Goal: Task Accomplishment & Management: Manage account settings

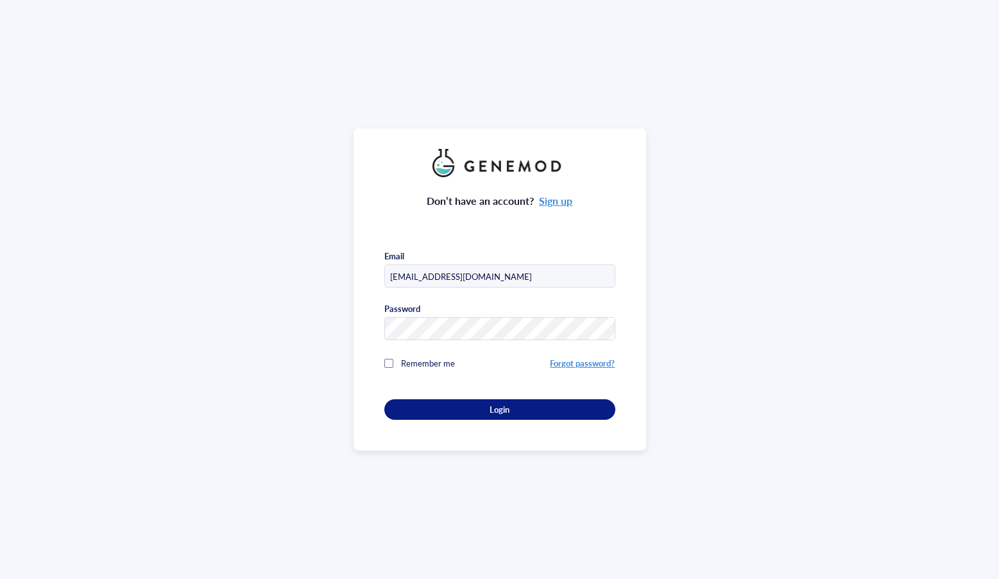
click at [484, 409] on div "Login" at bounding box center [500, 410] width 190 height 12
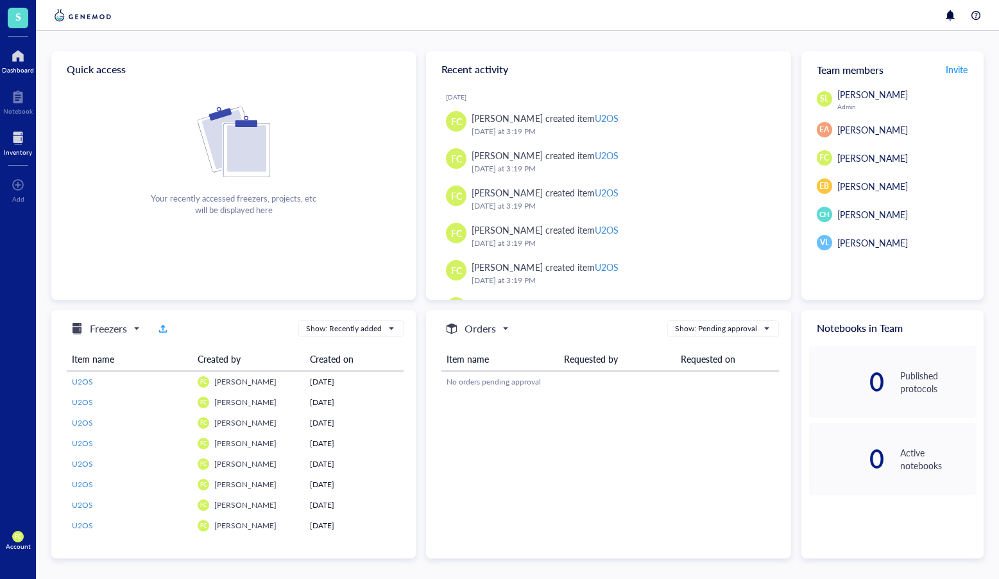
click at [25, 130] on div at bounding box center [18, 138] width 28 height 21
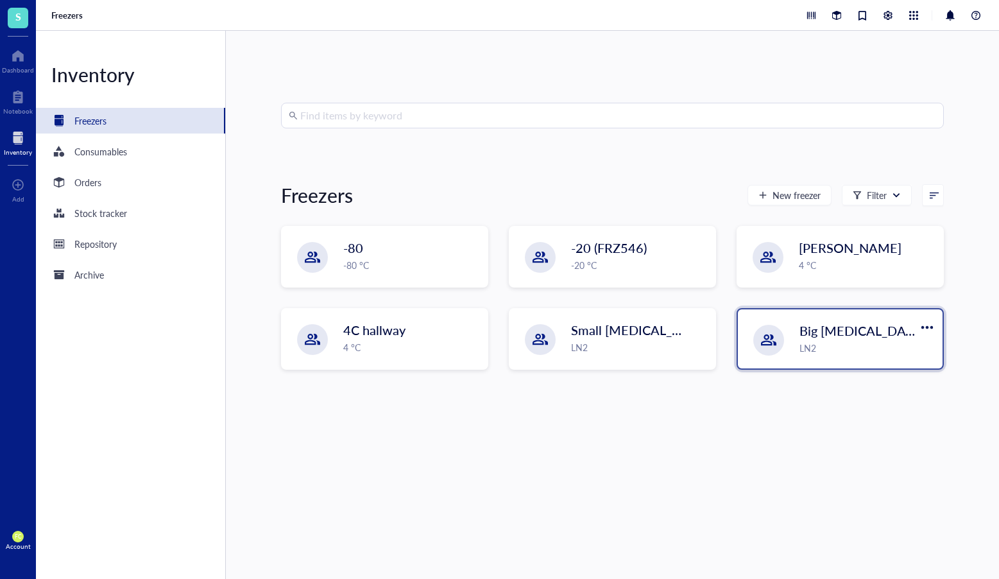
click at [774, 348] on div at bounding box center [768, 340] width 31 height 31
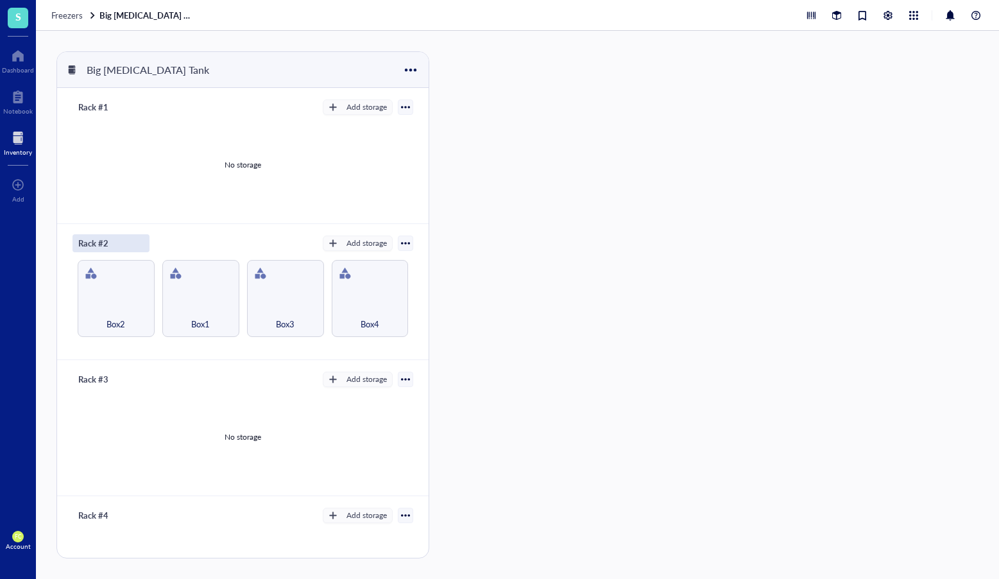
click at [132, 243] on div "Rack #2" at bounding box center [111, 243] width 77 height 18
type input "Rack #2 Lab Stock"
click at [142, 245] on div "Rack #2 Lab Stock" at bounding box center [113, 243] width 80 height 18
drag, startPoint x: 128, startPoint y: 244, endPoint x: 178, endPoint y: 232, distance: 51.5
click at [128, 244] on input "Rack #2 Lab Stock" at bounding box center [122, 243] width 98 height 17
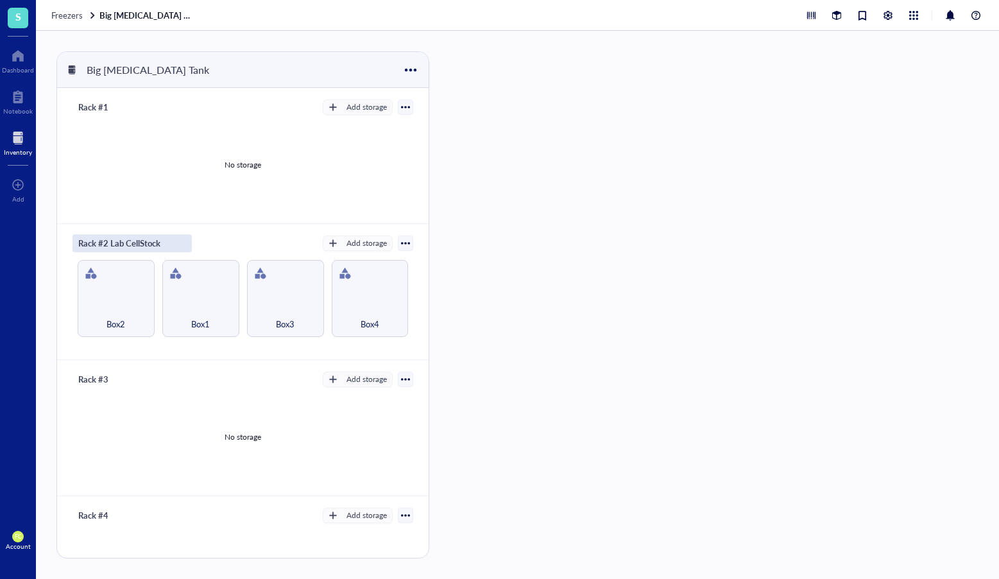
type input "Rack #2 Lab Cell Stock"
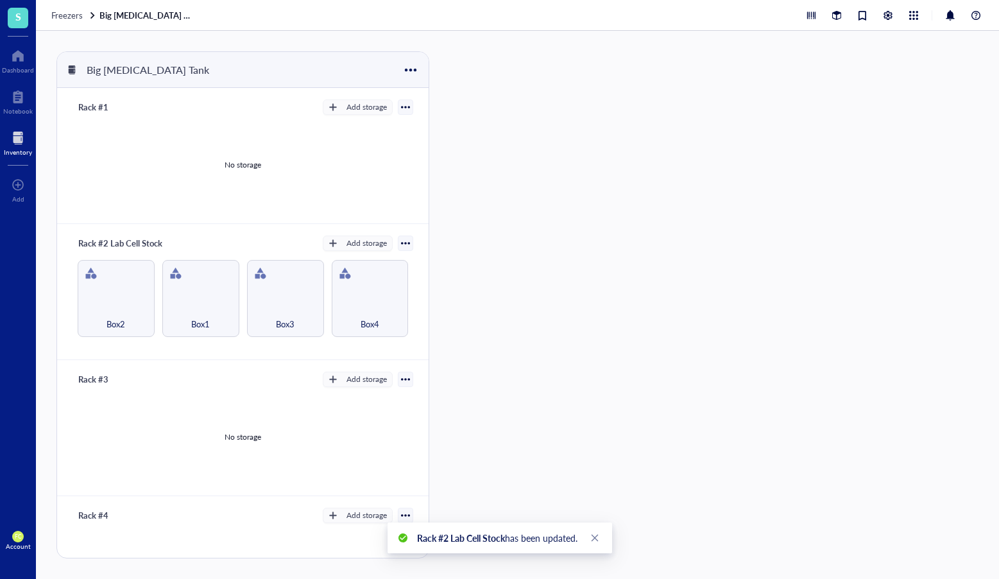
click at [56, 8] on div "Freezers Big [MEDICAL_DATA] Tank" at bounding box center [517, 15] width 963 height 31
click at [60, 17] on span "Freezers" at bounding box center [66, 15] width 31 height 12
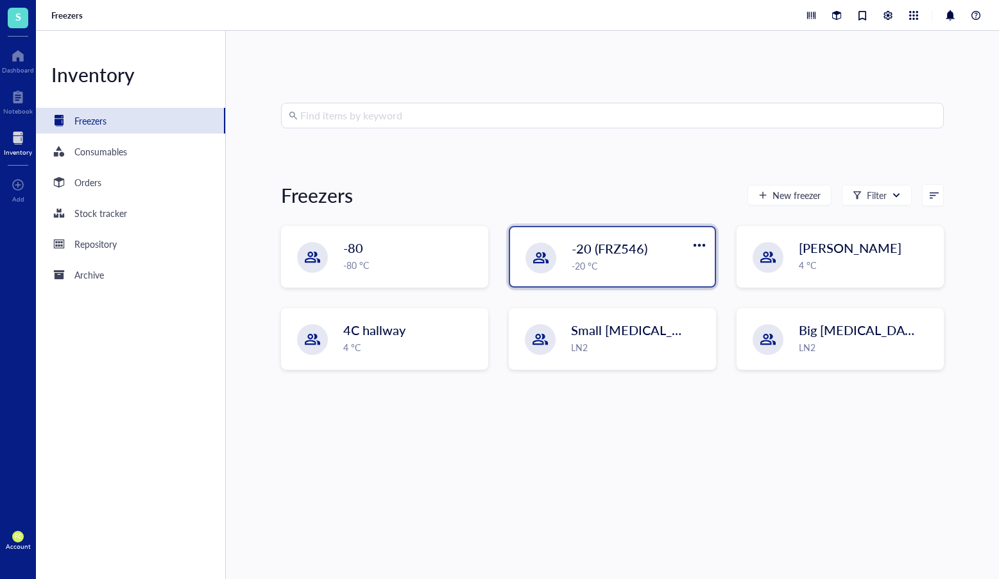
click at [528, 262] on div at bounding box center [541, 258] width 31 height 31
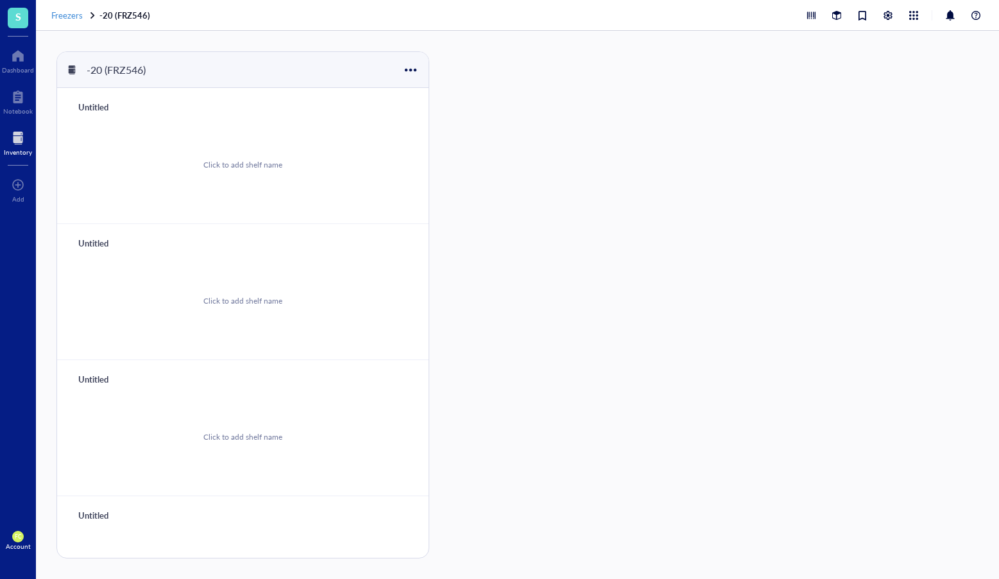
click at [63, 19] on span "Freezers" at bounding box center [66, 15] width 31 height 12
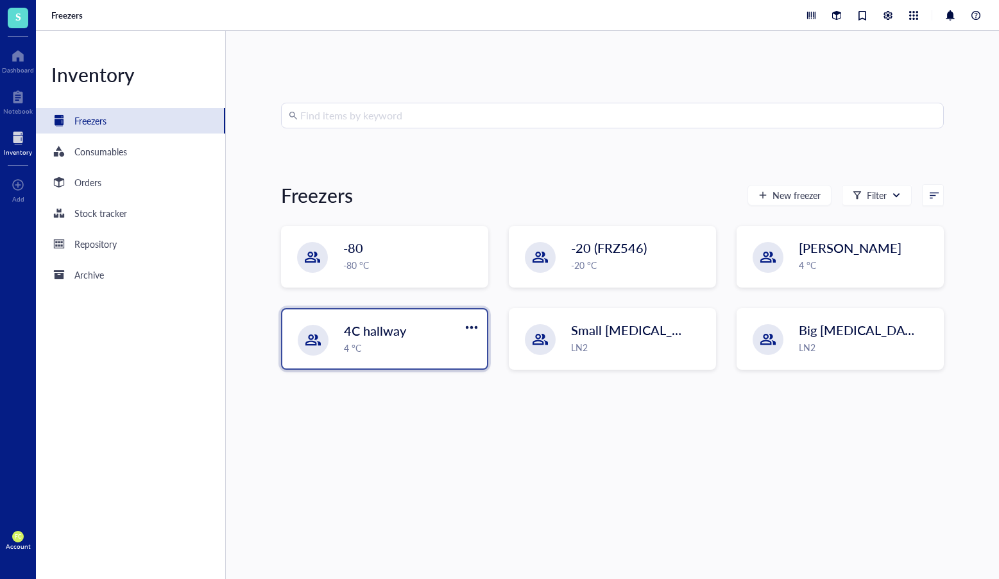
click at [465, 354] on div "4 °C" at bounding box center [411, 348] width 135 height 14
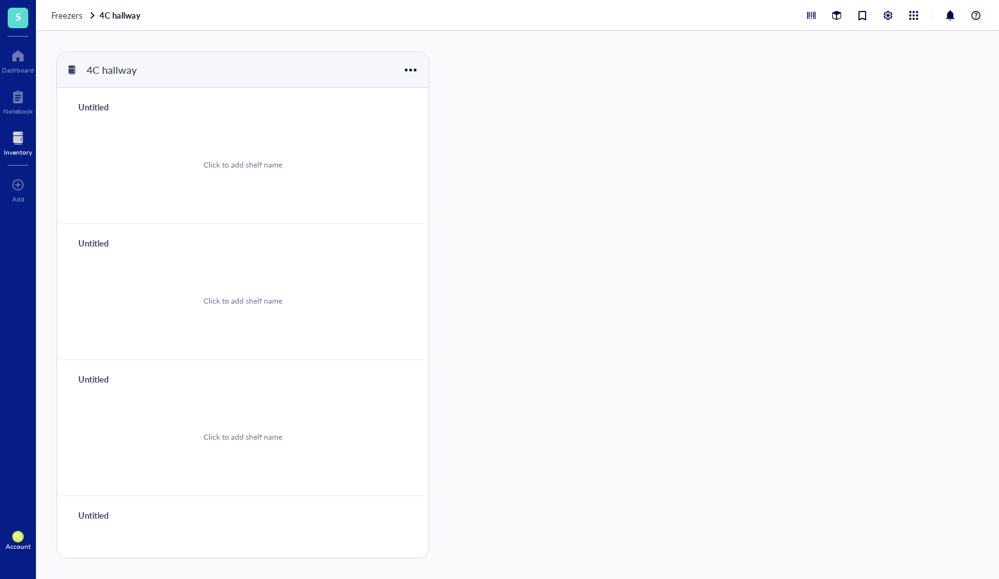
click at [92, 106] on div "Untitled" at bounding box center [111, 107] width 77 height 18
click at [82, 106] on input "Rck #1" at bounding box center [93, 107] width 41 height 17
type input "Rack #1"
click at [163, 142] on div "Click to add shelf name" at bounding box center [243, 164] width 341 height 97
click at [346, 108] on div "Add storage" at bounding box center [366, 107] width 40 height 12
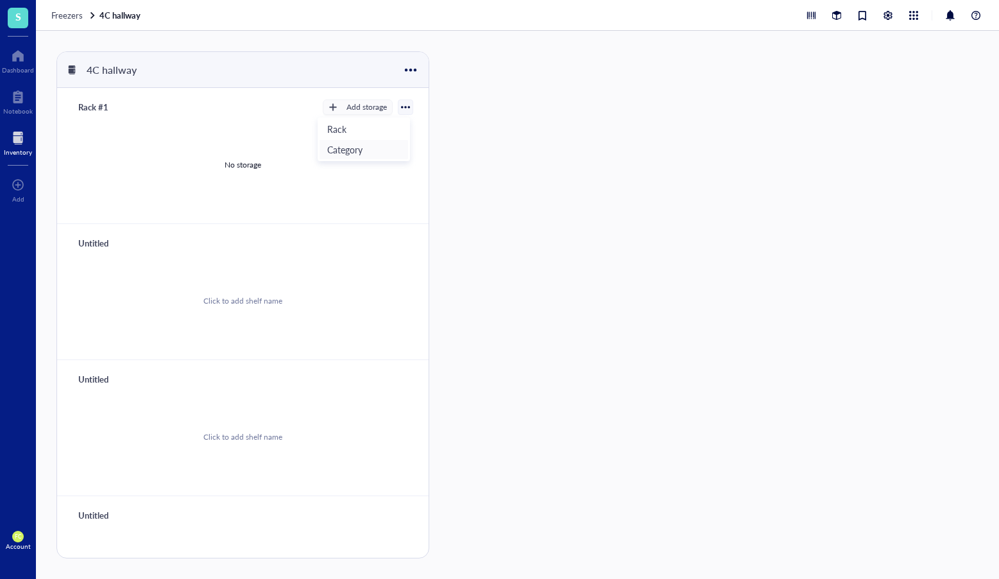
click at [350, 147] on span "Category" at bounding box center [363, 149] width 73 height 14
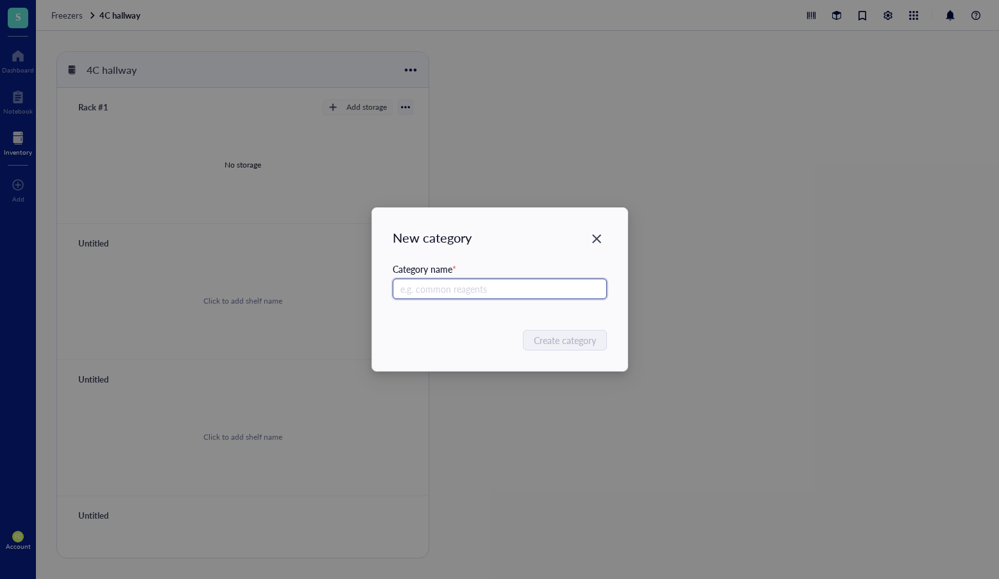
click at [477, 288] on input "text" at bounding box center [500, 288] width 214 height 21
paste input "Criterion TGX 4-15% 26-well comb 15 µL"
type input "Criterion TGX 4-15% 26-well comb 15 µL"
click at [585, 348] on button "Create category" at bounding box center [565, 340] width 83 height 21
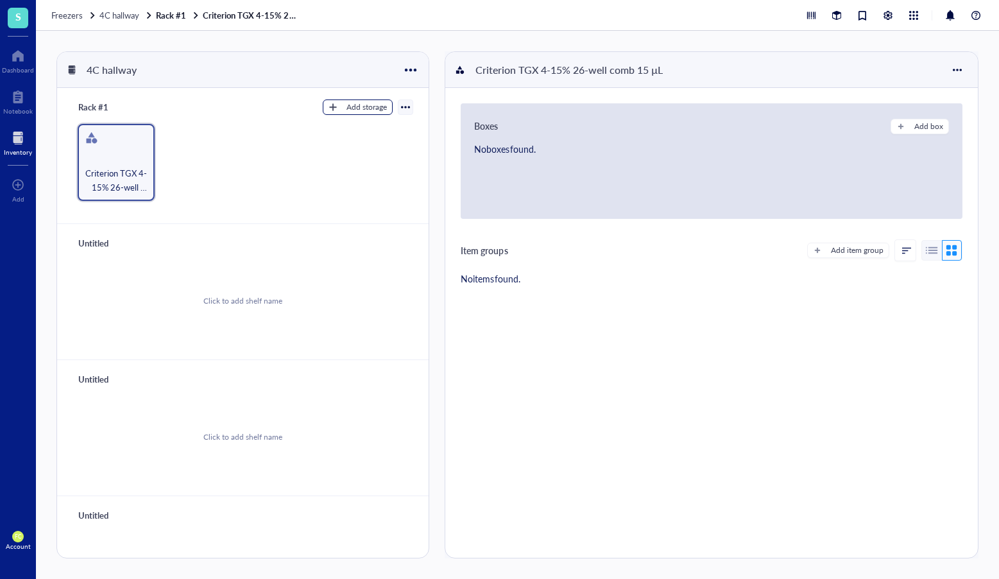
click at [361, 109] on div "Add storage" at bounding box center [366, 107] width 40 height 12
click at [364, 126] on span "Rack" at bounding box center [363, 129] width 73 height 14
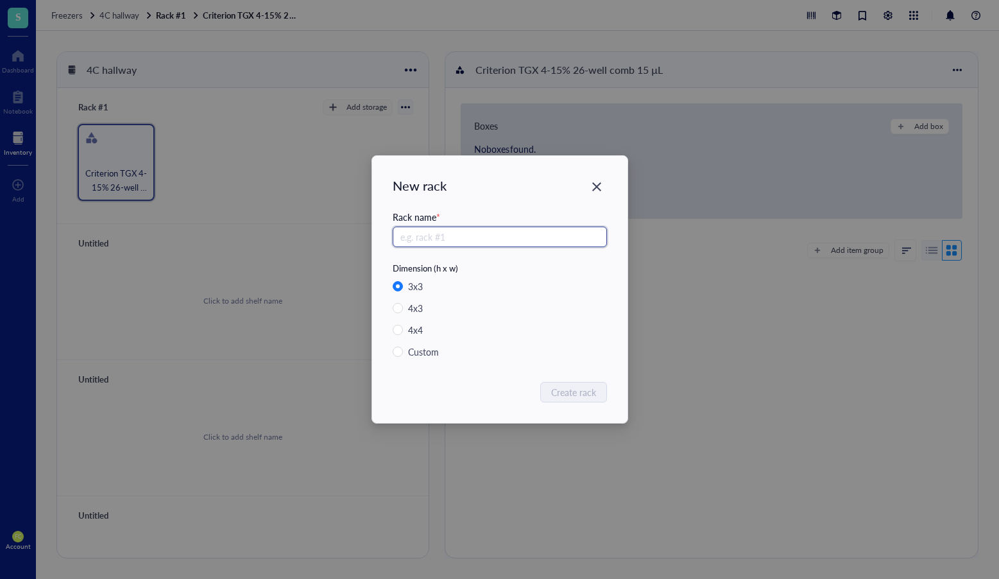
click at [364, 126] on div "New rack Rack name * Dimension (h x w) 3 x 3 4 x 3 4 x 4 Custom Create rack" at bounding box center [499, 289] width 999 height 579
click at [593, 185] on icon "Close" at bounding box center [596, 187] width 12 height 12
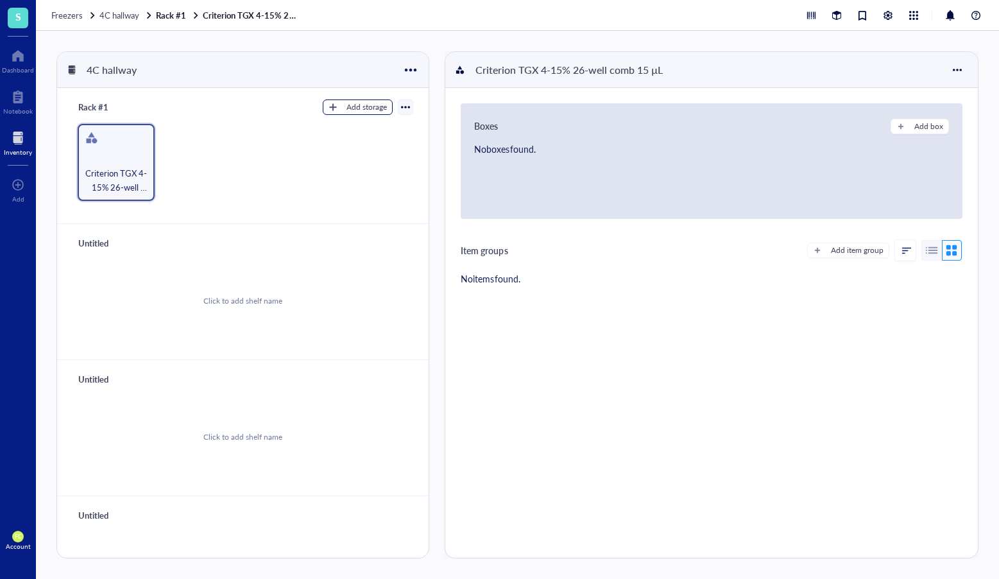
click at [354, 105] on div "Add storage" at bounding box center [366, 107] width 40 height 12
click at [378, 144] on span "Category" at bounding box center [363, 149] width 73 height 14
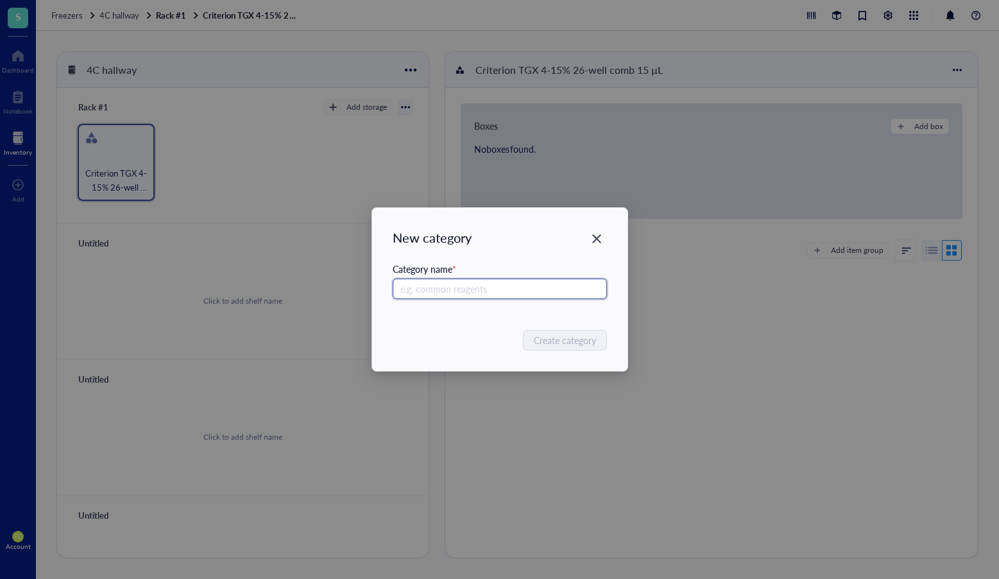
click at [467, 282] on input "text" at bounding box center [500, 288] width 214 height 21
paste input "Mini-PROTEAN TGX 4-15% 10-well comb 50 µL"
type input "Mini-PROTEAN TGX 4-15% 10-well comb 50 µL"
click at [554, 331] on button "Create category" at bounding box center [565, 340] width 83 height 21
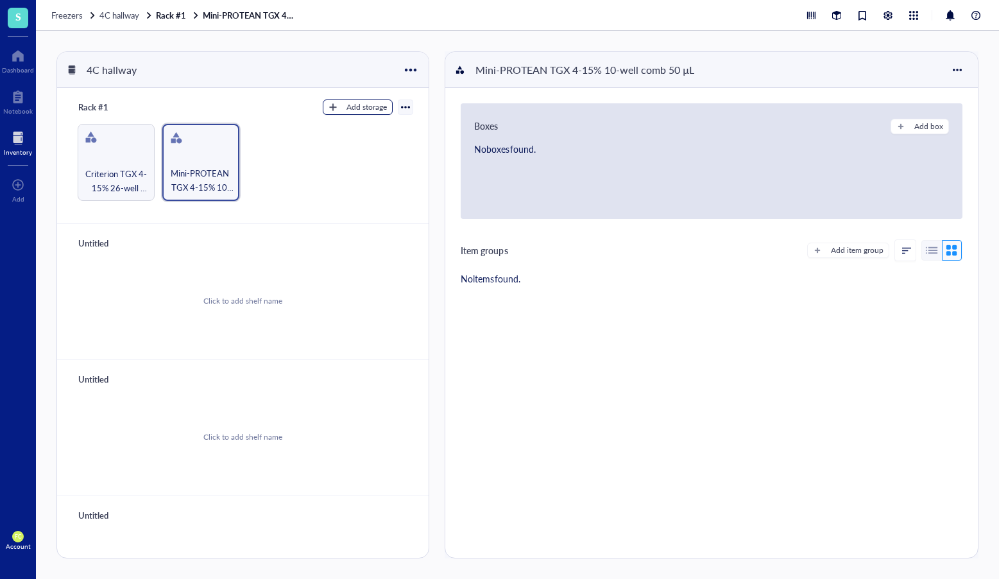
click at [368, 103] on div "Add storage" at bounding box center [366, 107] width 40 height 12
click at [364, 150] on span "Category" at bounding box center [363, 149] width 73 height 14
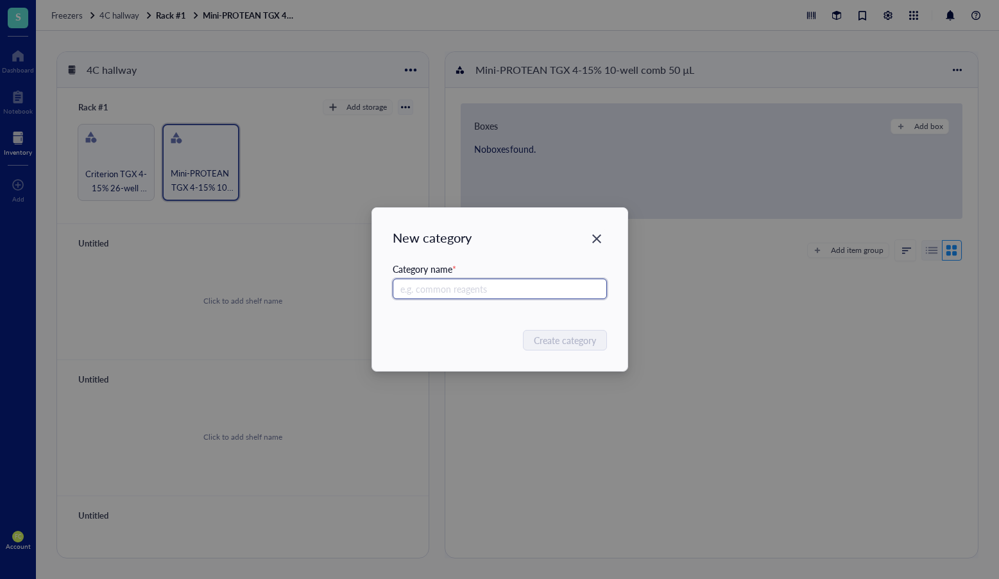
click at [500, 291] on input "text" at bounding box center [500, 288] width 214 height 21
paste input "Mini-PROTEAN TGX 4-15% 12-well comb 20 µL"
type input "Mini-PROTEAN TGX 4-15% 12-well comb 20 µL"
click at [560, 339] on span "Create category" at bounding box center [565, 340] width 62 height 14
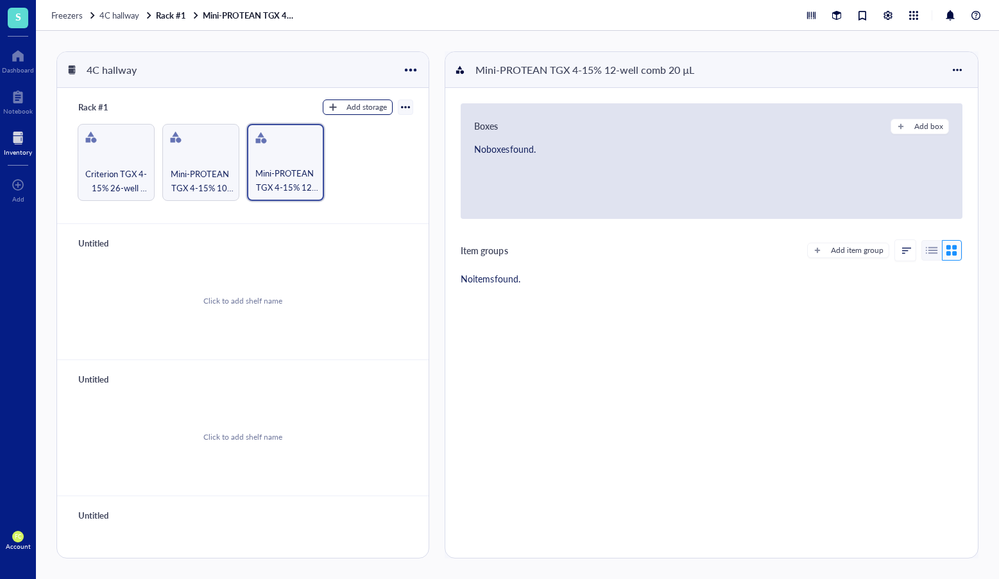
click at [377, 111] on div "Add storage" at bounding box center [366, 107] width 40 height 12
click at [380, 151] on span "Category" at bounding box center [363, 149] width 73 height 14
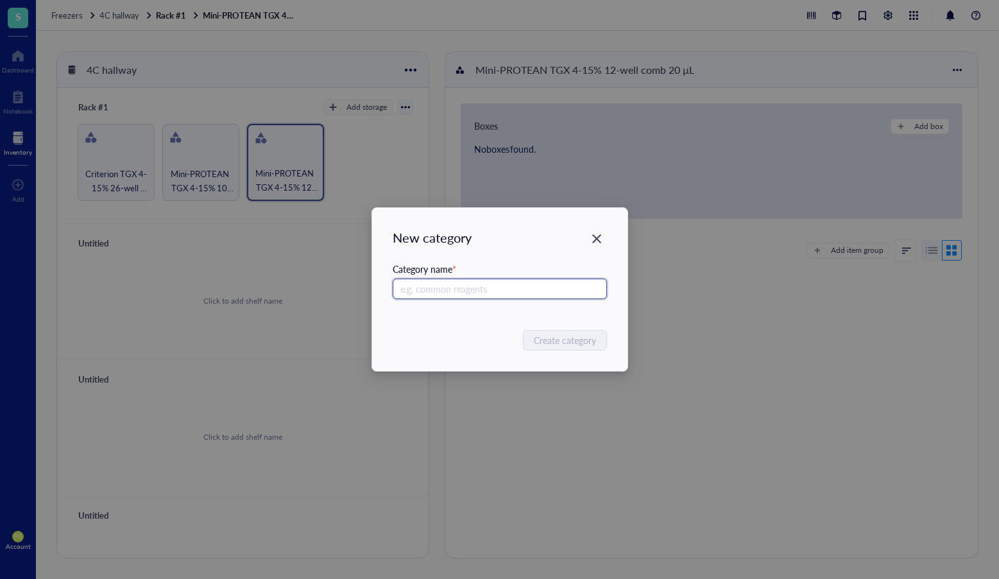
paste input "Mini-PROTEAN TGX 4-15% 15-well comb 15 µL"
type input "Mini-PROTEAN TGX 4-15% 15-well comb 15 µL"
click at [571, 341] on span "Create category" at bounding box center [565, 340] width 62 height 14
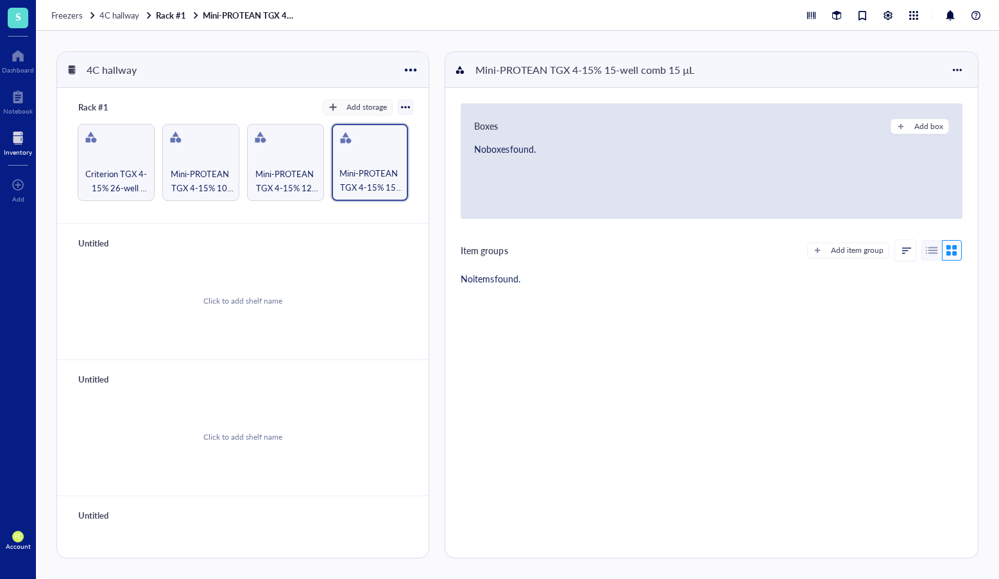
click at [93, 246] on div "Untitled" at bounding box center [111, 243] width 77 height 18
click at [98, 240] on input "Rack 2" at bounding box center [93, 243] width 41 height 17
type input "Rack #2"
click at [324, 295] on div "Click to add shelf name" at bounding box center [243, 300] width 341 height 97
click at [365, 249] on button "Add storage" at bounding box center [358, 242] width 70 height 15
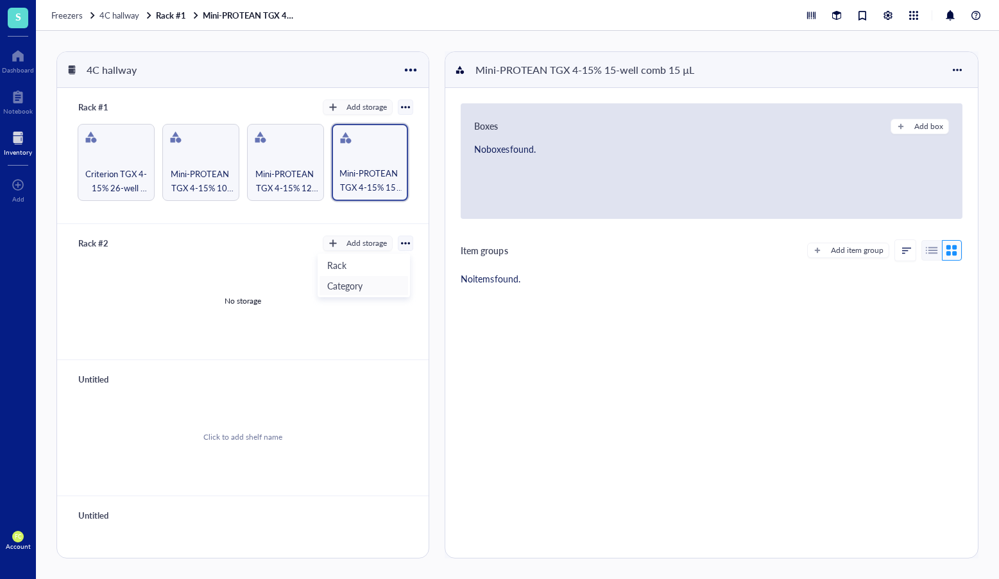
click at [377, 283] on span "Category" at bounding box center [363, 285] width 73 height 14
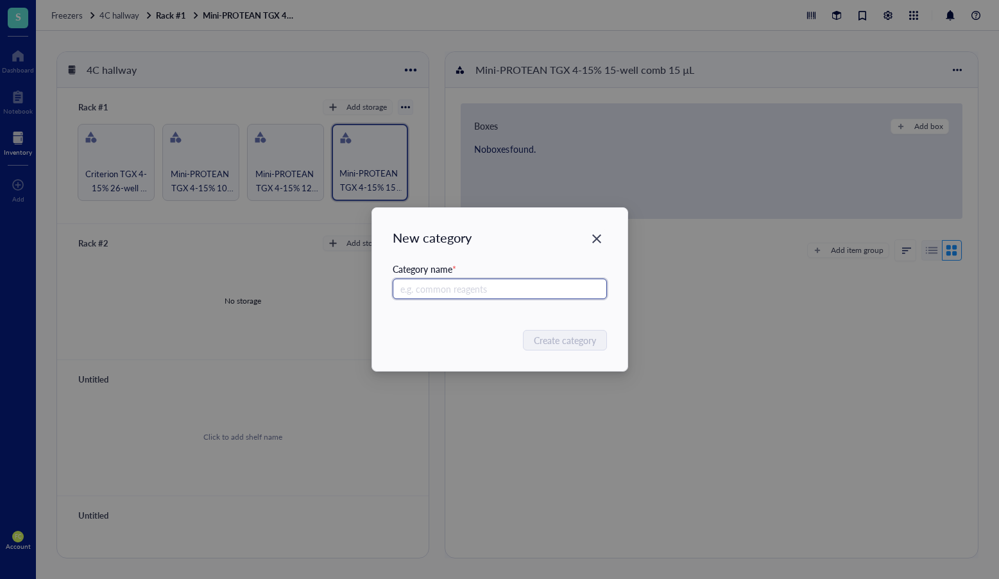
paste input "Criterion TGX 4-15% 18-well comb 30 µL"
type input "Criterion TGX 4-15% 18-well comb 30 µL"
click at [564, 342] on span "Create category" at bounding box center [565, 340] width 62 height 14
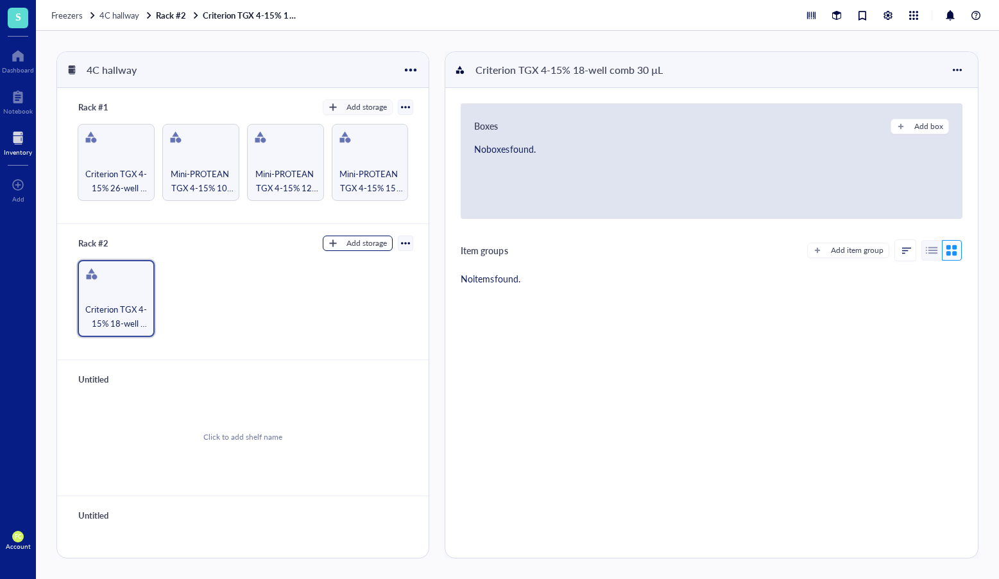
click at [379, 249] on button "Add storage" at bounding box center [358, 242] width 70 height 15
click at [403, 289] on li "Category" at bounding box center [364, 285] width 90 height 21
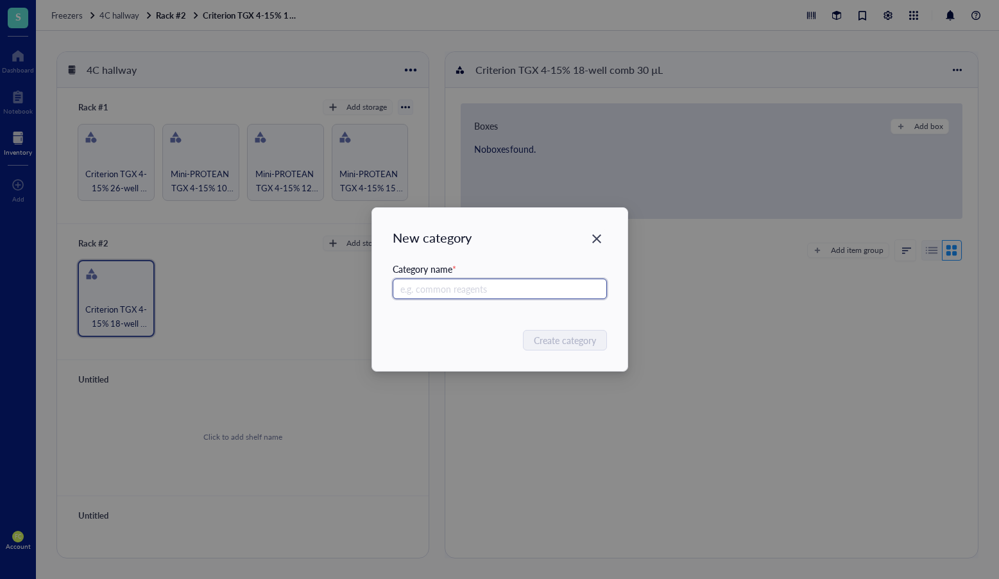
click at [524, 287] on input "text" at bounding box center [500, 288] width 214 height 21
paste input "Criterion TGX 4-15% 12+2-well comb 45 µL"
type input "Criterion TGX 4-15% 12+2-well comb 45 µL"
click at [572, 338] on span "Create category" at bounding box center [565, 340] width 62 height 14
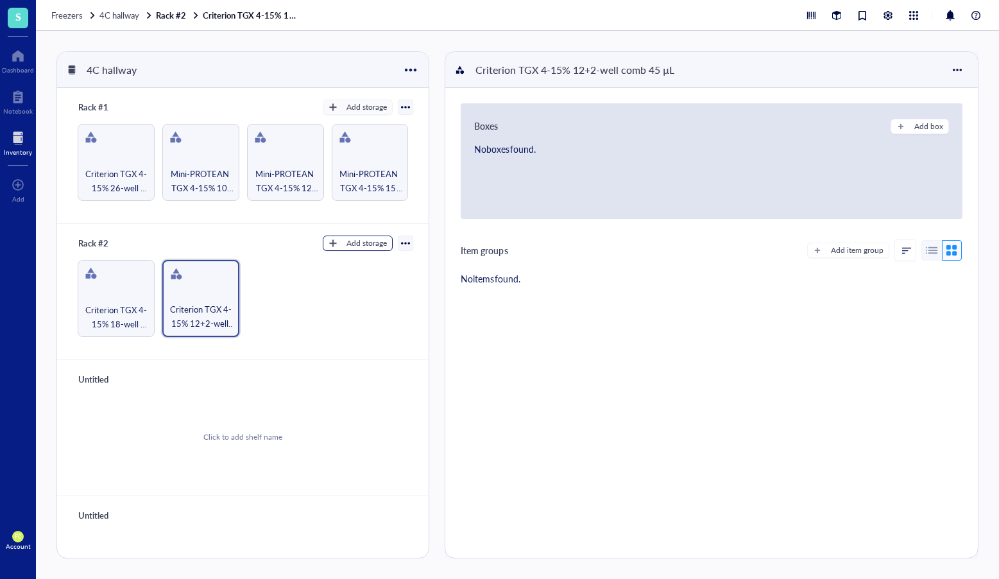
click at [379, 238] on div "Add storage" at bounding box center [366, 243] width 40 height 12
click at [371, 248] on div "Add storage" at bounding box center [366, 243] width 40 height 12
click at [375, 282] on span "Category" at bounding box center [363, 285] width 73 height 14
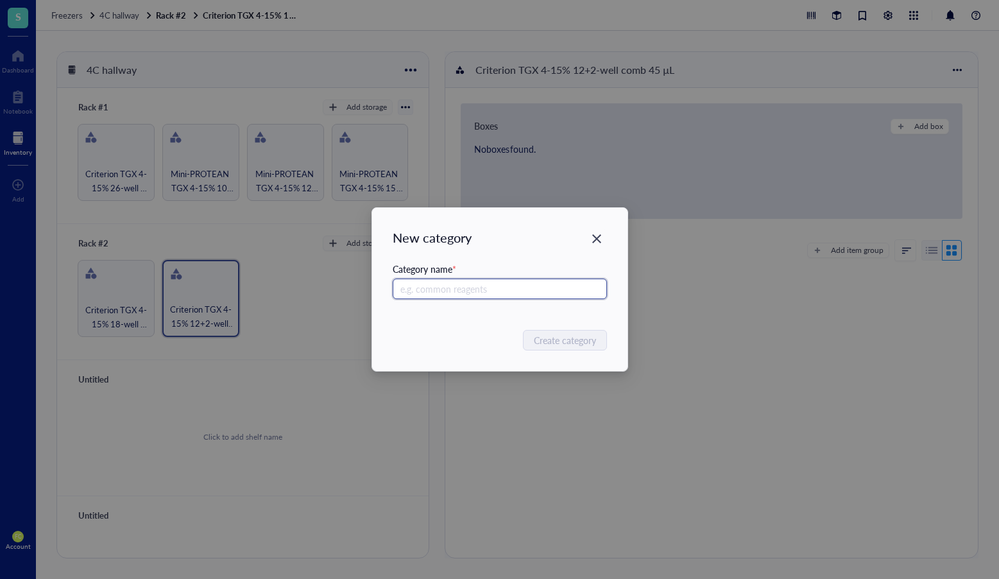
paste input "Criterion 10% TBE 26-well comb 15 µL"
type input "Criterion 10% TBE 26-well comb 15 µL"
click at [566, 334] on span "Create category" at bounding box center [565, 340] width 62 height 14
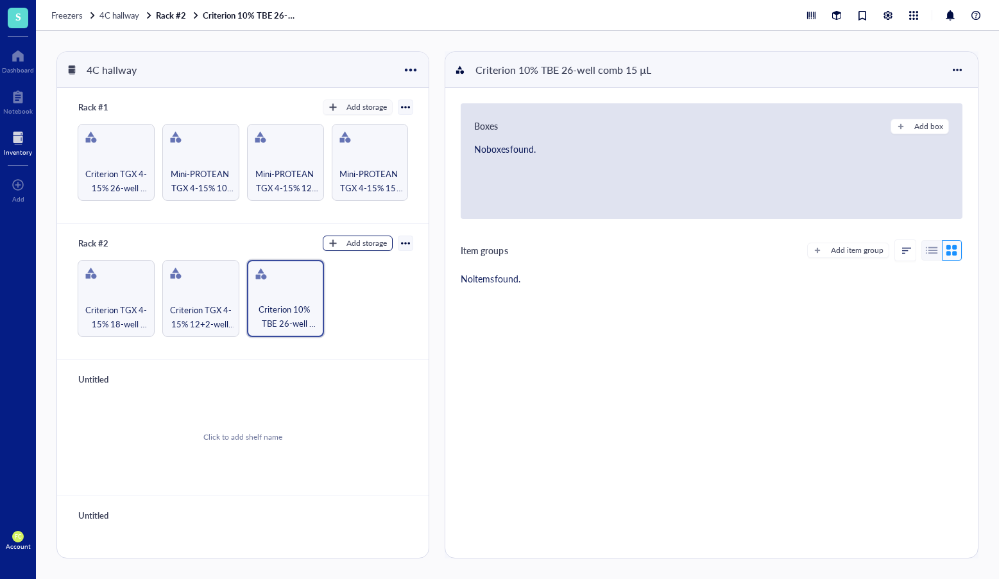
click at [354, 241] on div "Add storage" at bounding box center [366, 243] width 40 height 12
click at [373, 286] on span "Category" at bounding box center [363, 285] width 73 height 14
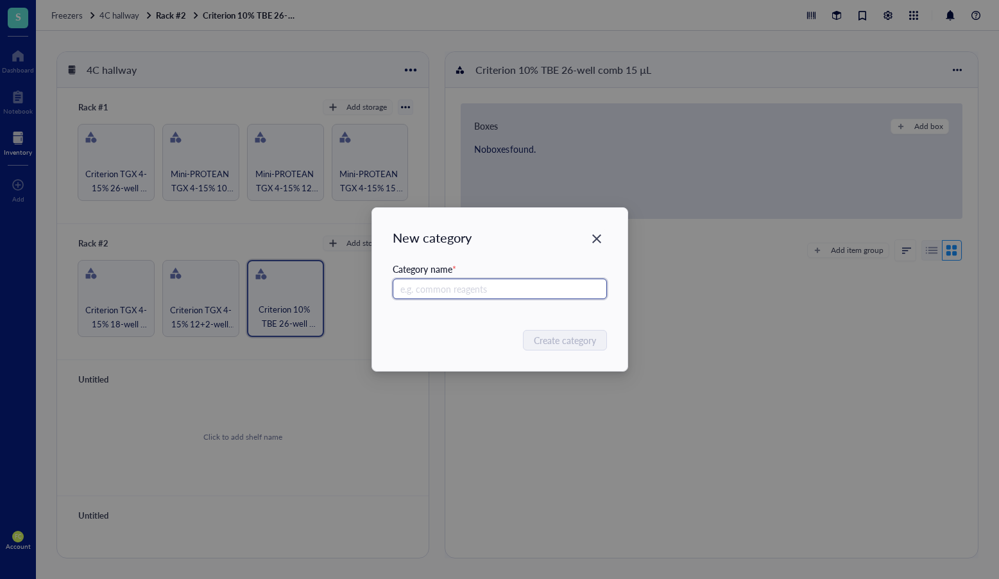
paste input "Mini-PROTEAN TBE-[MEDICAL_DATA] 4-15% 15-well comb 15 µL"
type input "Mini-PROTEAN TBE-[MEDICAL_DATA] 4-15% 15-well comb 15 µL"
click at [565, 336] on span "Create category" at bounding box center [565, 340] width 62 height 14
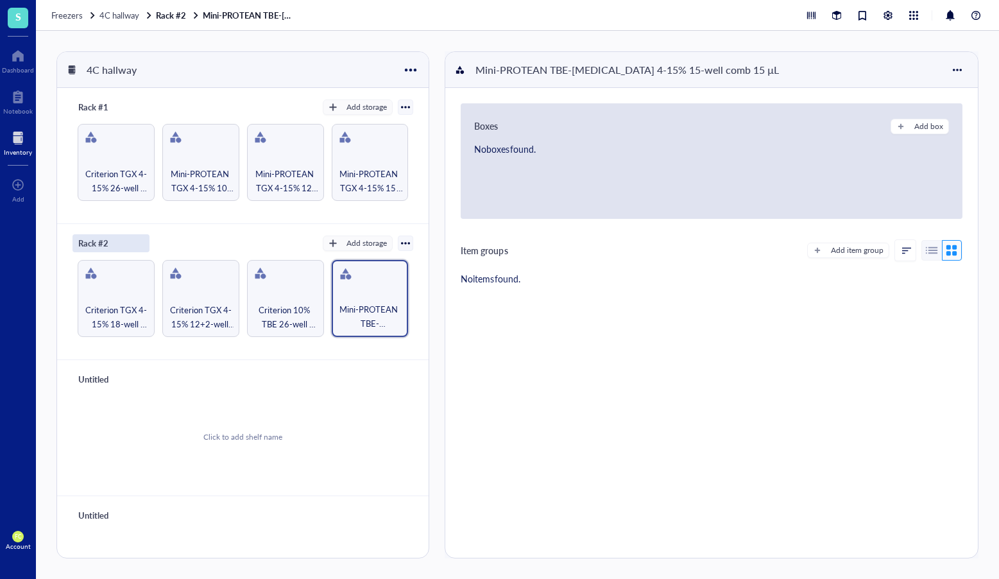
click at [101, 241] on div "Rack #2" at bounding box center [111, 243] width 77 height 18
type input "Rack #2_Blotting Gels"
click at [97, 101] on div "Rack #1" at bounding box center [111, 107] width 77 height 18
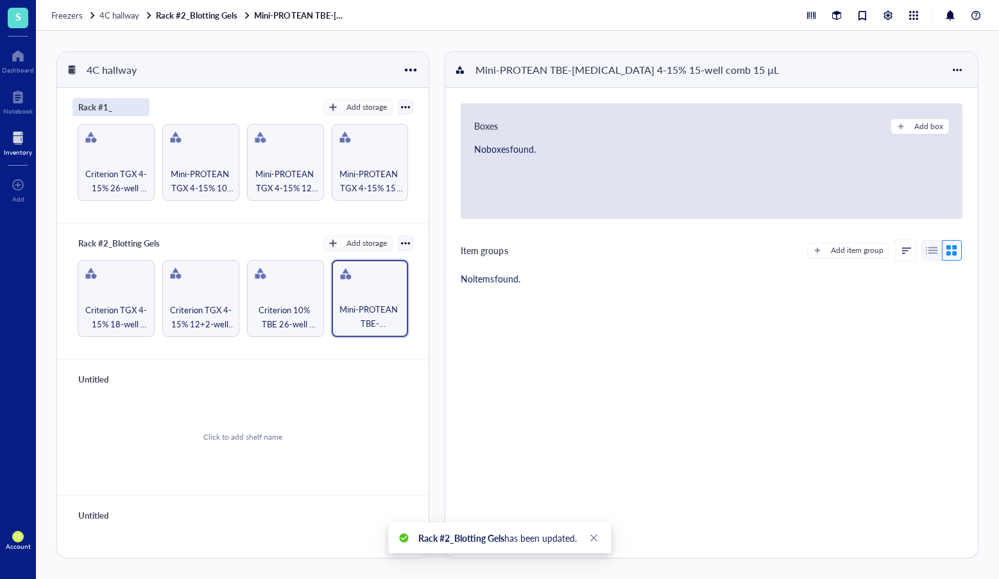
type input "Rack #1_Blotting Gels"
click at [110, 379] on div "Untitled" at bounding box center [111, 379] width 77 height 18
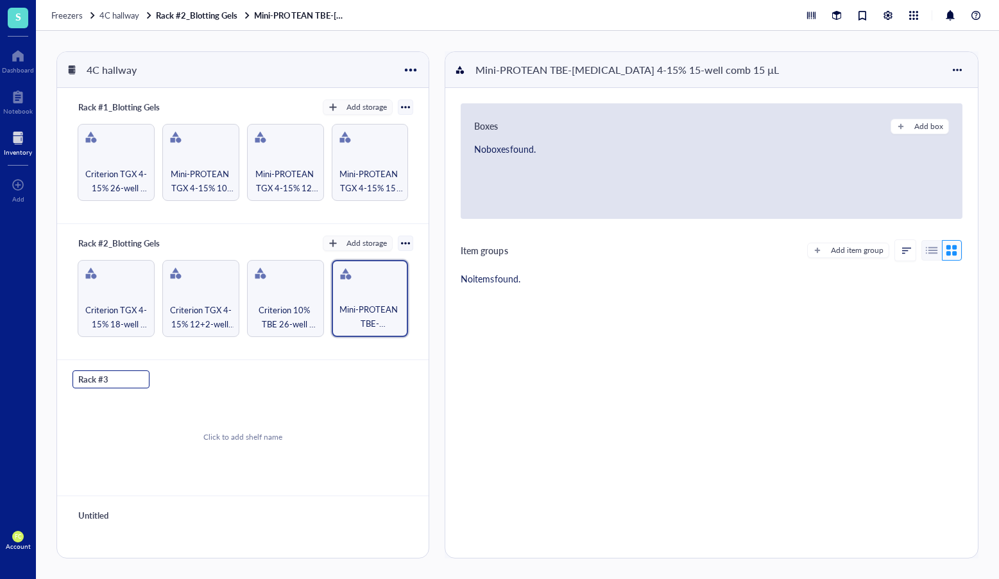
type input "Rack #3"
click at [208, 395] on div "Click to add shelf name" at bounding box center [243, 436] width 341 height 97
click at [354, 377] on div "Add storage" at bounding box center [366, 379] width 40 height 12
click at [375, 418] on span "Category" at bounding box center [363, 422] width 73 height 14
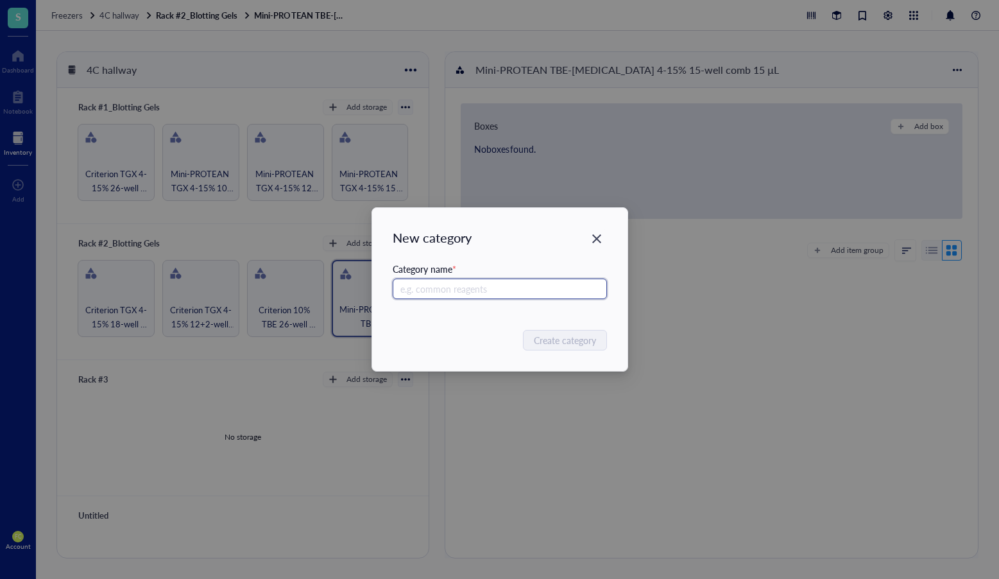
paste input "Qiagen Spin Columns"
type input "Qiagen Spin Columns"
click at [577, 343] on span "Create category" at bounding box center [565, 340] width 62 height 14
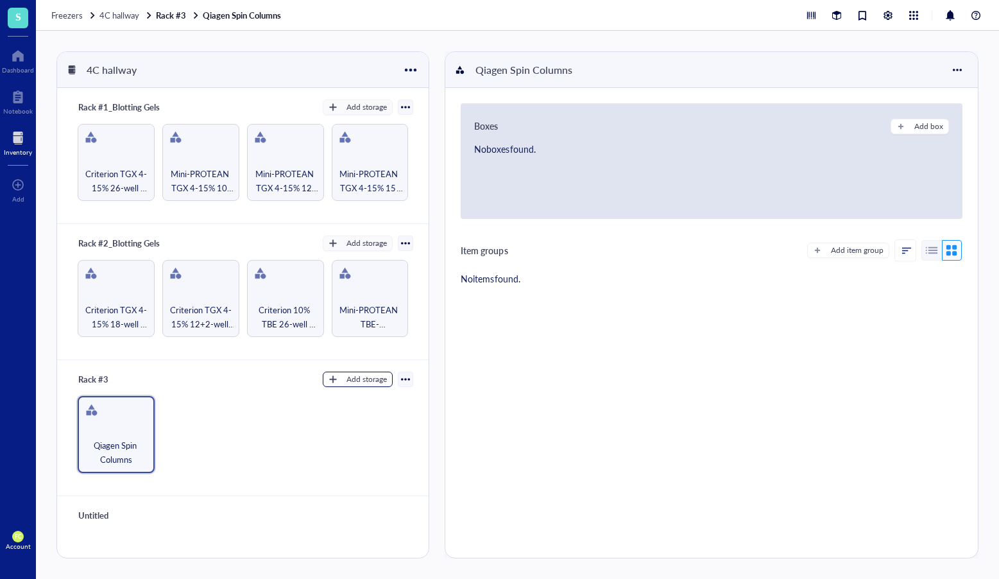
click at [361, 381] on div "Add storage" at bounding box center [366, 379] width 40 height 12
click at [387, 422] on span "Category" at bounding box center [363, 422] width 73 height 14
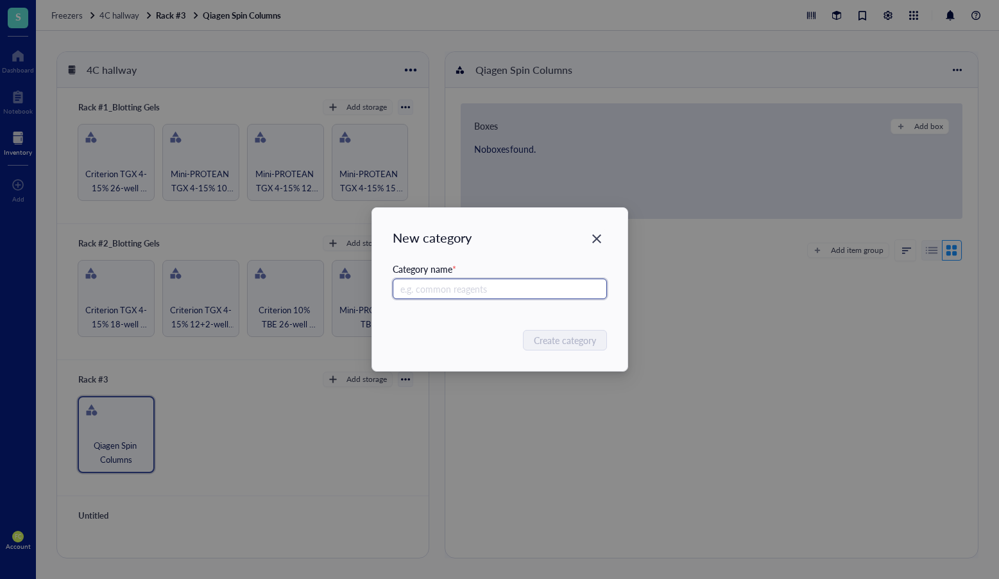
click at [462, 289] on input "text" at bounding box center [500, 288] width 214 height 21
paste input "Prolong Glass Antifade Mountant"
type input "Prolong Glass Antifade Mountant"
click at [581, 343] on span "Create category" at bounding box center [565, 340] width 62 height 14
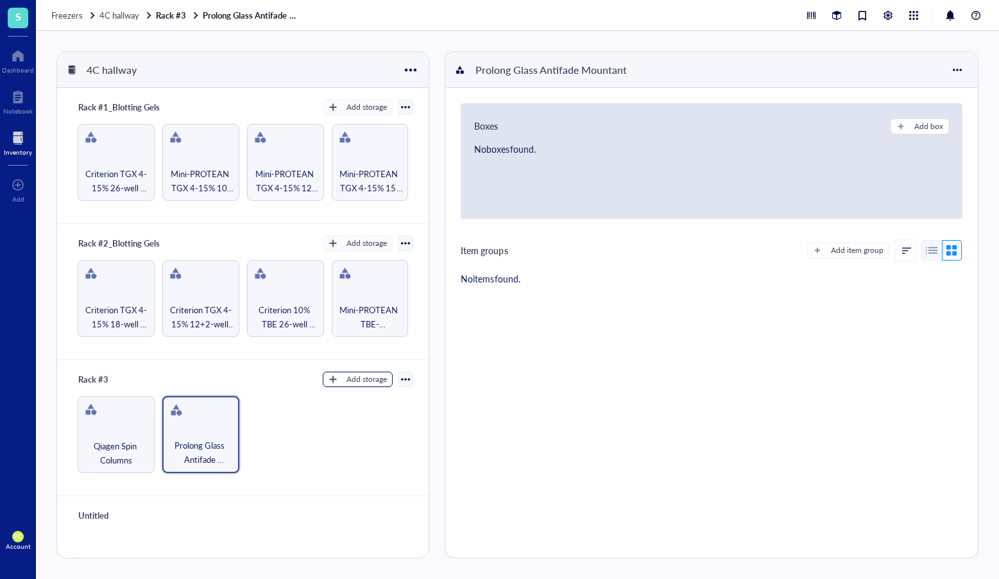
click at [355, 379] on div "Add storage" at bounding box center [366, 379] width 40 height 12
click at [353, 380] on div "Add storage" at bounding box center [366, 379] width 40 height 12
click at [365, 419] on span "Category" at bounding box center [363, 422] width 73 height 14
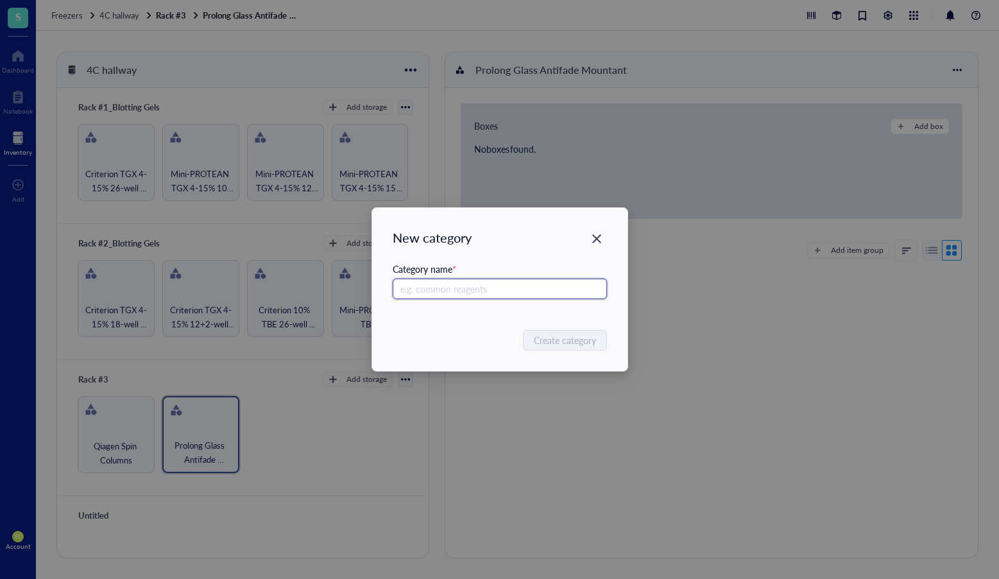
paste input "Cytofix/Cytoperm Reagents"
type input "Cytofix/Cytoperm Reagents"
drag, startPoint x: 567, startPoint y: 348, endPoint x: 596, endPoint y: 345, distance: 29.0
click at [567, 348] on button "Create category" at bounding box center [565, 340] width 83 height 21
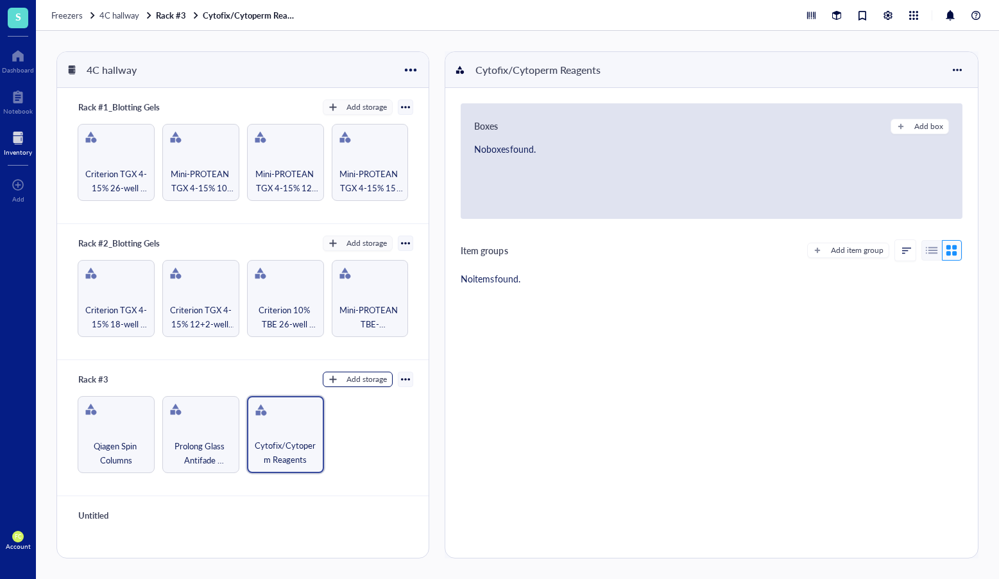
drag, startPoint x: 352, startPoint y: 375, endPoint x: 357, endPoint y: 385, distance: 10.6
click at [352, 375] on div "Add storage" at bounding box center [366, 379] width 40 height 12
click at [372, 422] on span "Category" at bounding box center [363, 422] width 73 height 14
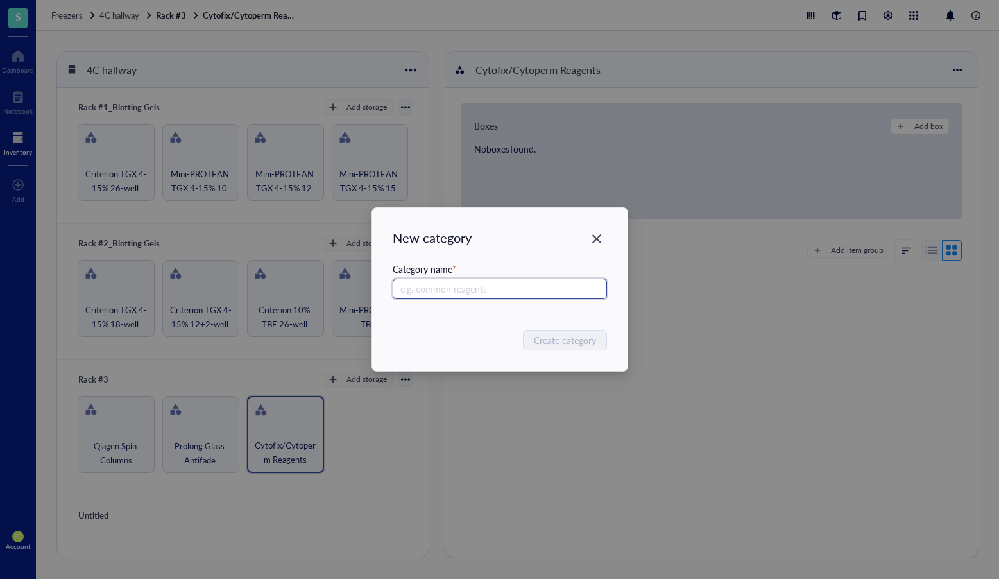
paste input "BrdU Flow Kit"
type input "BrdU Flow Kit"
click at [555, 341] on span "Create category" at bounding box center [565, 340] width 62 height 14
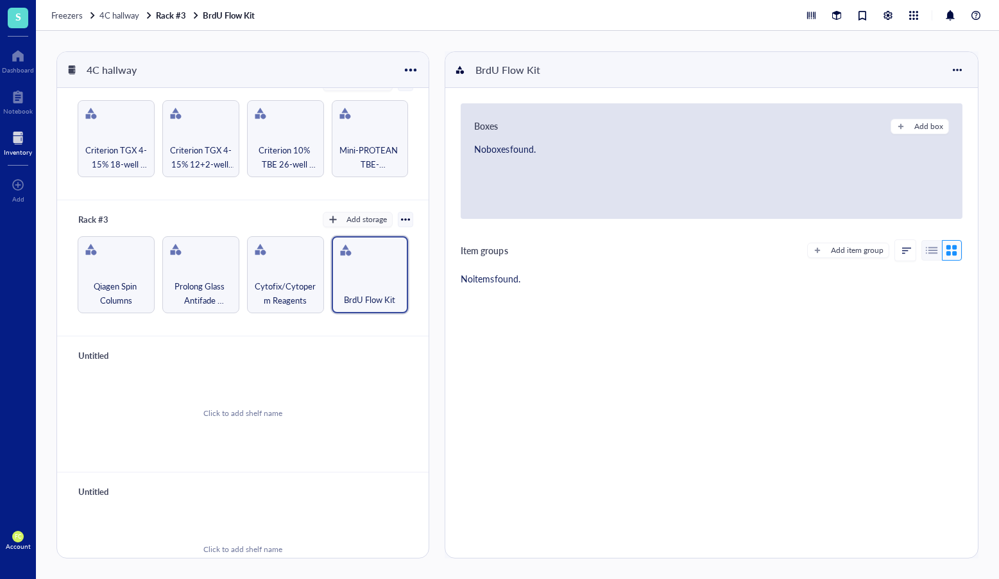
scroll to position [172, 0]
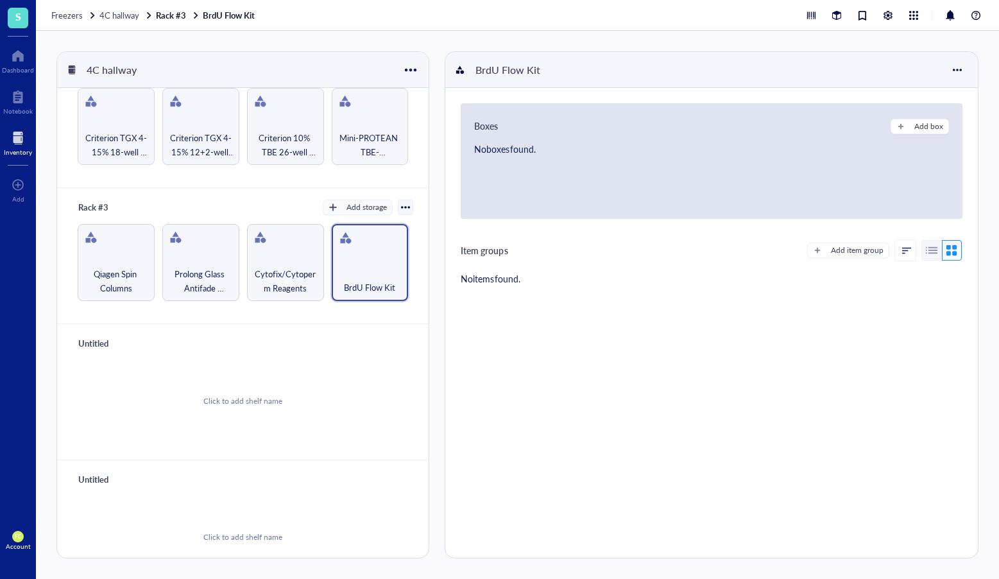
click at [91, 340] on div "Untitled" at bounding box center [111, 343] width 77 height 18
click at [91, 340] on input "text" at bounding box center [92, 343] width 38 height 17
type input "Rack #4"
click at [234, 394] on div "Click to add shelf name" at bounding box center [243, 401] width 341 height 97
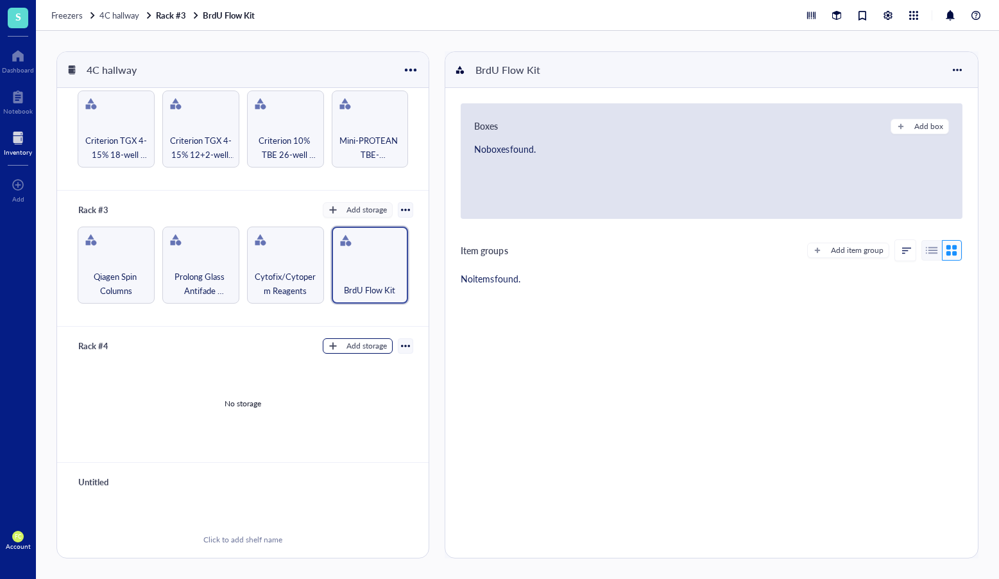
click at [360, 347] on div "Add storage" at bounding box center [366, 346] width 40 height 12
click at [379, 385] on span "Category" at bounding box center [363, 388] width 73 height 14
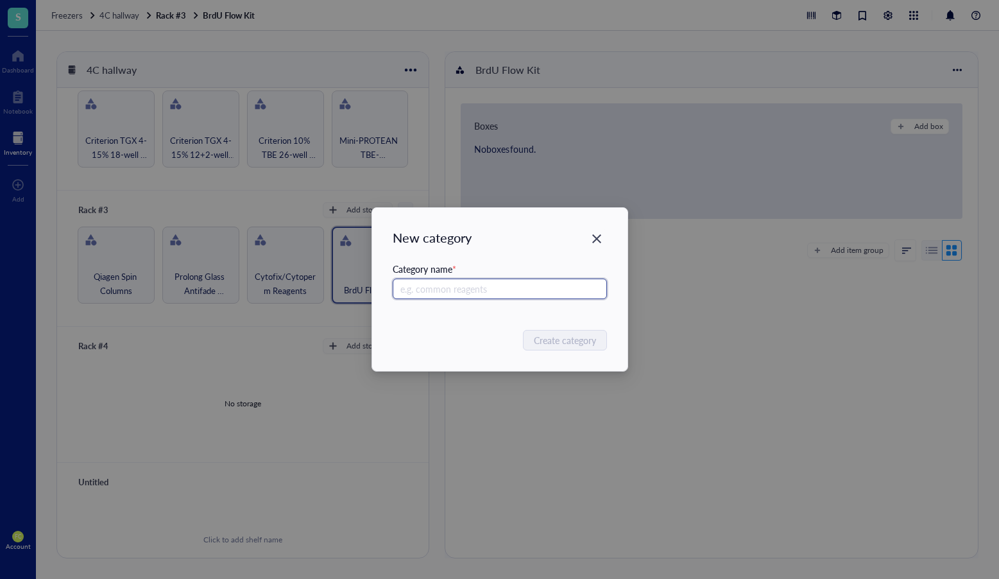
paste input "StemSpan-ACF"
type input "StemSpan-ACF"
drag, startPoint x: 576, startPoint y: 336, endPoint x: 465, endPoint y: 337, distance: 111.0
click at [576, 336] on span "Create category" at bounding box center [565, 340] width 62 height 14
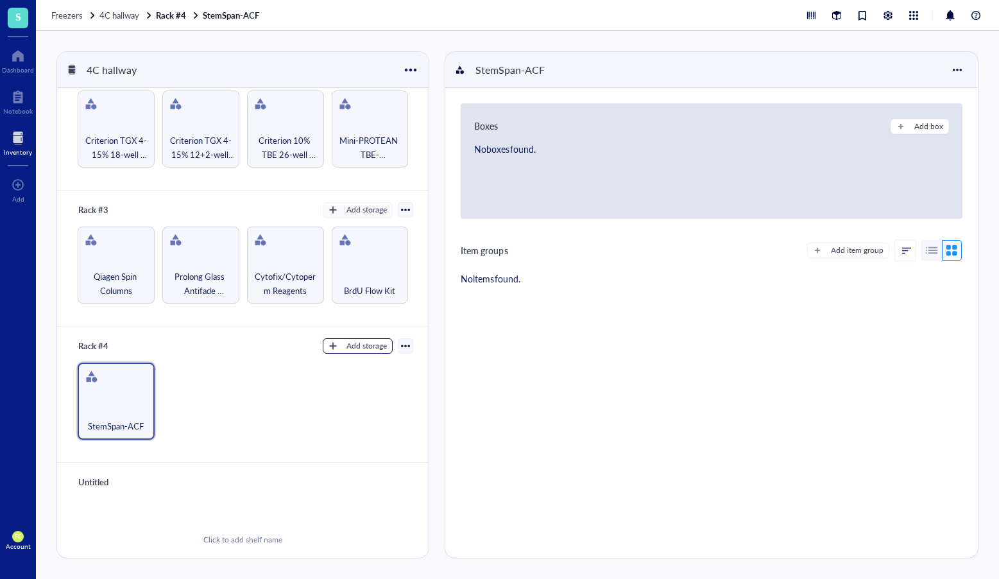
click at [358, 349] on div "Add storage" at bounding box center [366, 346] width 40 height 12
click at [372, 391] on span "Category" at bounding box center [363, 388] width 73 height 14
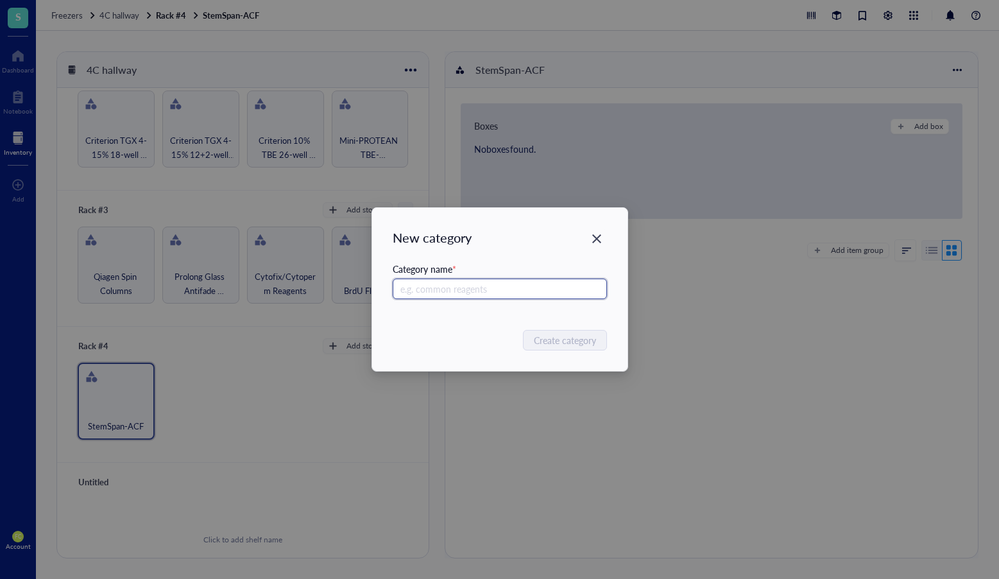
paste input "SimpleChIP Kit"
type input "SimpleChIP Kit"
click at [563, 336] on span "Create category" at bounding box center [565, 340] width 62 height 14
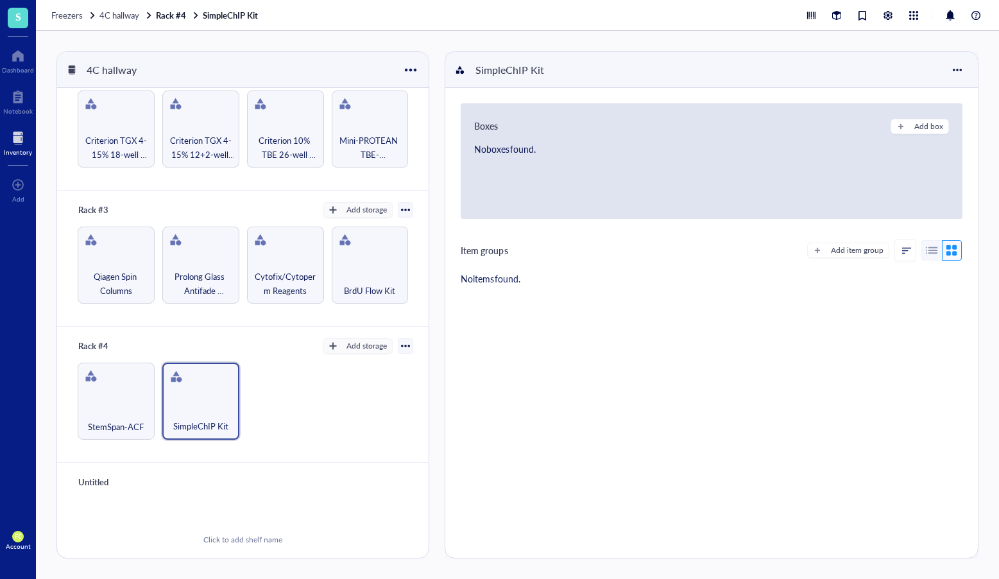
scroll to position [200, 0]
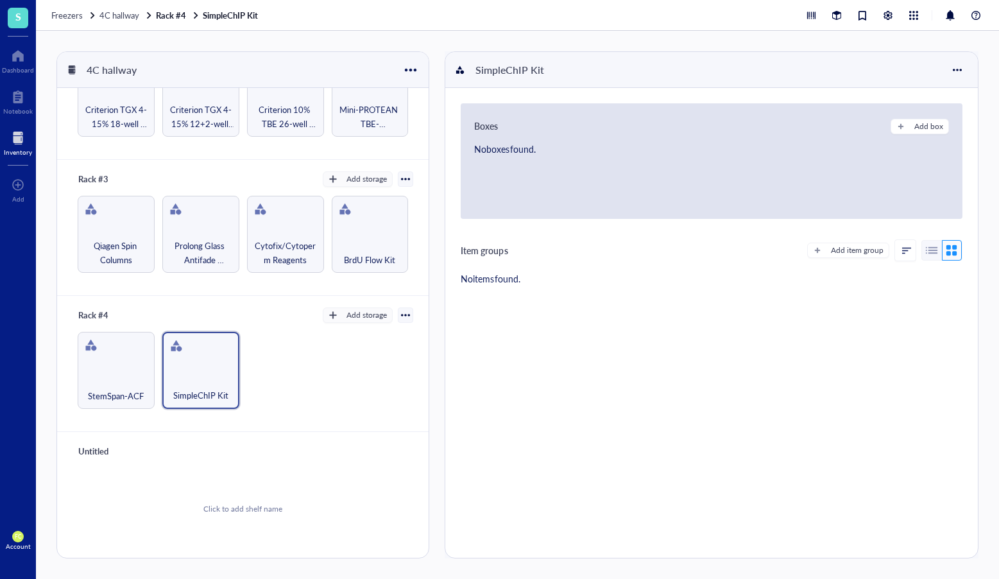
click at [101, 453] on div "Untitled" at bounding box center [111, 451] width 77 height 18
type input "Rack #5"
click at [235, 490] on div "Click to add shelf name" at bounding box center [243, 508] width 341 height 97
click at [336, 452] on button "Add storage" at bounding box center [358, 450] width 70 height 15
click at [352, 499] on span "Category" at bounding box center [363, 493] width 73 height 14
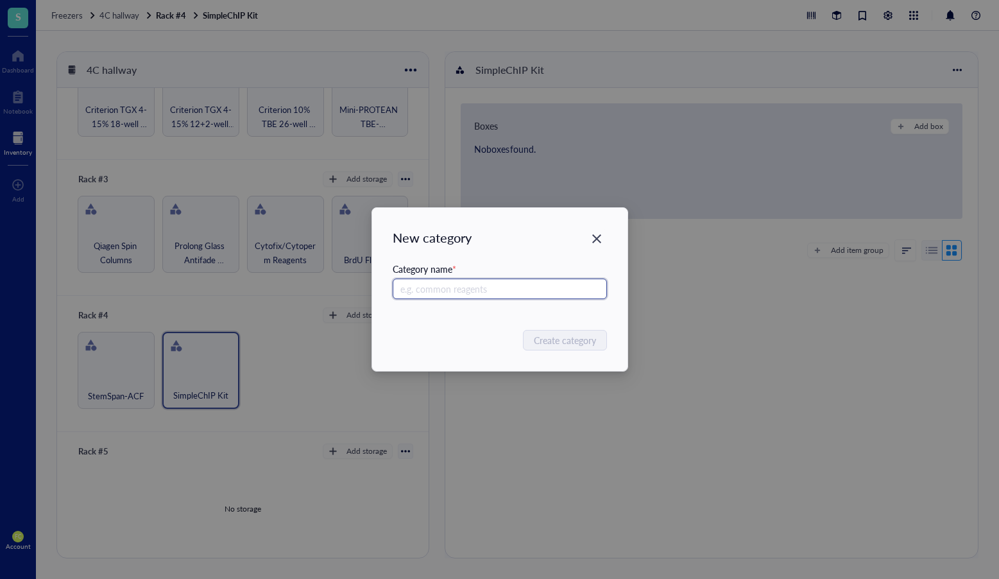
paste input "BSA"
type input "BSA"
click at [554, 338] on span "Create category" at bounding box center [565, 340] width 62 height 14
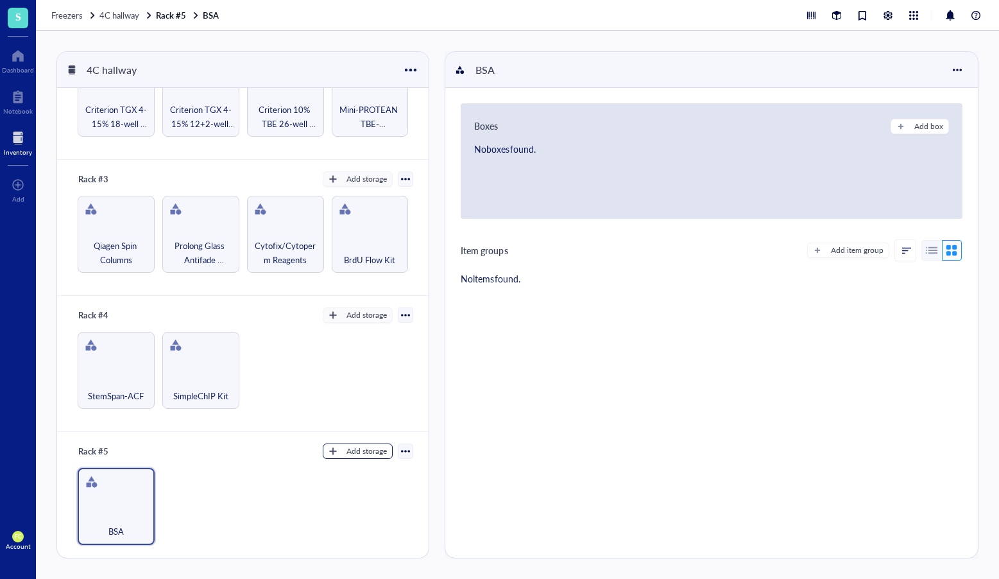
click at [370, 452] on div "Add storage" at bounding box center [366, 451] width 40 height 12
click at [366, 490] on span "Category" at bounding box center [363, 493] width 73 height 14
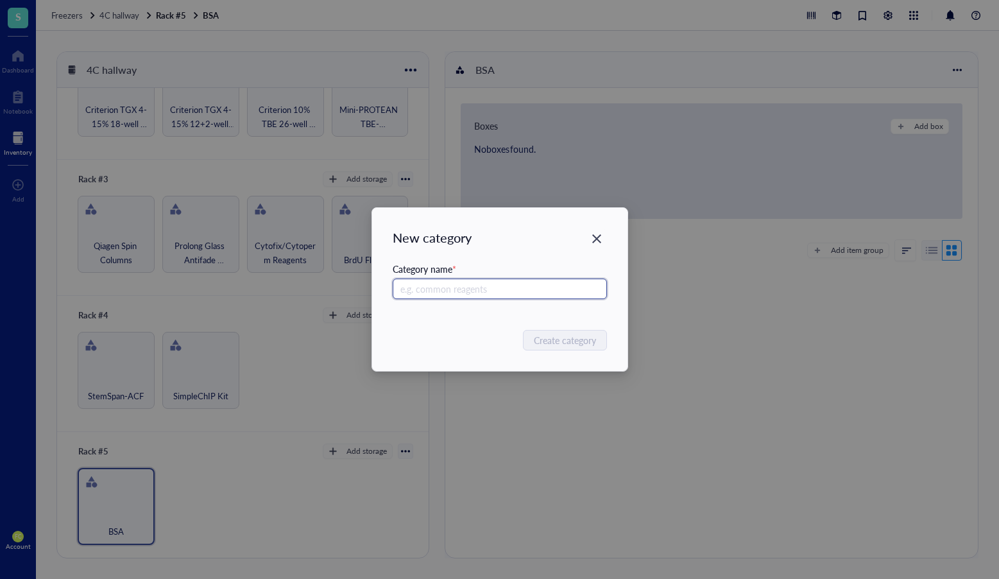
paste input "1M [MEDICAL_DATA]-HCl pH7.5"
type input "1M [MEDICAL_DATA]-HCl pH7.5"
click at [574, 343] on span "Create category" at bounding box center [565, 340] width 62 height 14
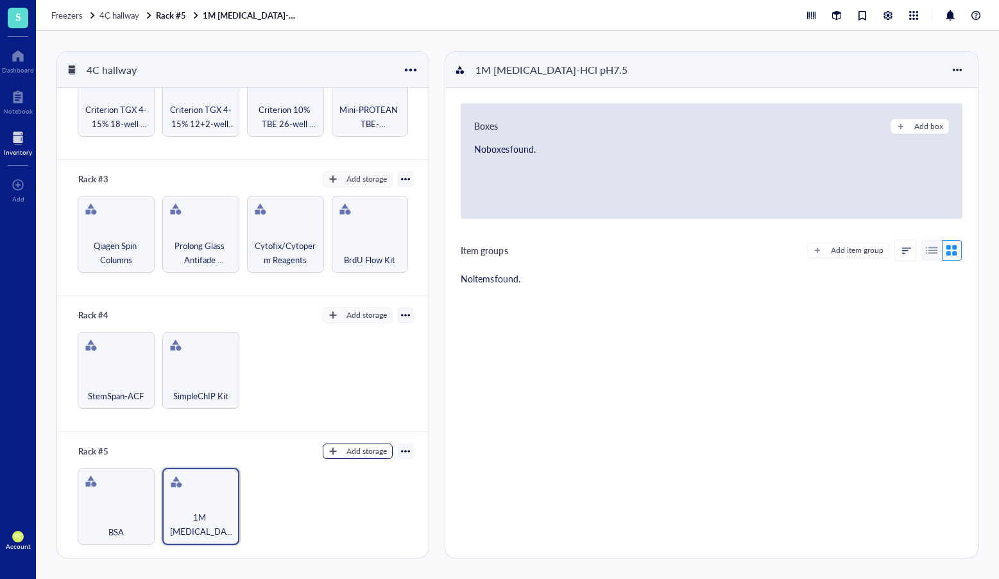
click at [357, 454] on div "Add storage" at bounding box center [366, 451] width 40 height 12
click at [364, 490] on span "Category" at bounding box center [363, 493] width 73 height 14
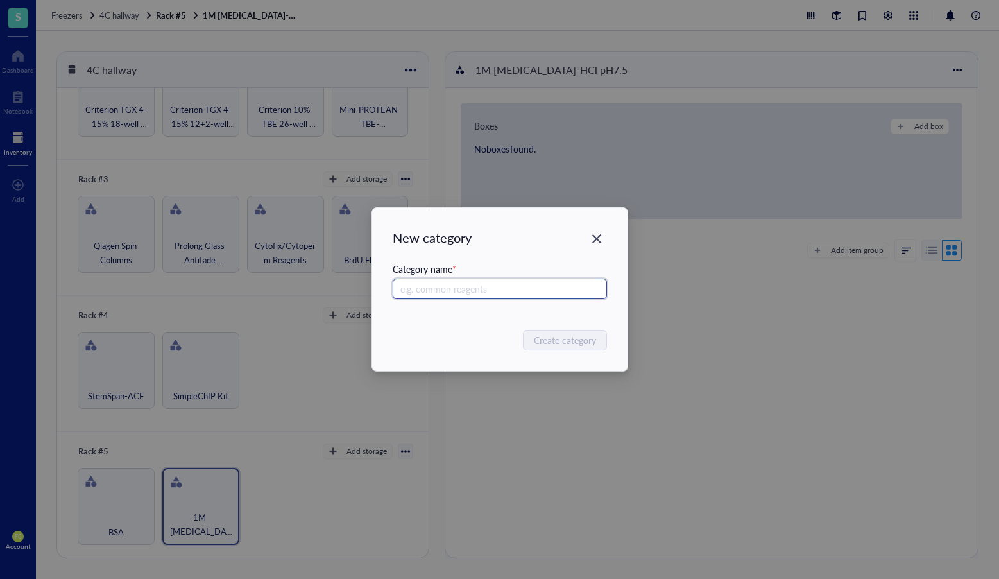
paste input "1M [MEDICAL_DATA]-HCl pH8.0"
type input "1M [MEDICAL_DATA]-HCl pH8.0"
click at [563, 345] on span "Create category" at bounding box center [565, 340] width 62 height 14
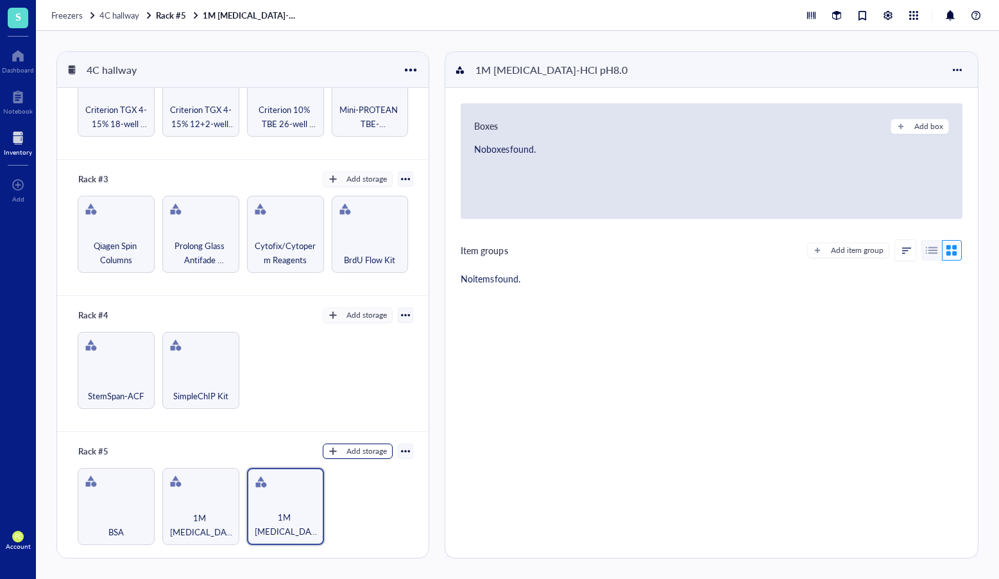
click at [370, 451] on div "Add storage" at bounding box center [366, 451] width 40 height 12
click at [375, 494] on span "Category" at bounding box center [363, 493] width 73 height 14
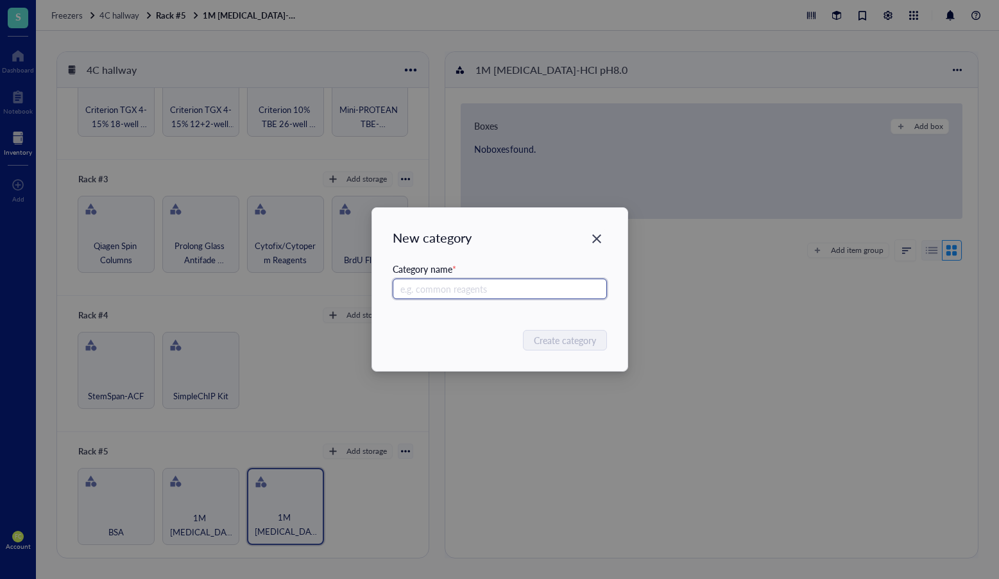
click at [457, 288] on input "text" at bounding box center [500, 288] width 214 height 21
paste input "Β-Mercaptoethanol"
type input "Β-Mercaptoethanol"
click at [567, 338] on span "Create category" at bounding box center [565, 340] width 62 height 14
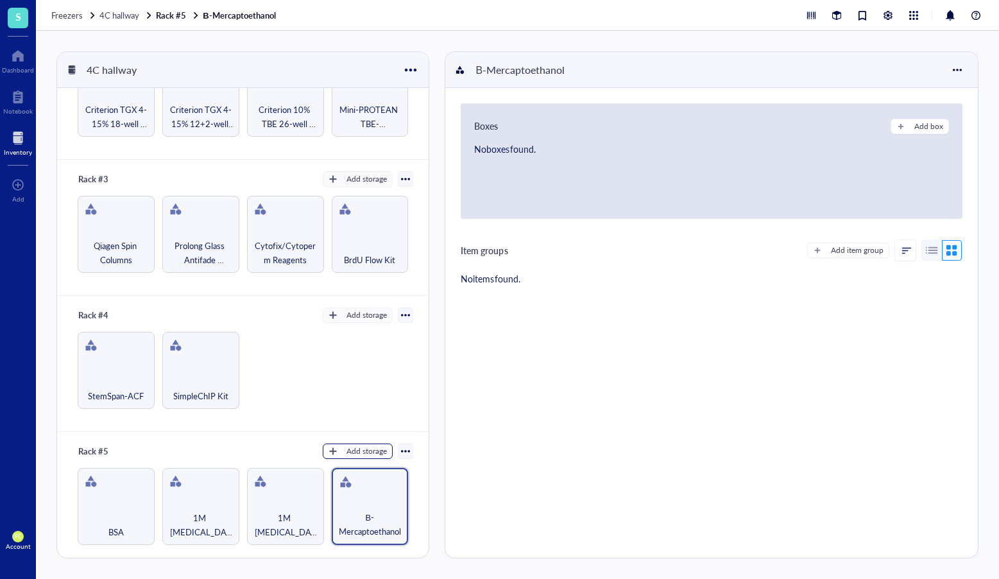
click at [352, 452] on div "Add storage" at bounding box center [366, 451] width 40 height 12
click at [361, 496] on span "Category" at bounding box center [363, 493] width 73 height 14
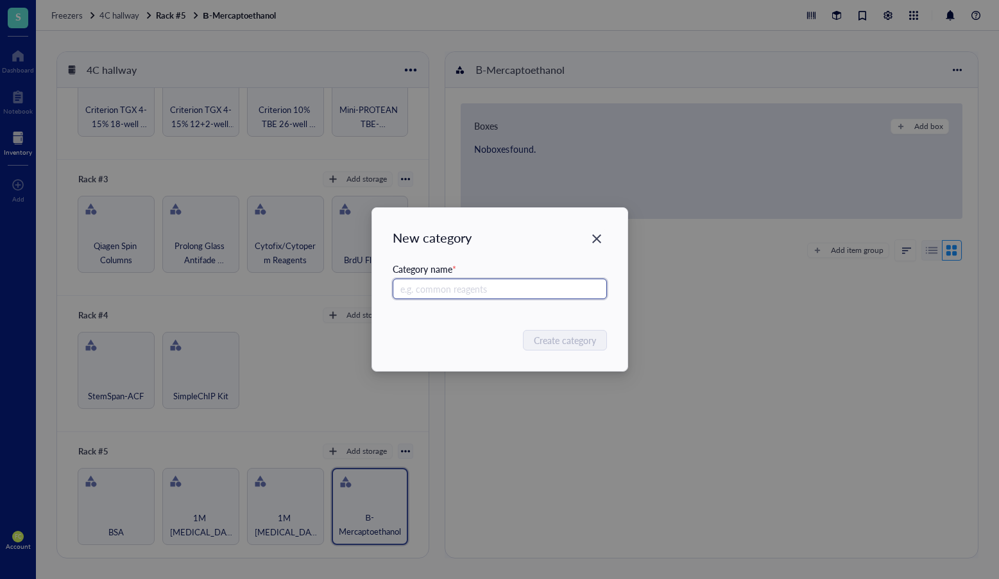
paste input "MACS Running Buffer"
type input "MACS Running Buffer"
click at [558, 344] on span "Create category" at bounding box center [565, 340] width 62 height 14
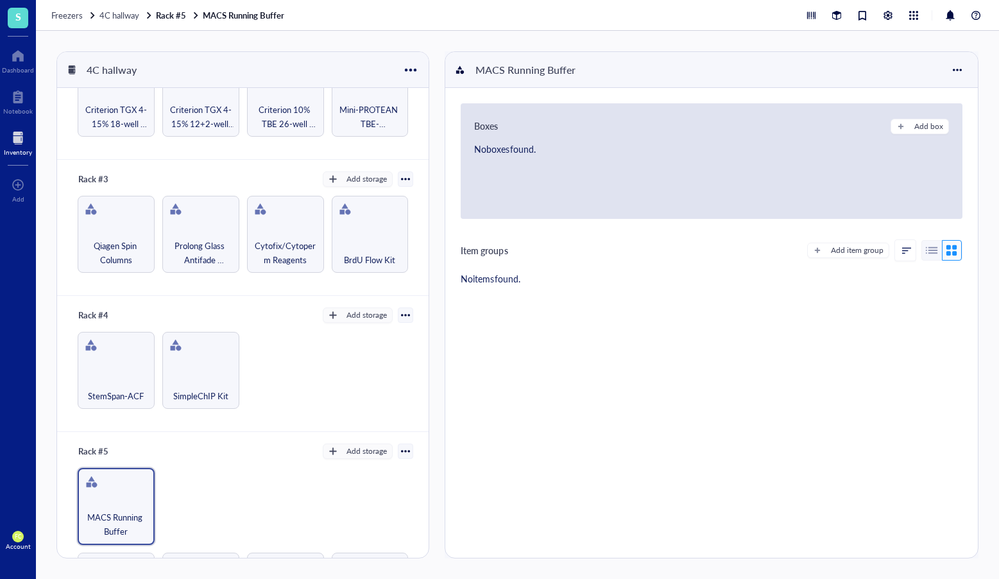
scroll to position [269, 0]
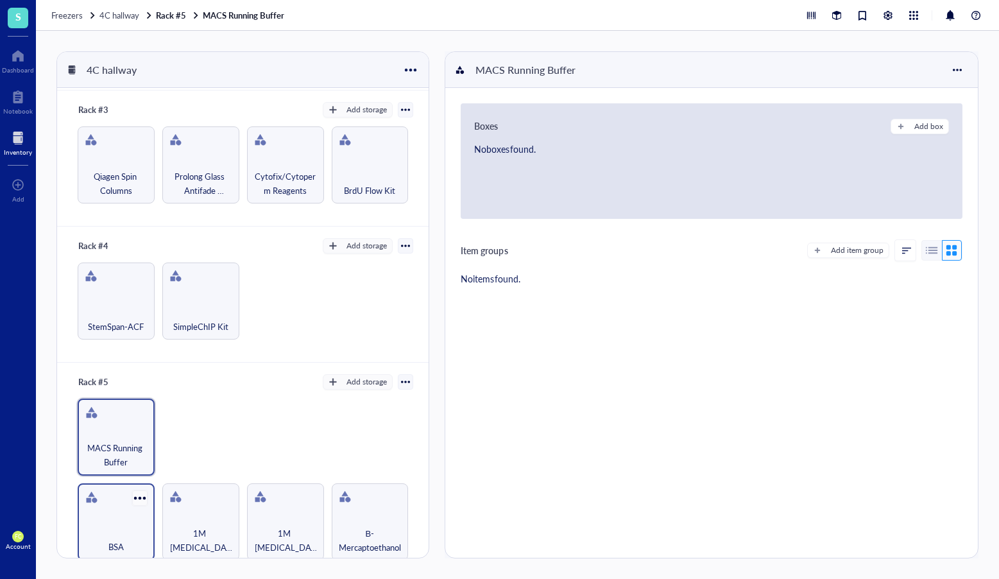
click at [140, 497] on div at bounding box center [139, 497] width 19 height 19
click at [207, 407] on div "Settings" at bounding box center [183, 406] width 87 height 12
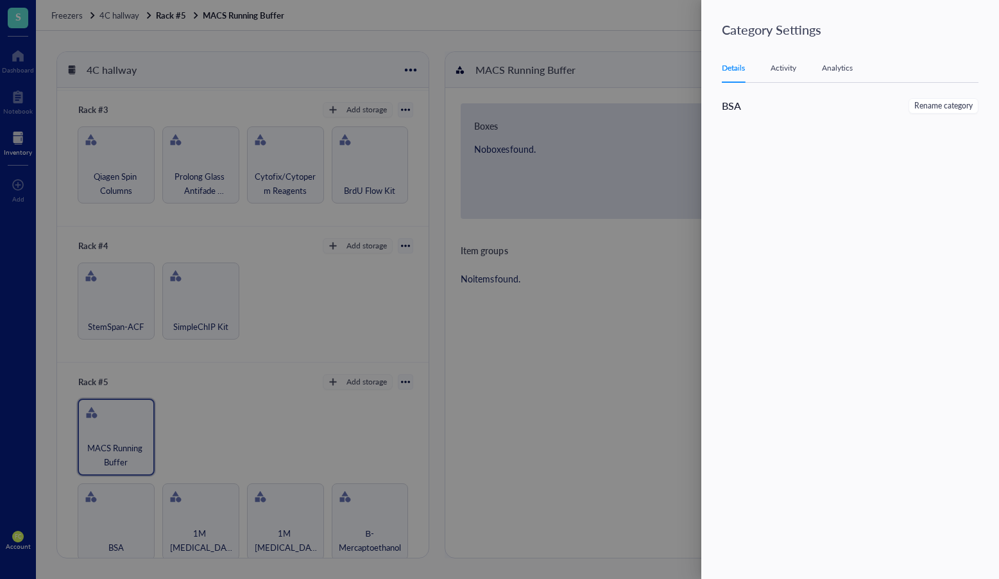
click at [121, 456] on div at bounding box center [499, 289] width 999 height 579
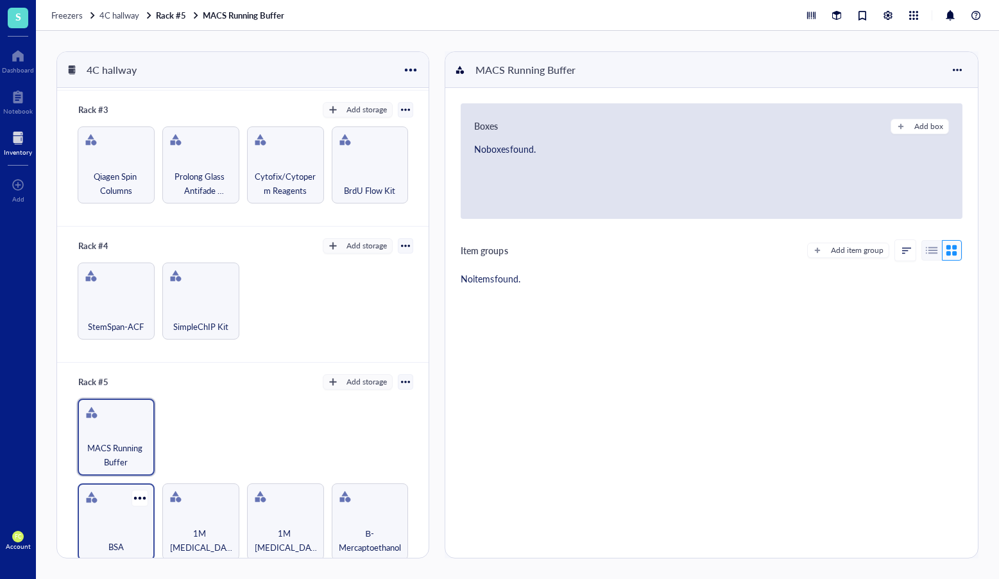
click at [126, 513] on div "BSA" at bounding box center [116, 521] width 77 height 77
click at [140, 496] on div at bounding box center [139, 497] width 19 height 19
click at [197, 409] on div "Settings" at bounding box center [183, 406] width 87 height 12
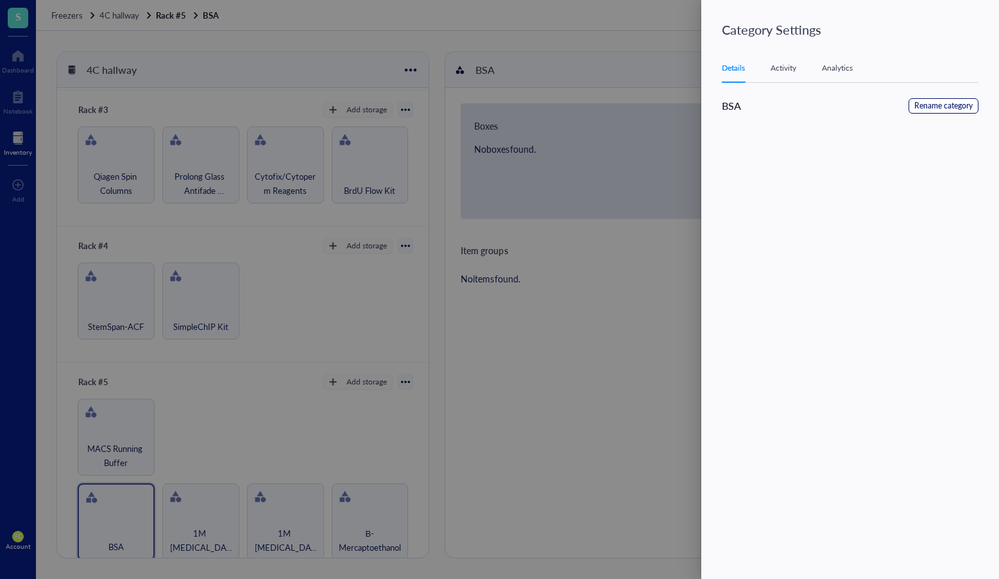
click at [945, 103] on span "Rename category" at bounding box center [943, 106] width 58 height 12
click at [801, 106] on input "BSA" at bounding box center [787, 108] width 130 height 21
paste input "MACS Running Buffer"
drag, startPoint x: 816, startPoint y: 108, endPoint x: 710, endPoint y: 112, distance: 105.9
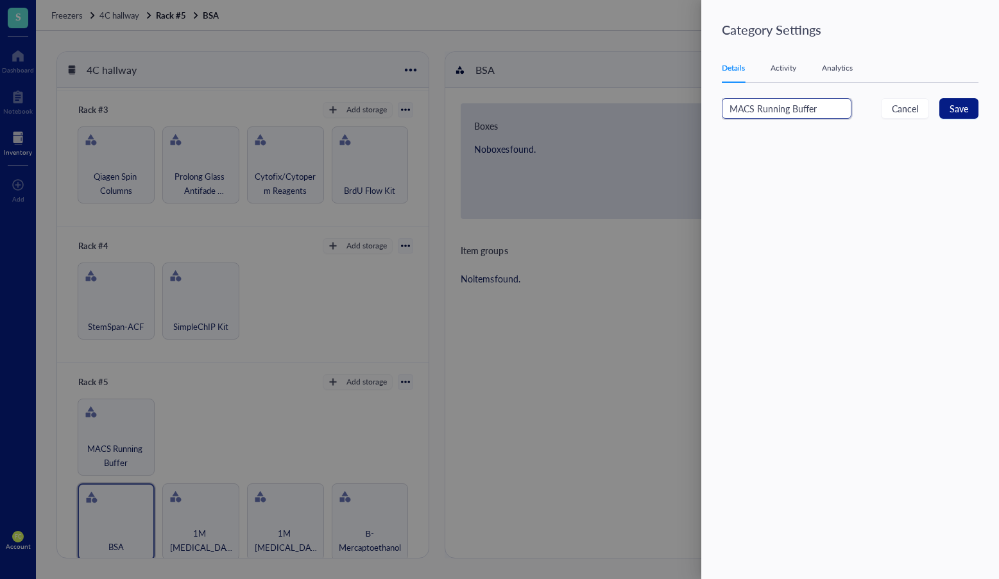
click at [710, 112] on div "Category Settings Details Activity Analytics MACS Running Buffer Cancel Save" at bounding box center [850, 289] width 298 height 579
paste input "® BSA Stock Solution"
click at [747, 107] on input "MACS® BSA Stock Solution" at bounding box center [787, 108] width 130 height 21
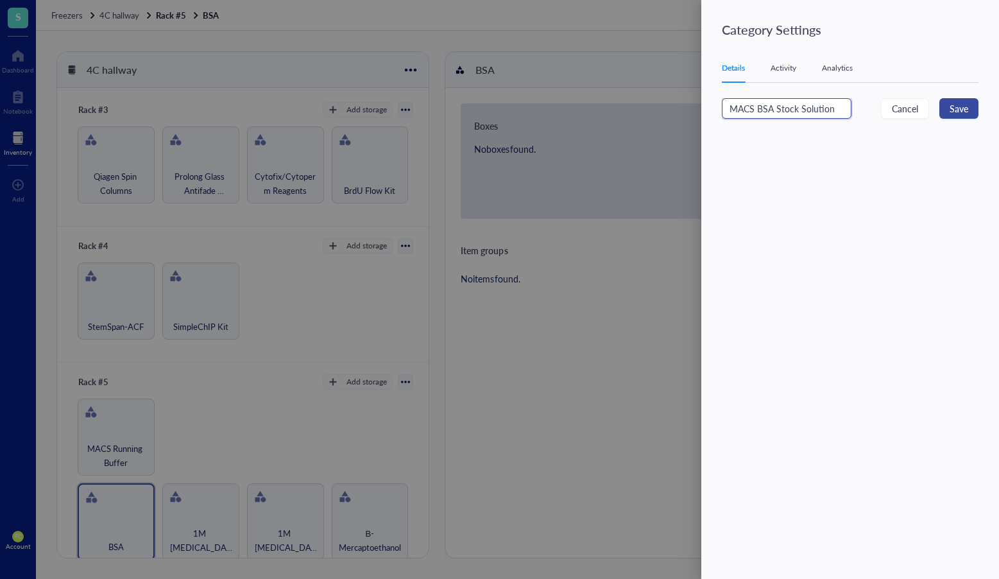
type input "MACS BSA Stock Solution"
click at [946, 108] on button "Save" at bounding box center [958, 108] width 39 height 21
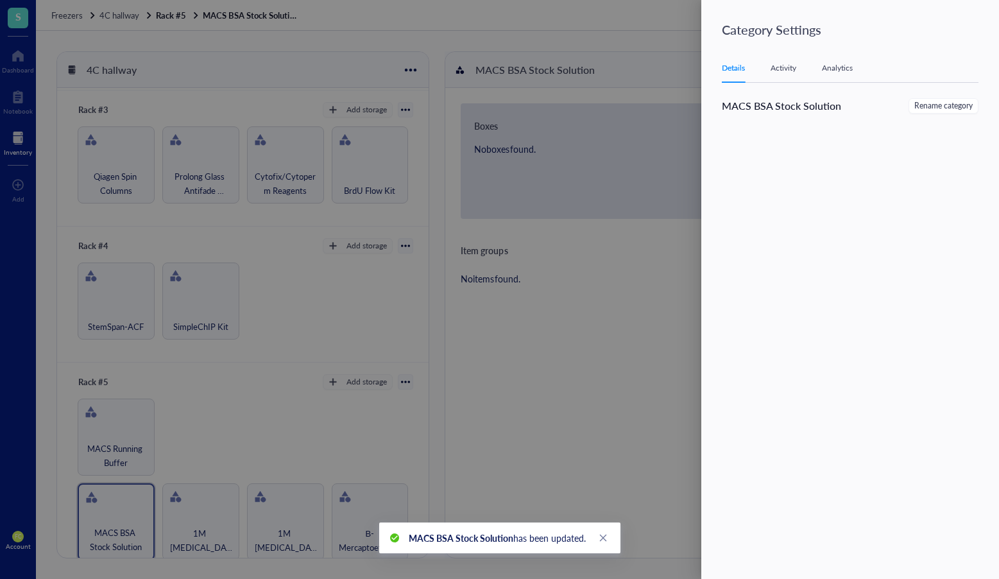
click at [349, 394] on div at bounding box center [499, 289] width 999 height 579
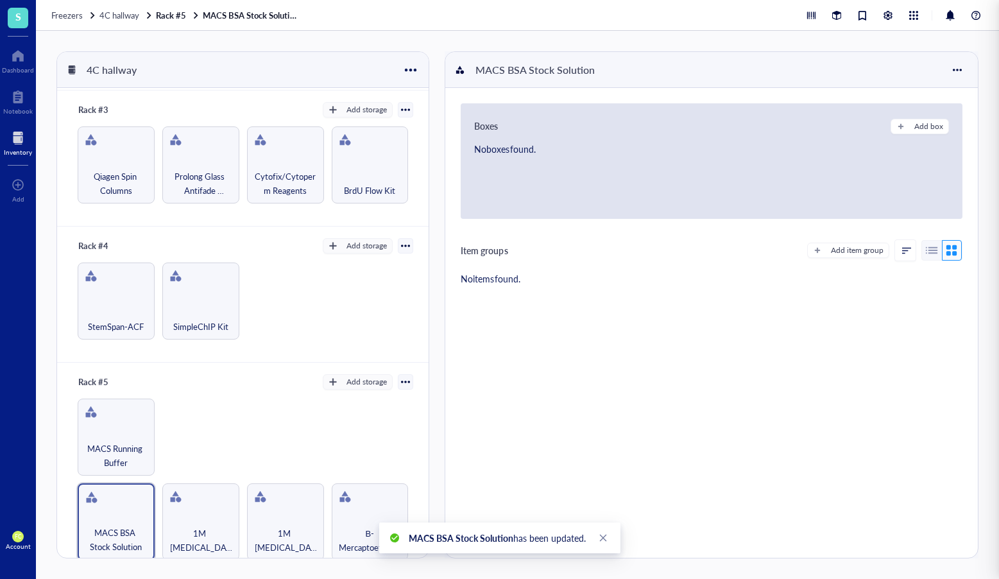
click at [359, 378] on div at bounding box center [499, 289] width 999 height 579
click at [357, 385] on div "Add storage" at bounding box center [366, 382] width 40 height 12
click at [350, 423] on span "Category" at bounding box center [363, 424] width 73 height 14
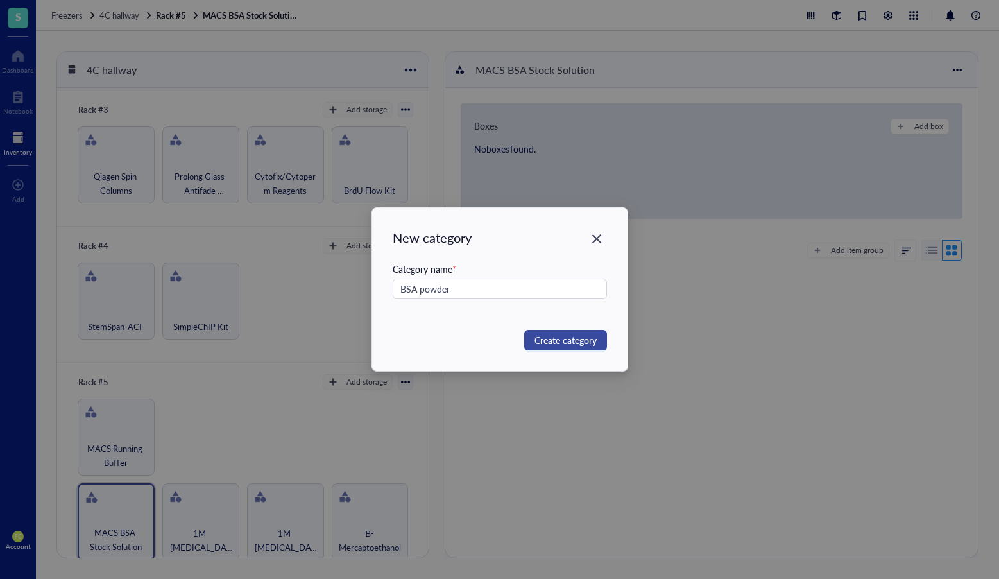
type input "BSA powder"
click at [554, 345] on span "Create category" at bounding box center [565, 340] width 62 height 14
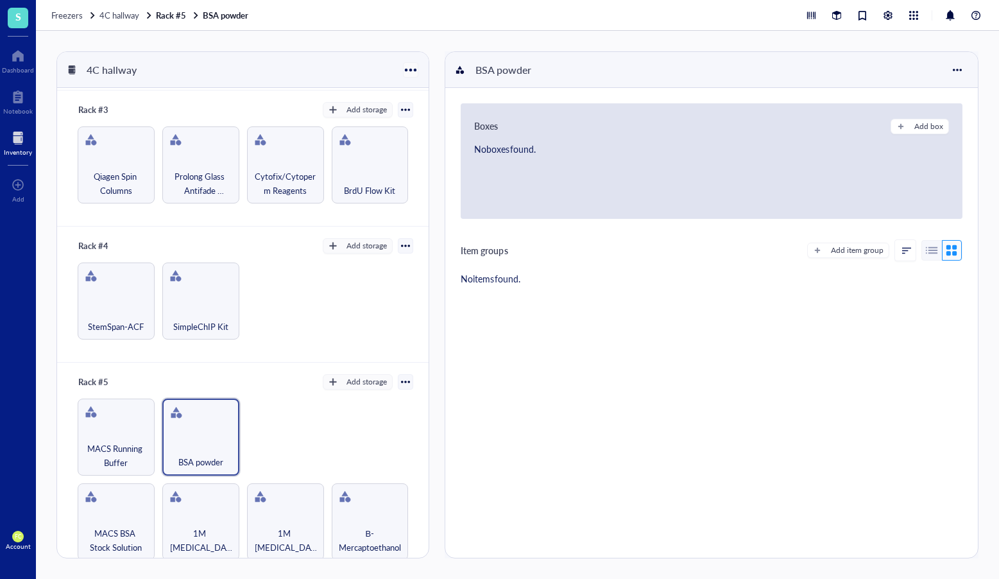
click at [413, 73] on div at bounding box center [411, 69] width 19 height 19
click at [440, 118] on li "Settings" at bounding box center [449, 112] width 90 height 21
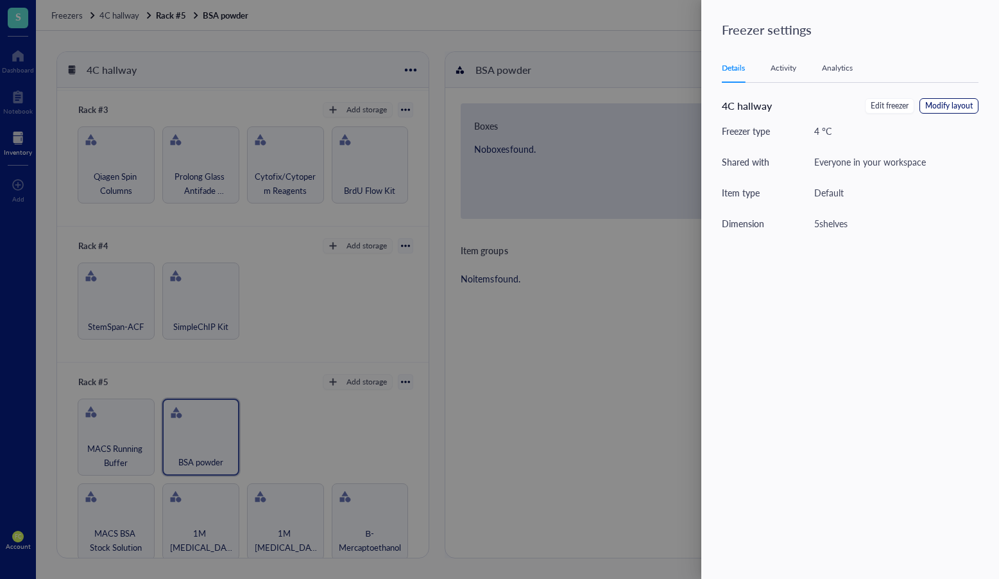
click at [950, 108] on span "Modify layout" at bounding box center [948, 106] width 47 height 12
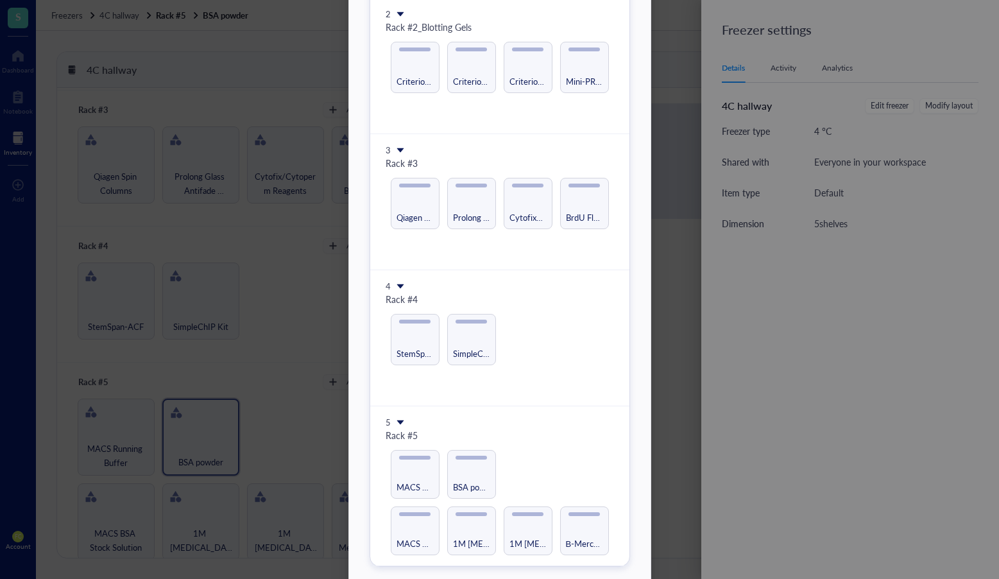
scroll to position [279, 0]
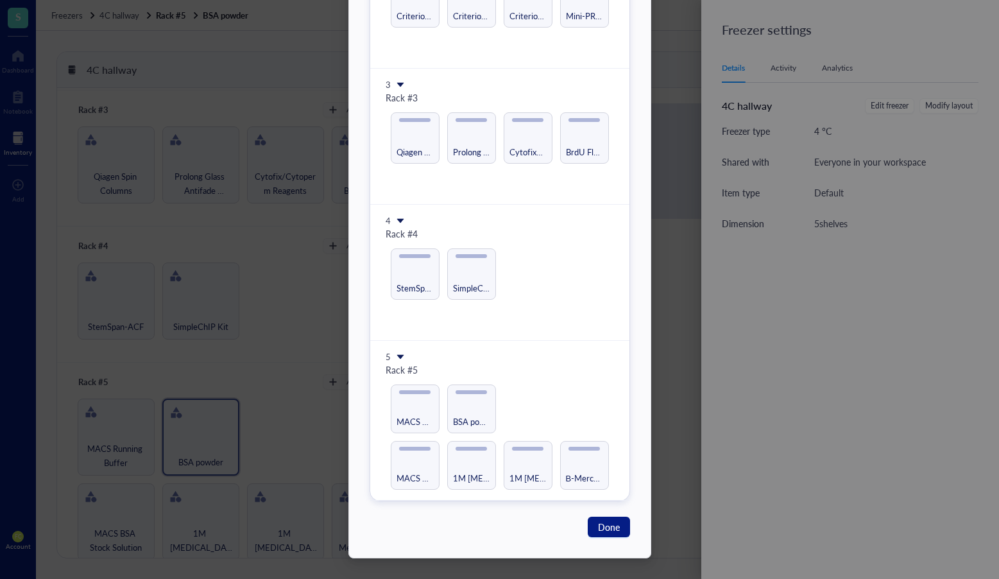
click at [397, 356] on icon at bounding box center [400, 357] width 7 height 4
click at [453, 398] on span "Insert 1 below" at bounding box center [438, 396] width 73 height 14
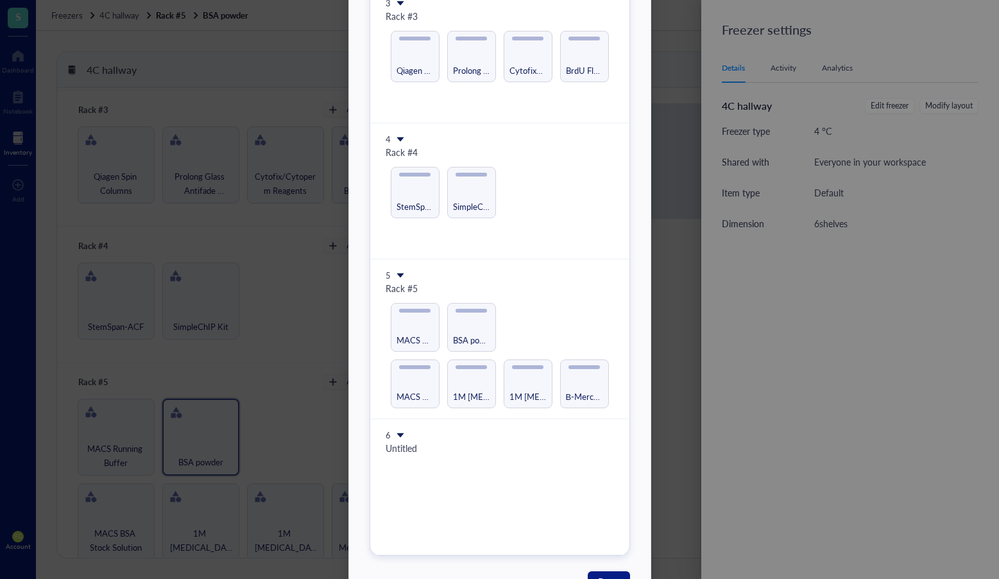
scroll to position [415, 0]
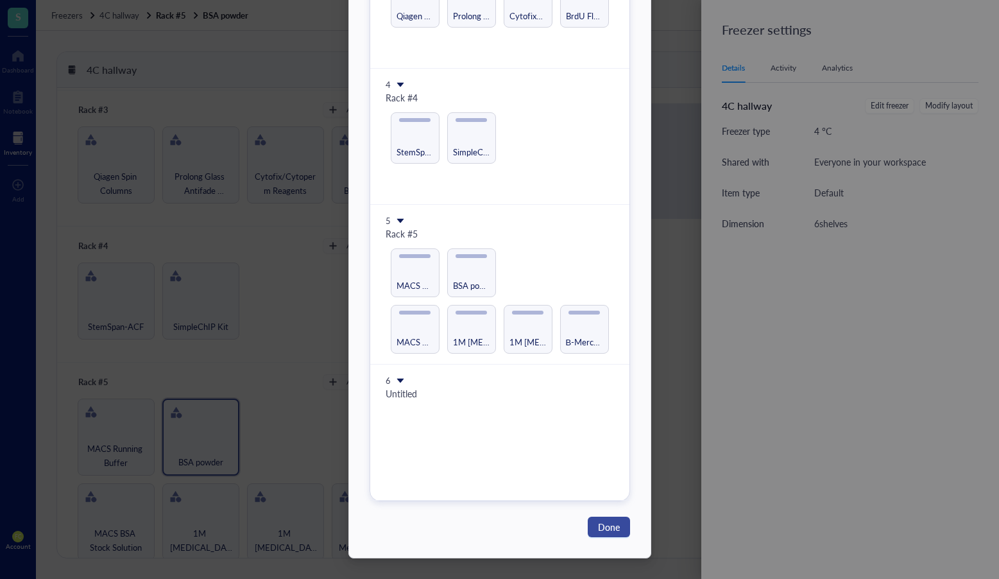
click at [613, 524] on span "Done" at bounding box center [609, 527] width 22 height 14
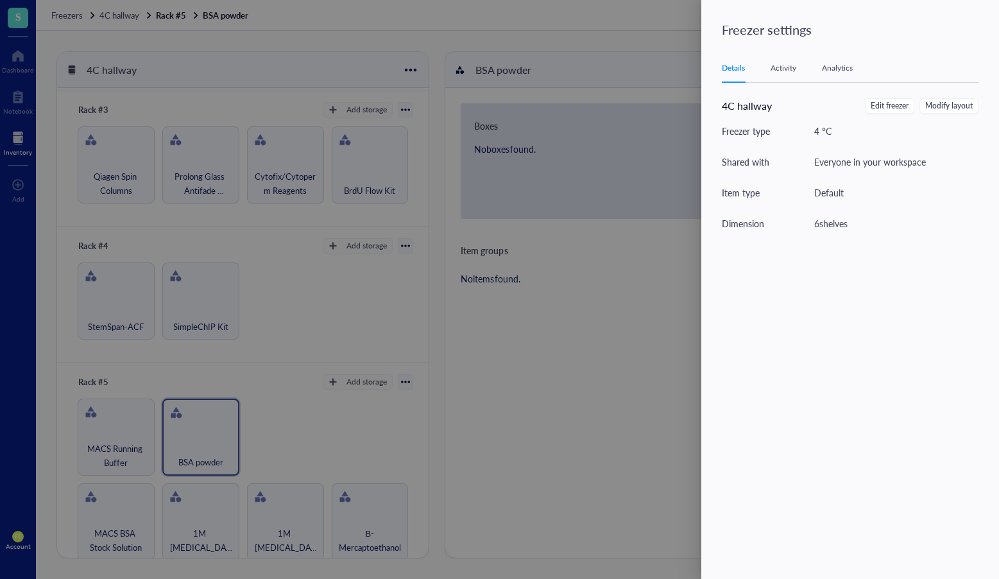
click at [540, 371] on div at bounding box center [499, 289] width 999 height 579
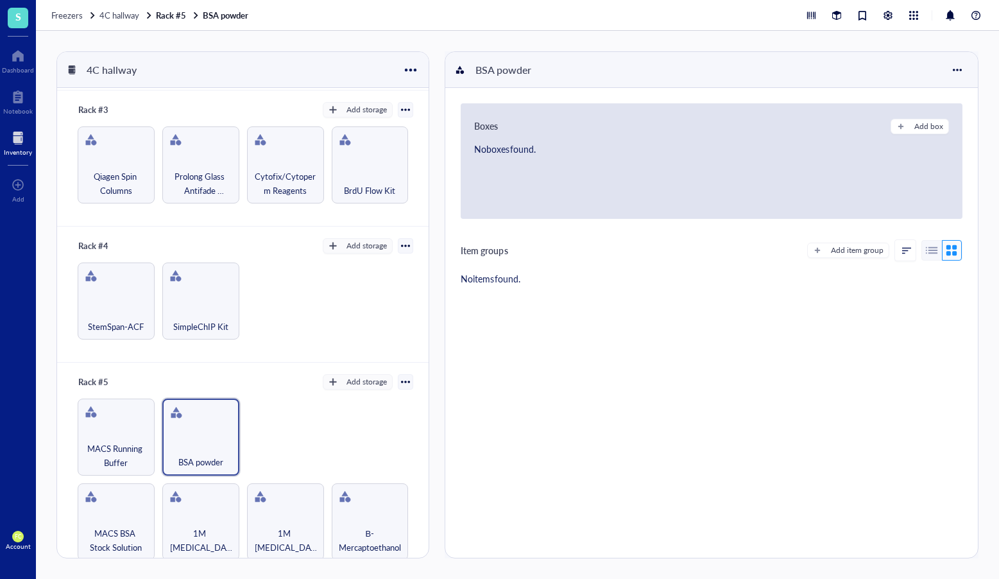
scroll to position [406, 0]
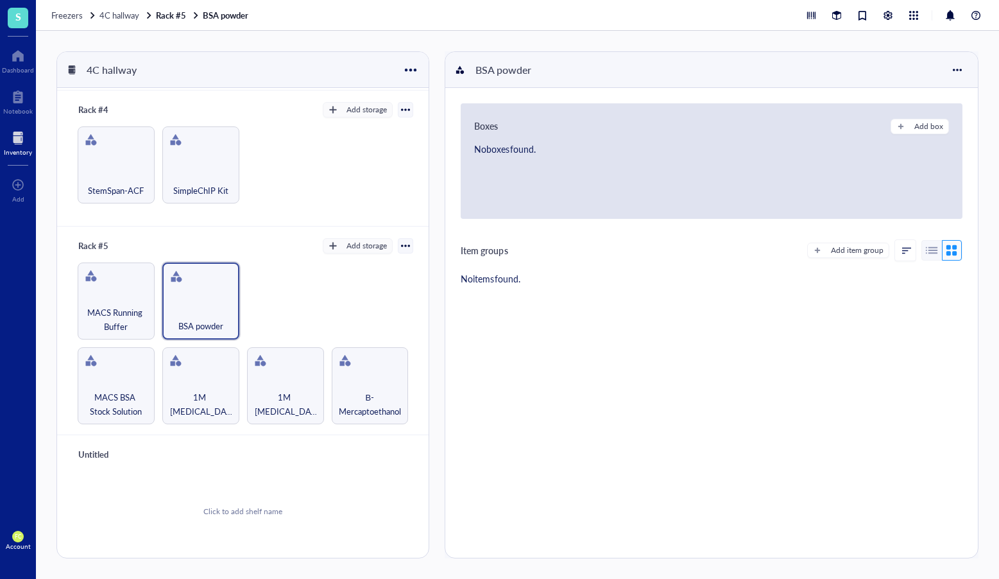
click at [97, 452] on div "Untitled" at bounding box center [111, 454] width 77 height 18
type input "Door"
click at [364, 449] on div "Add storage" at bounding box center [366, 455] width 40 height 12
click at [358, 489] on span "Category" at bounding box center [363, 493] width 73 height 14
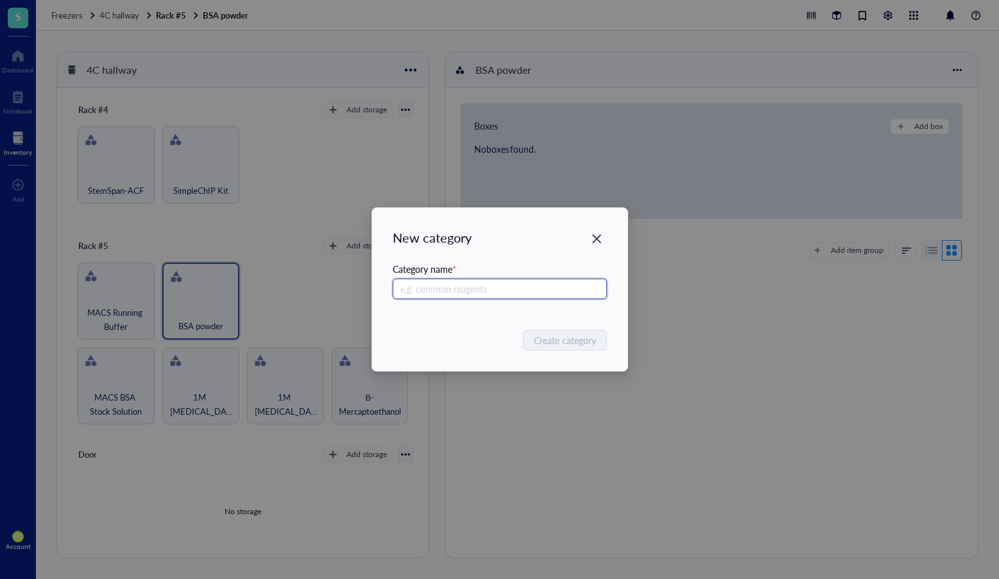
paste input "Trans-Blot Turbo 5X Transfer Buffer"
type input "Trans-Blot Turbo 5X Transfer Buffer"
click at [579, 339] on span "Create category" at bounding box center [565, 340] width 62 height 14
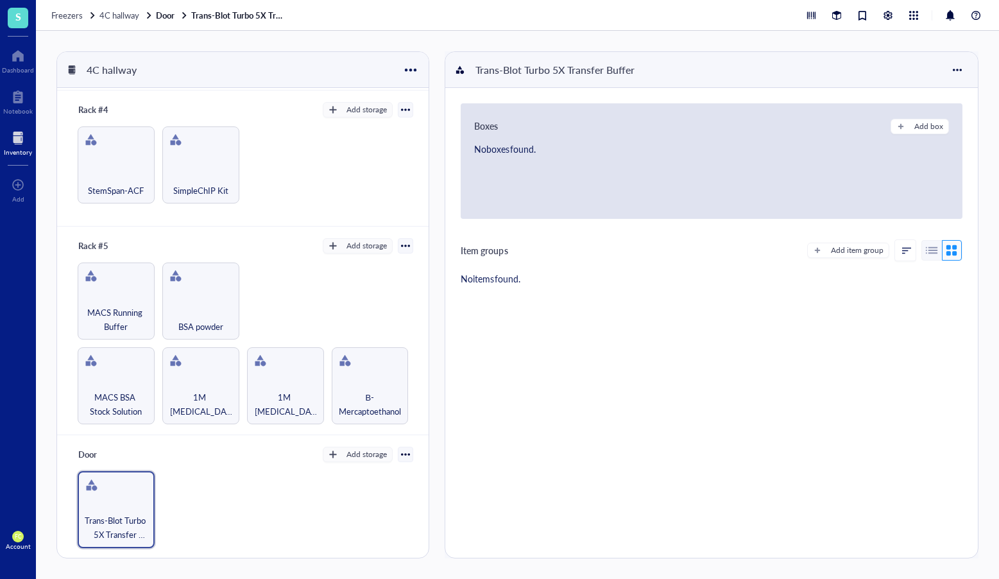
click at [401, 454] on div at bounding box center [405, 454] width 9 height 9
click at [349, 510] on div "Trans-Blot Turbo 5X Transfer Buffer" at bounding box center [243, 509] width 341 height 77
click at [365, 454] on div "Add storage" at bounding box center [366, 455] width 40 height 12
click at [370, 492] on span "Category" at bounding box center [363, 493] width 73 height 14
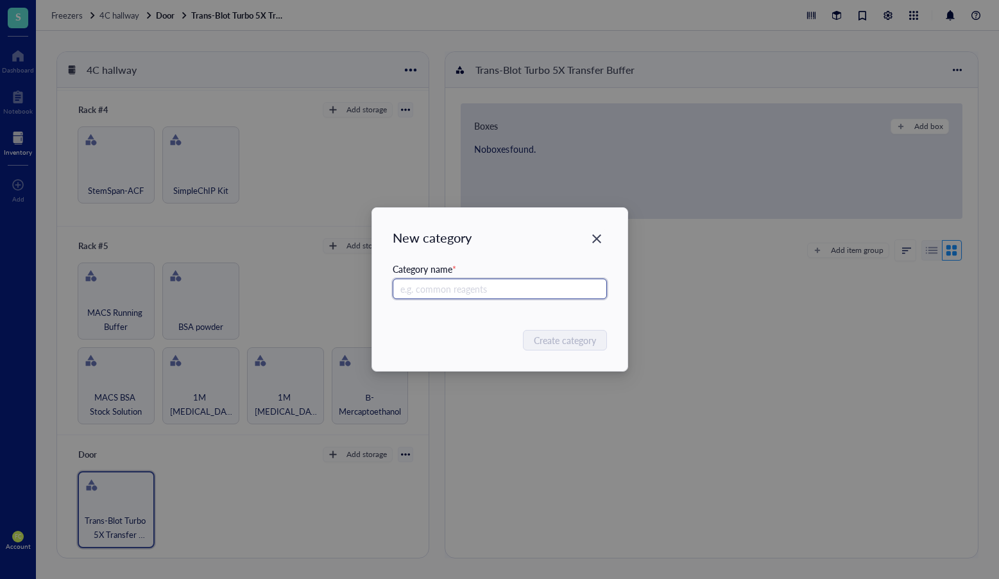
paste input "NEBNext (Poly(A) Magnetic Isolation Kit"
type input "NEBNext (Poly(A) Magnetic Isolation Kit"
click at [561, 333] on span "Create category" at bounding box center [565, 340] width 62 height 14
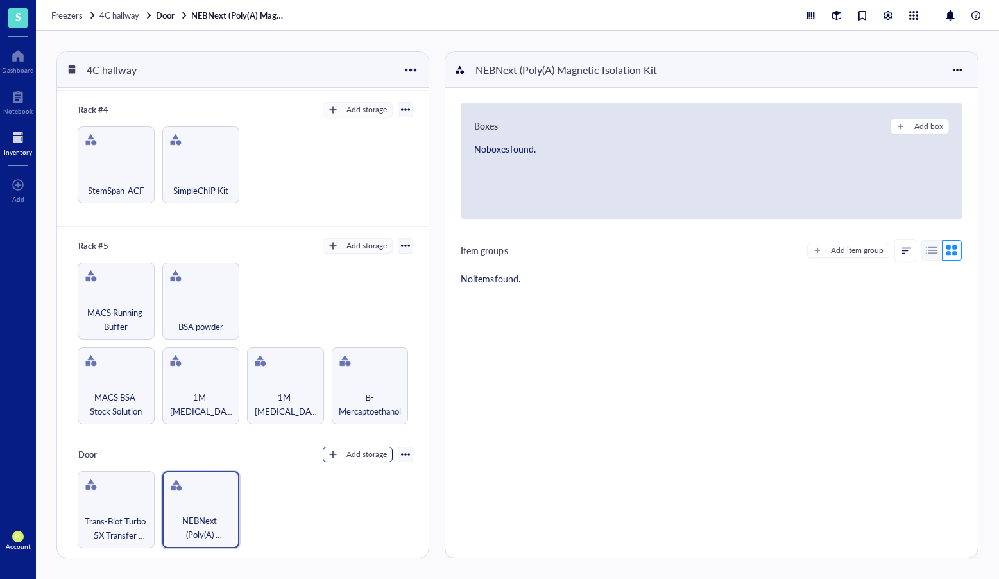
click at [370, 452] on div "Add storage" at bounding box center [366, 455] width 40 height 12
click at [371, 490] on span "Category" at bounding box center [363, 493] width 73 height 14
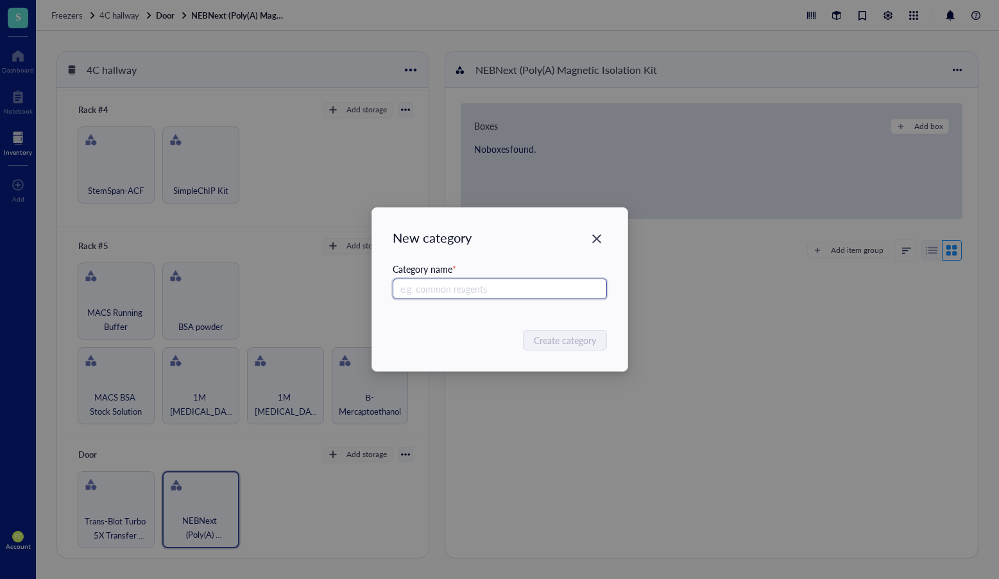
paste input "10X Annexin V Binding Buffer"
type input "10X Annexin V Binding Buffer"
click at [563, 339] on span "Create category" at bounding box center [565, 340] width 62 height 14
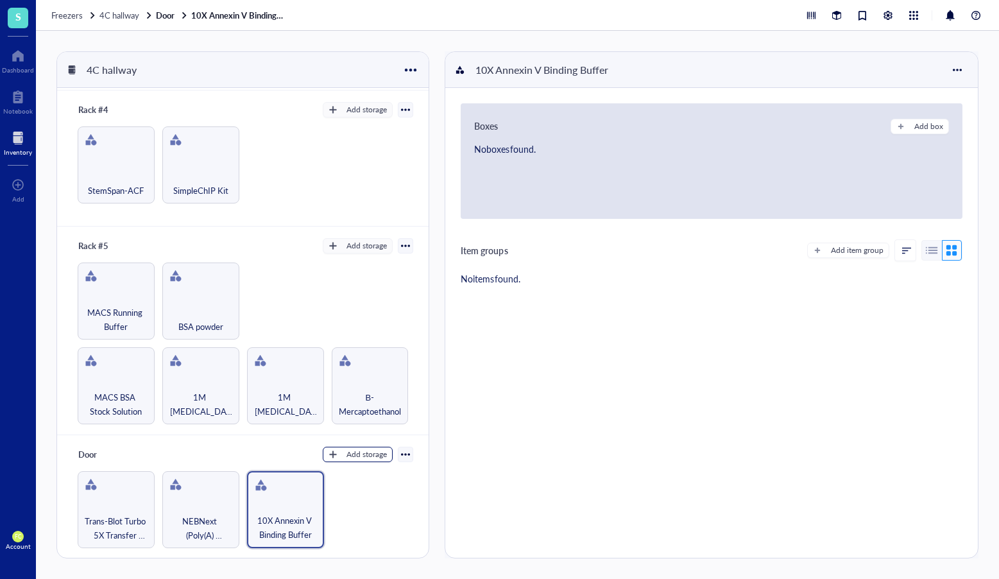
click at [371, 452] on div "Add storage" at bounding box center [366, 455] width 40 height 12
click at [370, 491] on span "Category" at bounding box center [363, 493] width 73 height 14
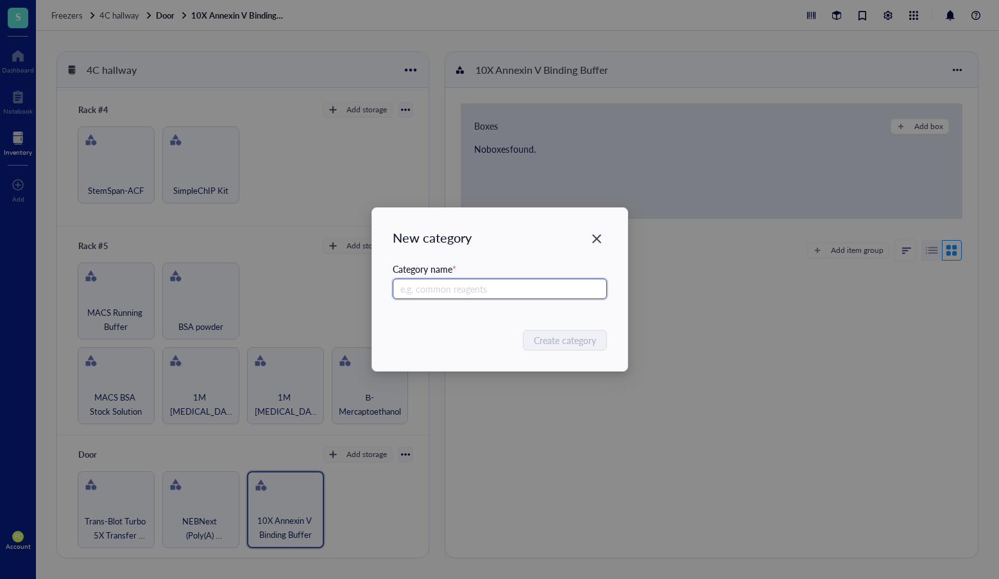
paste input "Click-IT EdU"
type input "Click-IT EdU"
click at [562, 338] on span "Create category" at bounding box center [565, 340] width 62 height 14
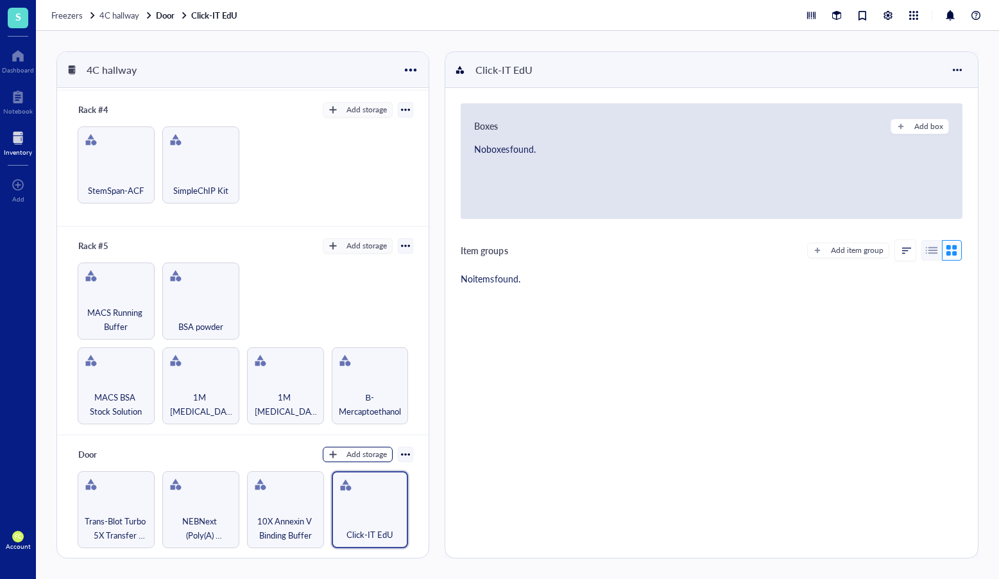
click at [366, 449] on div "Add storage" at bounding box center [366, 455] width 40 height 12
click at [358, 495] on span "Category" at bounding box center [363, 493] width 73 height 14
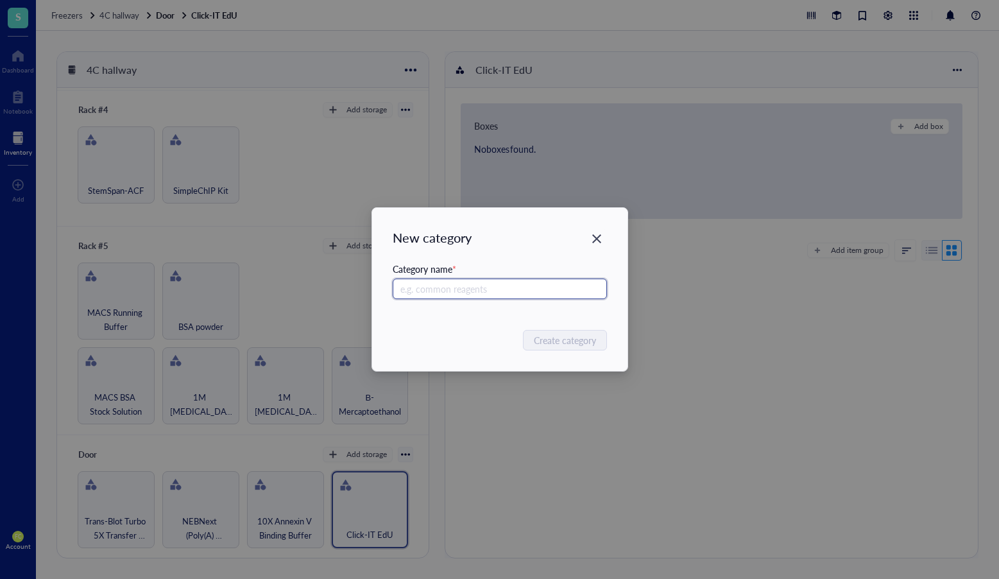
paste input "Click-IT OPP"
type input "Click-IT OPP"
click at [568, 346] on span "Create category" at bounding box center [565, 340] width 62 height 14
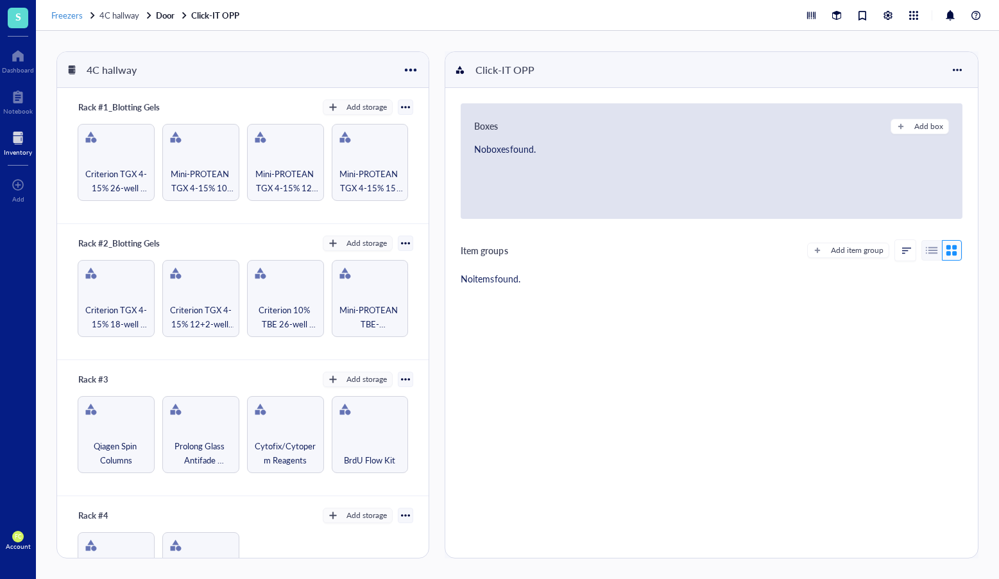
click at [81, 19] on span "Freezers" at bounding box center [66, 15] width 31 height 12
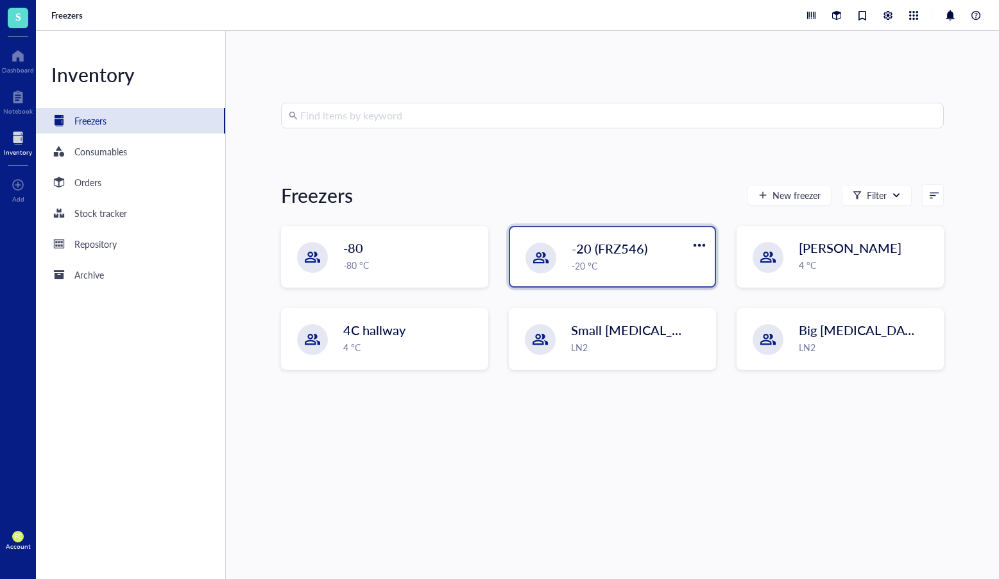
click at [601, 286] on div "-20 (FRZ546) -20 °C" at bounding box center [612, 257] width 207 height 62
click at [605, 280] on div "-20 (FRZ546) -20 °C" at bounding box center [612, 256] width 205 height 59
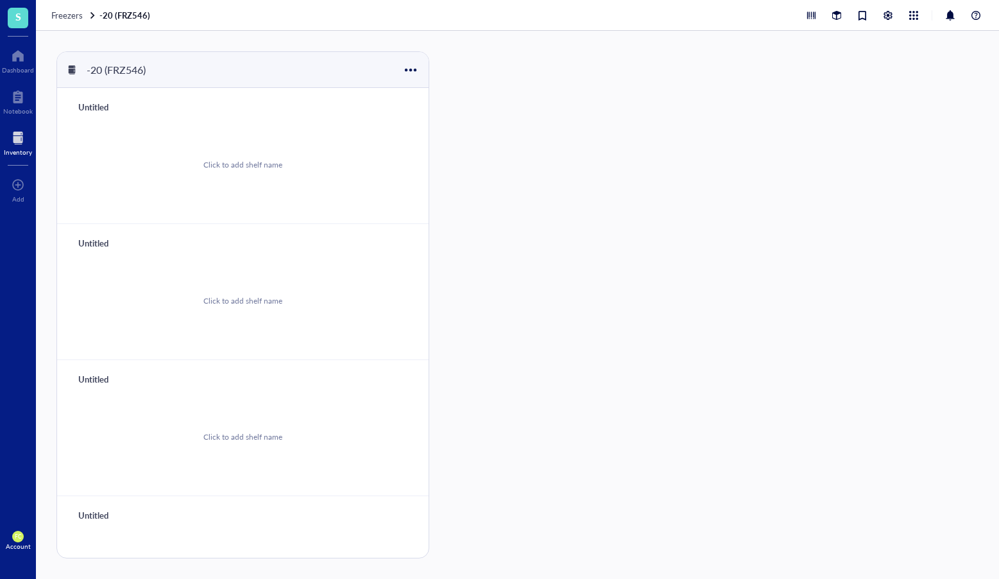
click at [99, 106] on div "Untitled" at bounding box center [111, 107] width 77 height 18
type input "Rack #1"
drag, startPoint x: 123, startPoint y: 105, endPoint x: 89, endPoint y: 105, distance: 34.7
click at [89, 105] on div "Rack #1" at bounding box center [111, 107] width 77 height 18
click at [95, 105] on input "Rack #1" at bounding box center [96, 107] width 46 height 17
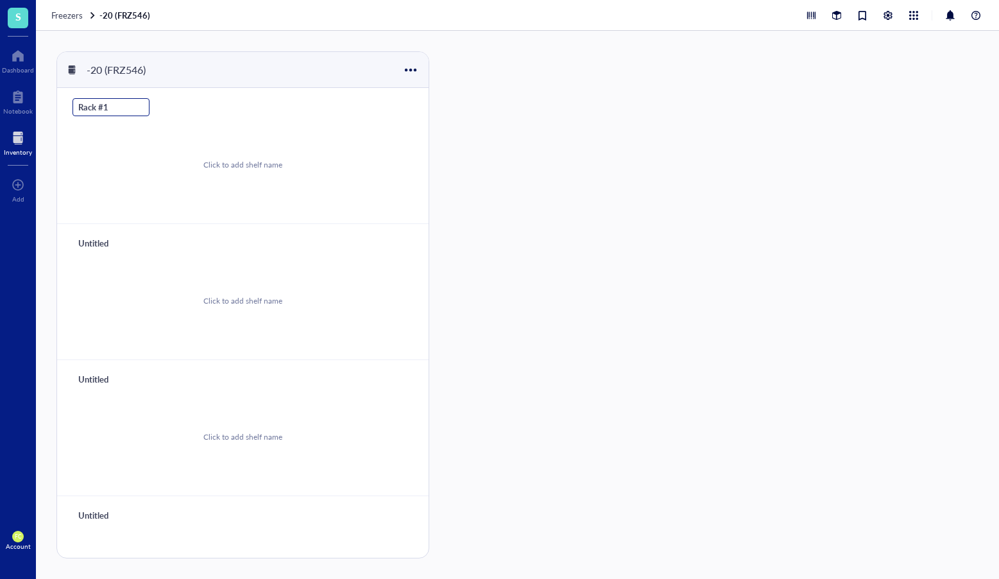
click at [95, 105] on input "Rack #1" at bounding box center [96, 107] width 46 height 17
click at [101, 240] on div "Untitled" at bounding box center [111, 243] width 77 height 18
click at [101, 240] on input "text" at bounding box center [92, 243] width 38 height 17
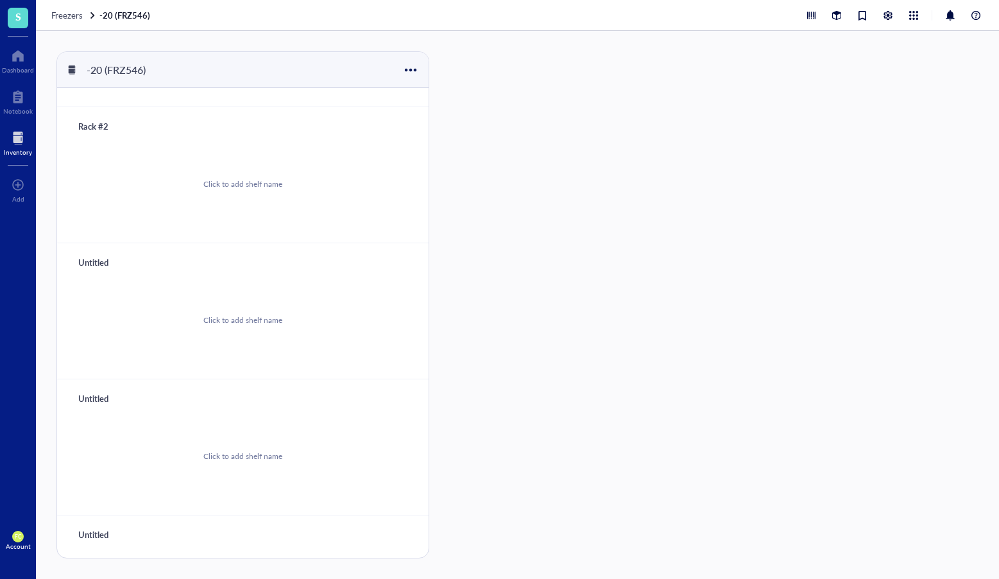
scroll to position [107, 0]
type input "Rack #2"
click at [103, 269] on div "Untitled" at bounding box center [111, 273] width 77 height 18
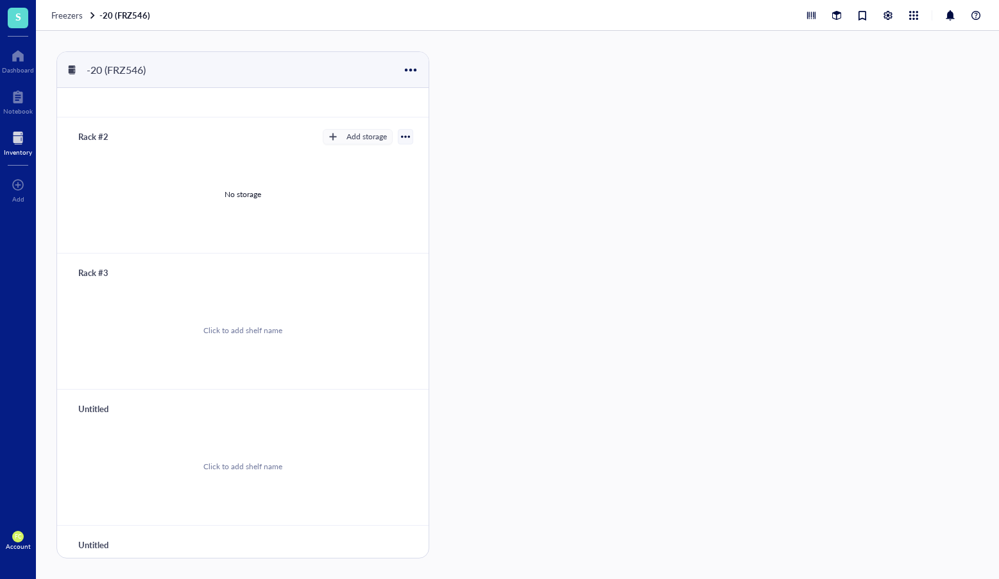
type input "Rack #3"
click at [87, 409] on div "Untitled" at bounding box center [111, 409] width 77 height 18
click at [87, 409] on input "text" at bounding box center [92, 408] width 38 height 17
type input "Rack #4"
click at [107, 549] on div "Untitled" at bounding box center [111, 545] width 77 height 18
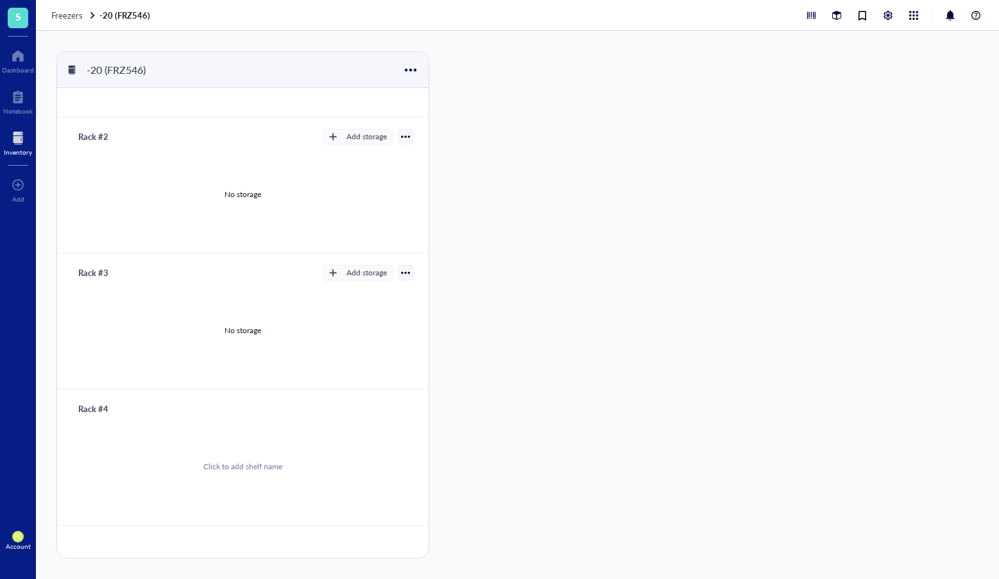
click at [107, 549] on input "text" at bounding box center [92, 544] width 38 height 17
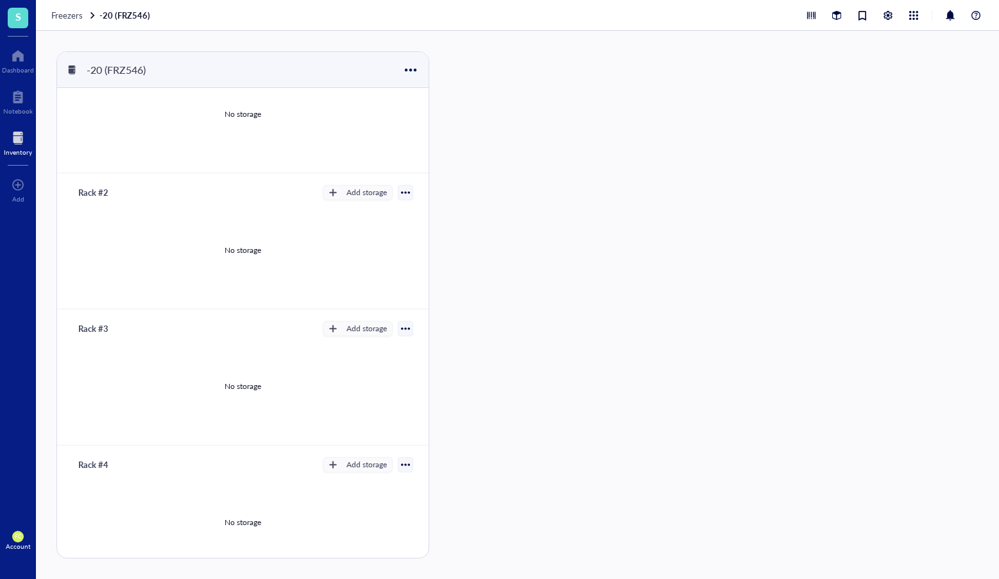
scroll to position [0, 0]
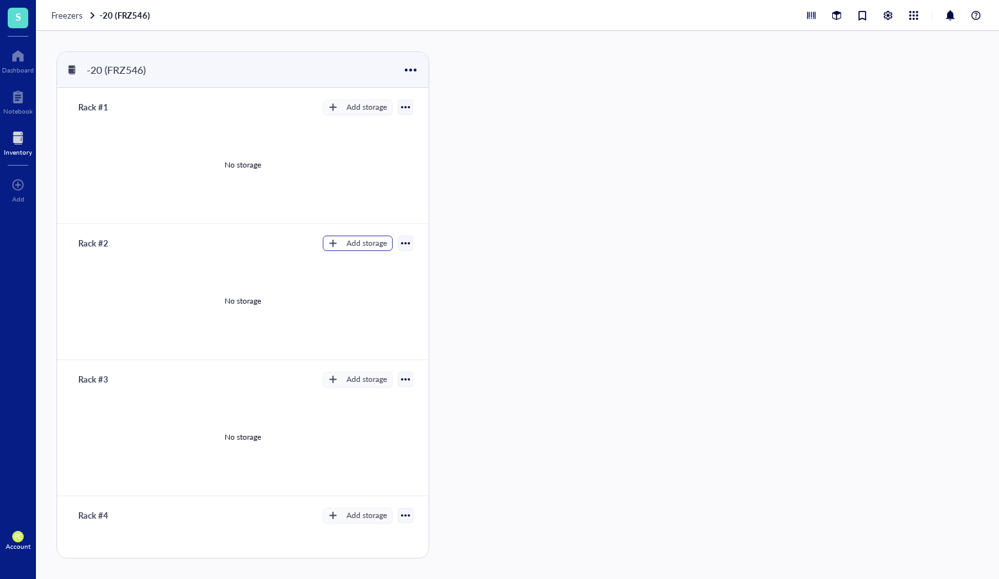
type input "Rack #5"
click at [364, 244] on div "Add storage" at bounding box center [366, 243] width 40 height 12
click at [363, 287] on span "Category" at bounding box center [363, 285] width 73 height 14
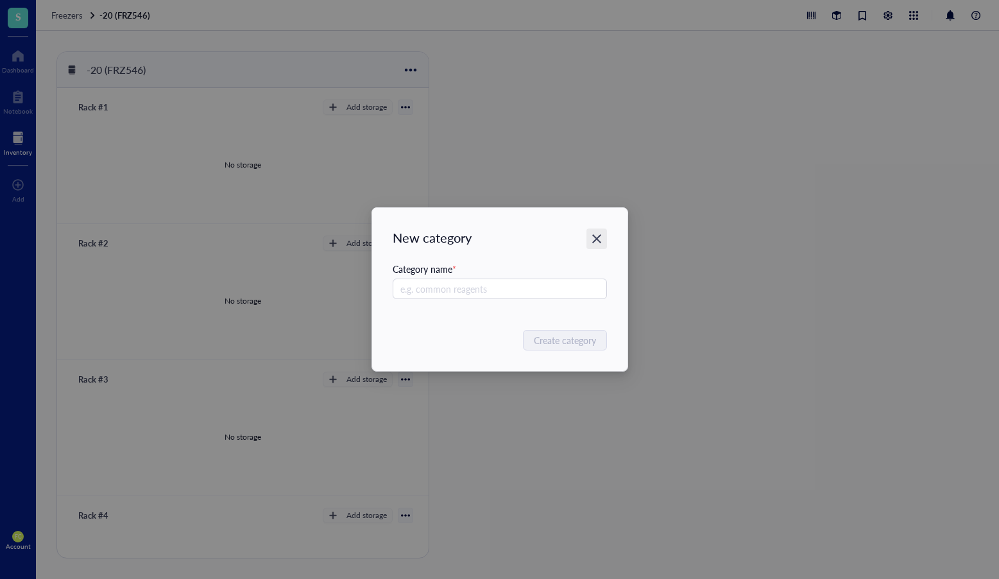
click at [601, 238] on icon "Close" at bounding box center [596, 239] width 12 height 12
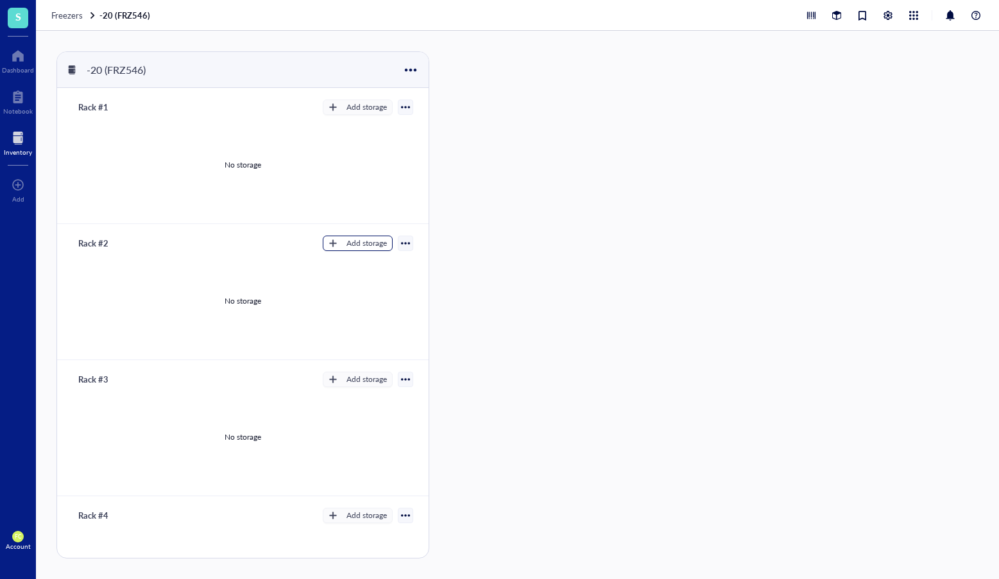
click at [348, 245] on div "Add storage" at bounding box center [366, 243] width 40 height 12
click at [351, 267] on span "Rack" at bounding box center [363, 265] width 73 height 14
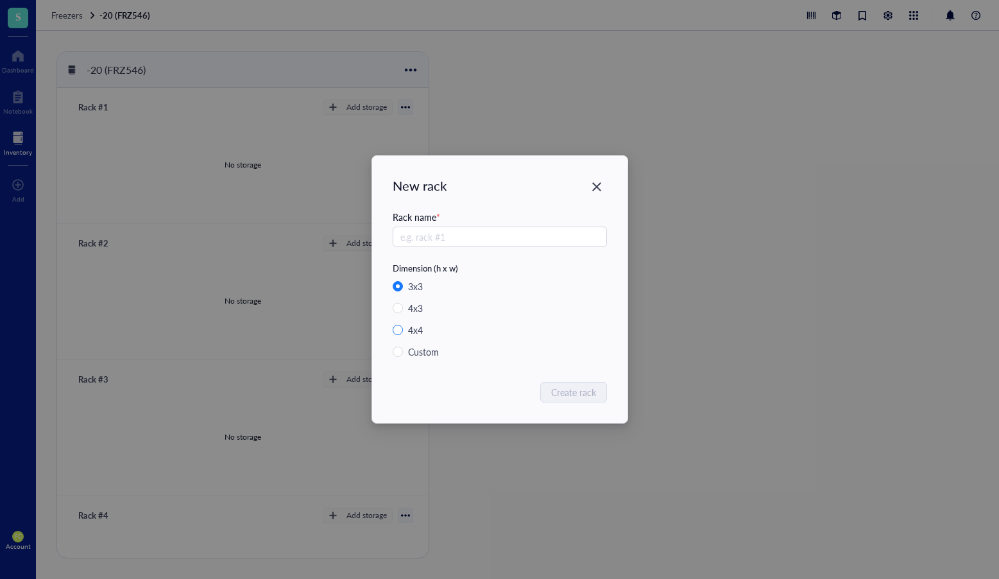
click at [405, 333] on span "4 x 4" at bounding box center [415, 330] width 25 height 14
click at [403, 333] on input "4 x 4" at bounding box center [398, 330] width 10 height 10
radio input "true"
radio input "false"
click at [495, 241] on input "text" at bounding box center [500, 237] width 214 height 21
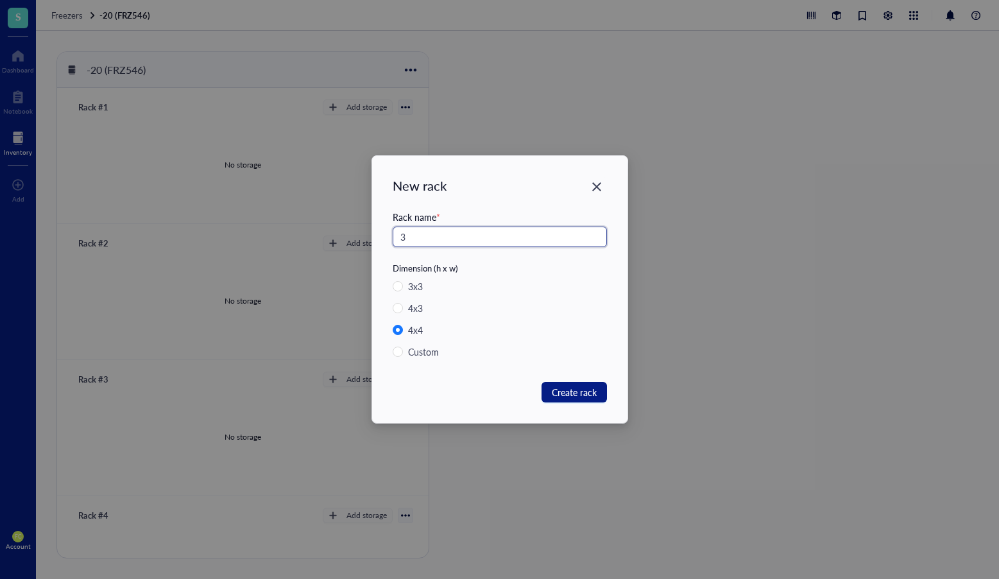
type input "3"
drag, startPoint x: 590, startPoint y: 375, endPoint x: 585, endPoint y: 393, distance: 18.7
click at [590, 379] on div "New rack Rack name * 3 Dimension (h x w) 3 x 3 4 x 3 4 x 4 Custom Create rack" at bounding box center [499, 289] width 255 height 267
click at [585, 393] on span "Create rack" at bounding box center [574, 392] width 45 height 14
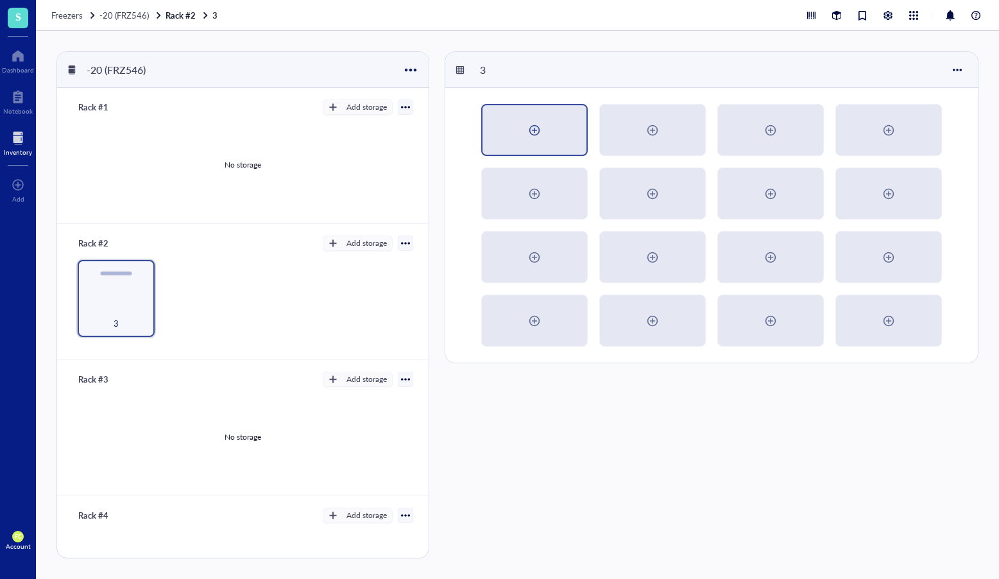
click at [524, 133] on div at bounding box center [535, 129] width 104 height 49
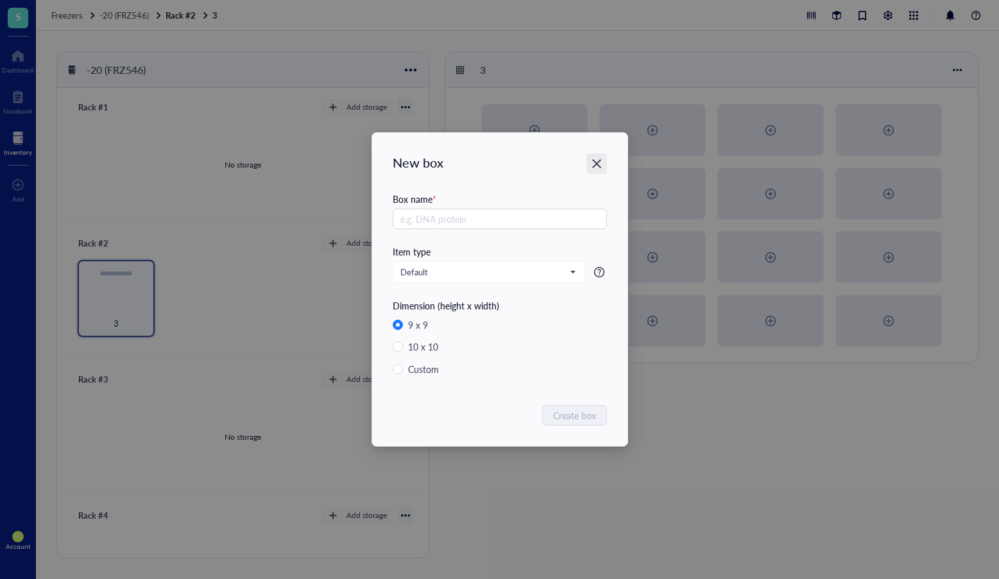
click at [601, 162] on icon "Close" at bounding box center [596, 164] width 12 height 12
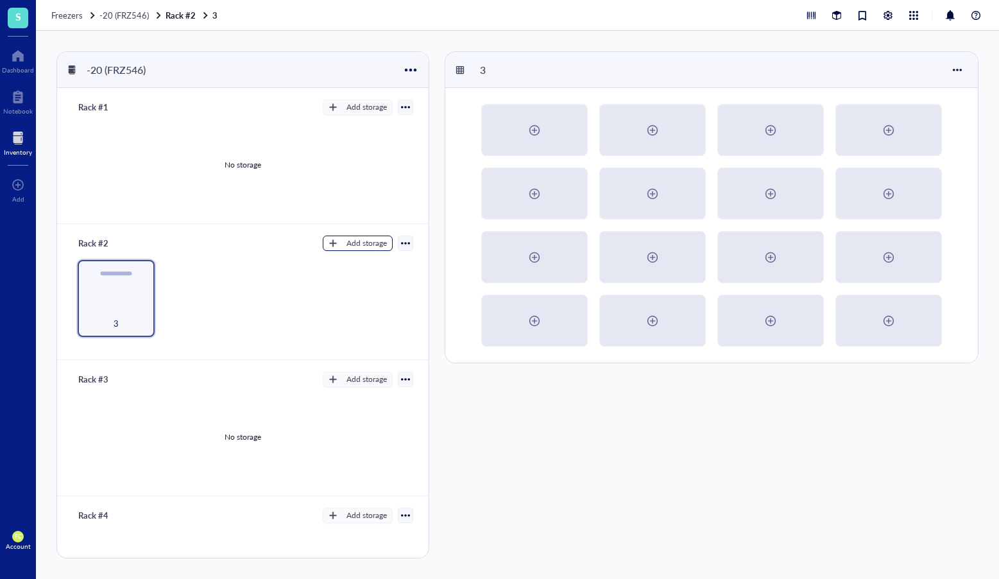
click at [379, 244] on div "Add storage" at bounding box center [366, 243] width 40 height 12
click at [364, 265] on span "Rack" at bounding box center [363, 265] width 73 height 14
radio input "false"
radio input "true"
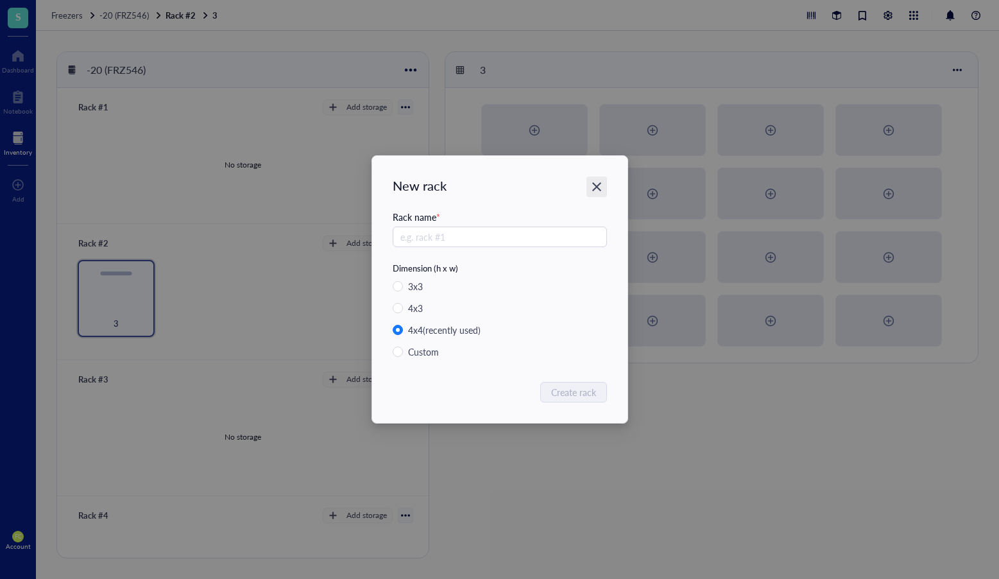
click at [598, 189] on icon "Close" at bounding box center [596, 186] width 9 height 9
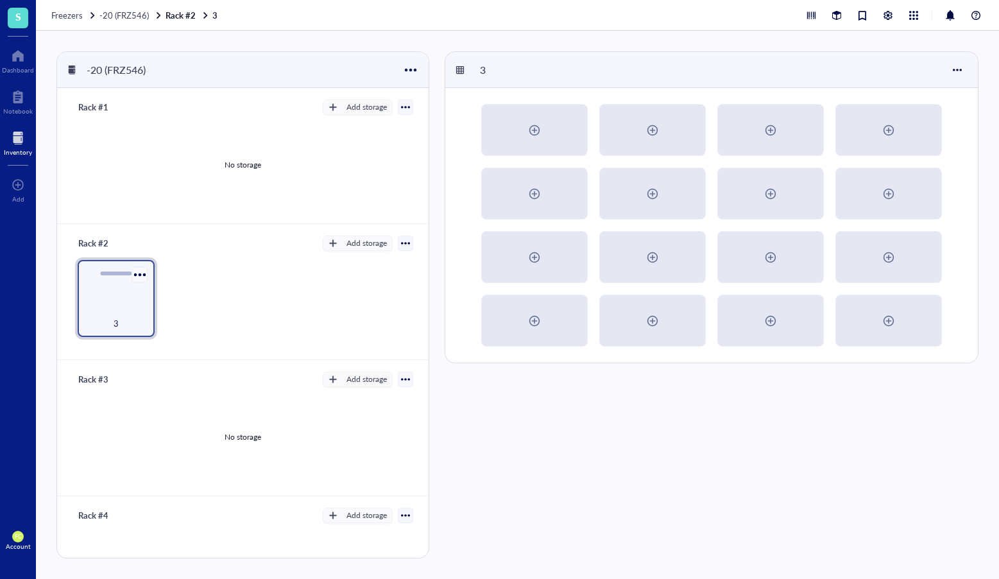
click at [144, 271] on div at bounding box center [139, 274] width 19 height 19
click at [185, 302] on div "Settings" at bounding box center [176, 297] width 73 height 12
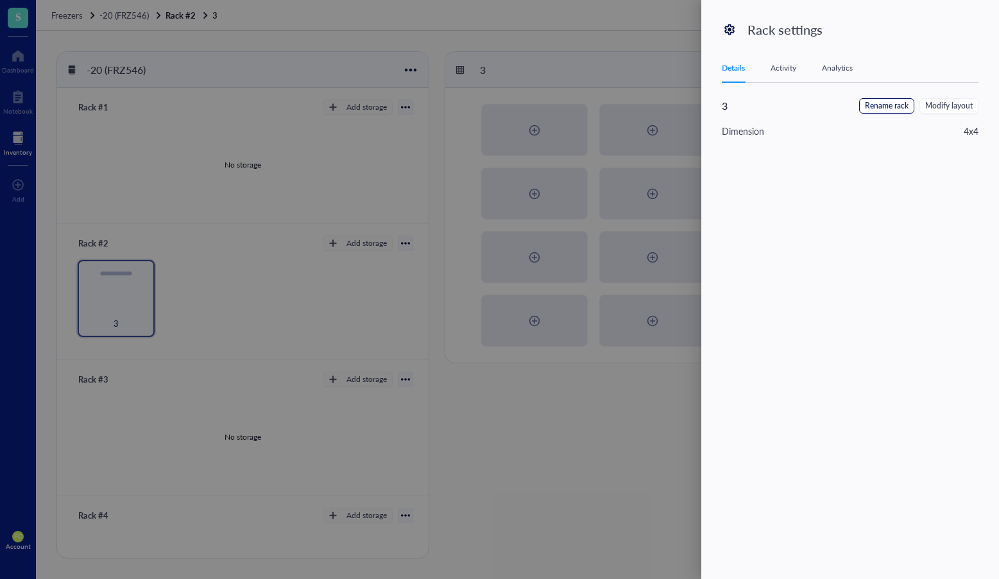
click at [895, 105] on span "Rename rack" at bounding box center [887, 106] width 44 height 12
click at [808, 106] on input "3" at bounding box center [787, 108] width 130 height 21
type input "Personal & Misc"
click at [946, 107] on button "Save" at bounding box center [958, 108] width 39 height 21
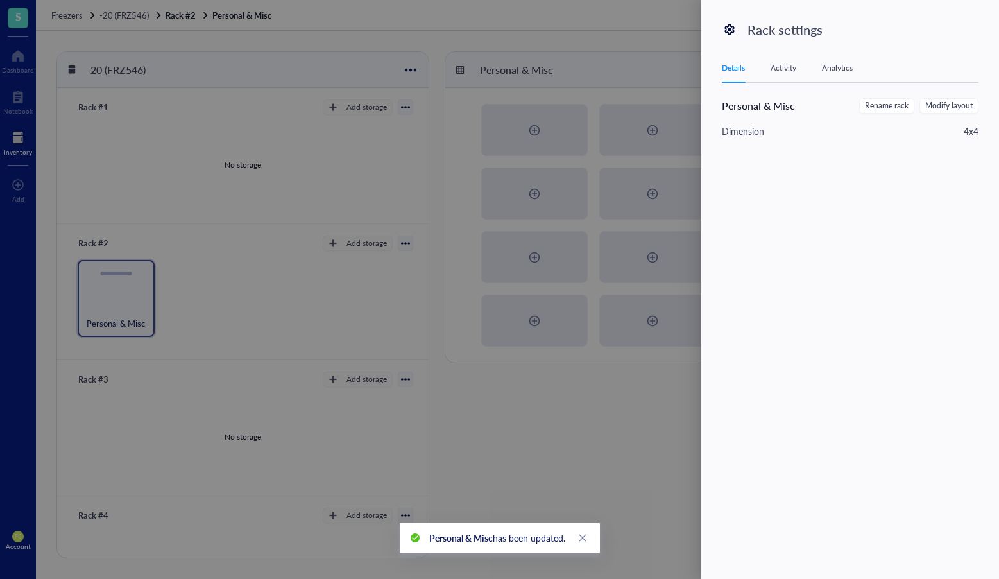
click at [375, 244] on div at bounding box center [499, 289] width 999 height 579
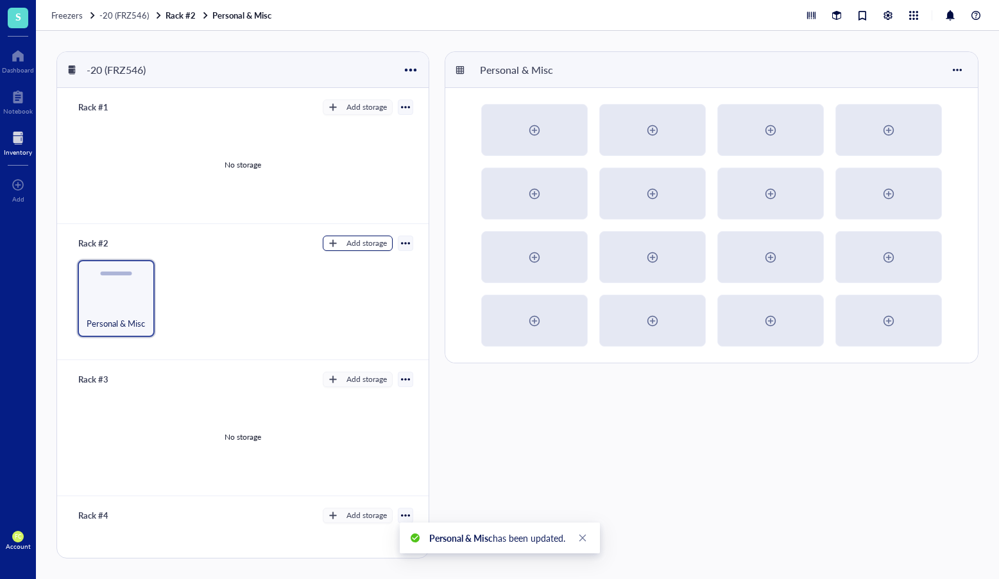
click at [363, 244] on div "Add storage" at bounding box center [366, 243] width 40 height 12
click at [366, 272] on li "Rack" at bounding box center [364, 265] width 90 height 21
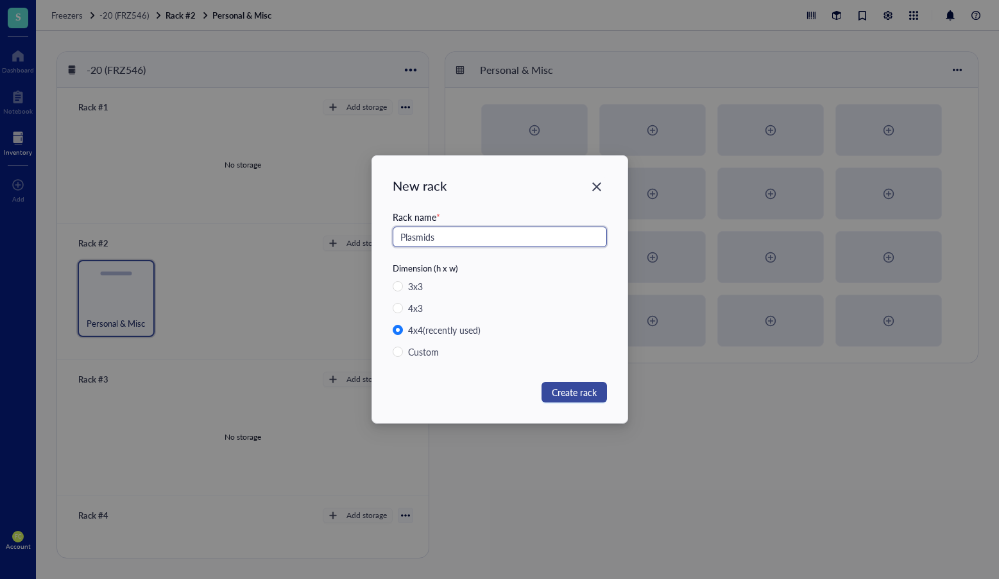
type input "Plasmids"
click at [567, 388] on span "Create rack" at bounding box center [574, 392] width 45 height 14
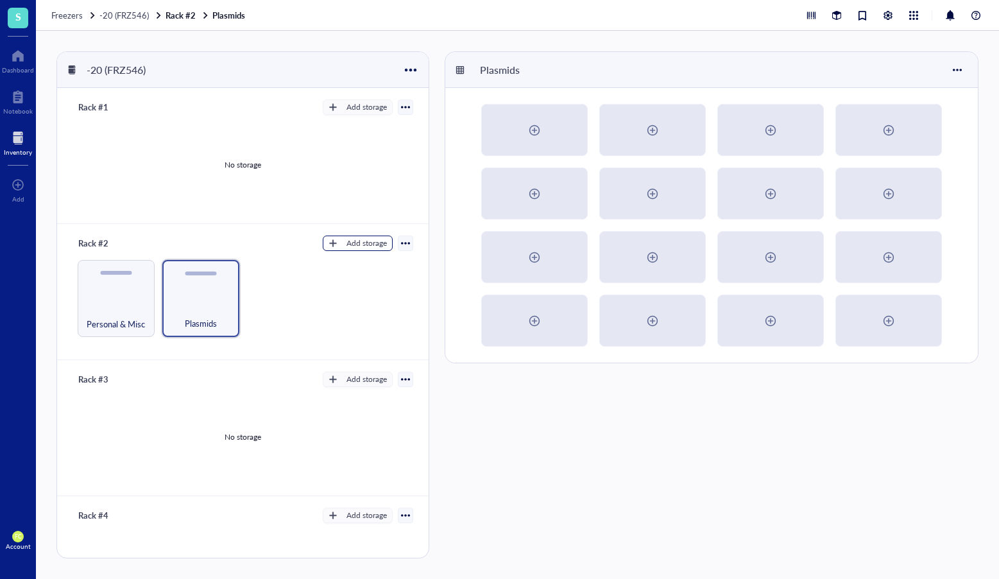
click at [372, 242] on div "Add storage" at bounding box center [366, 243] width 40 height 12
click at [375, 269] on span "Rack" at bounding box center [363, 265] width 73 height 14
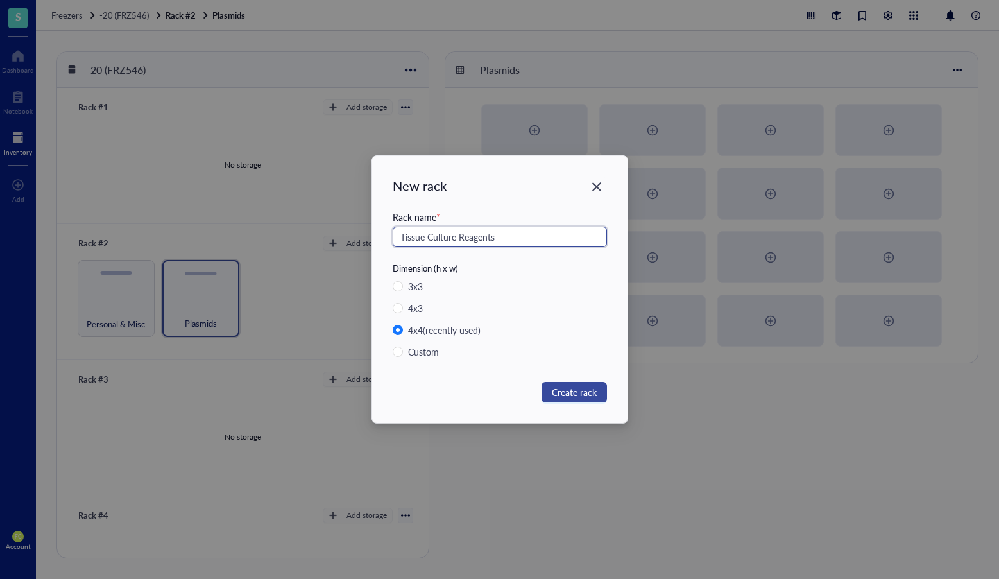
type input "Tissue Culture Reagents"
click at [579, 393] on span "Create rack" at bounding box center [574, 392] width 45 height 14
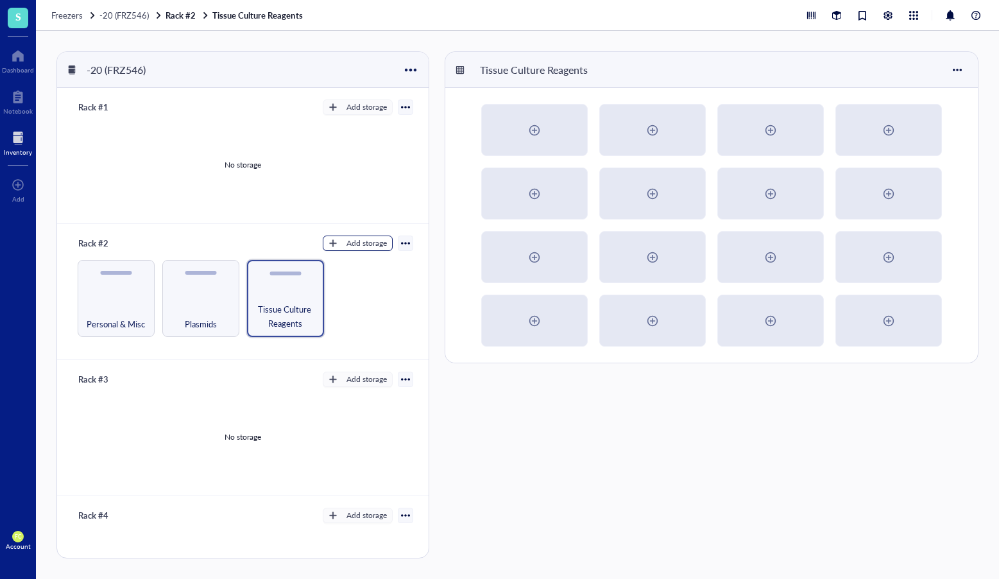
click at [354, 248] on div "Add storage" at bounding box center [366, 243] width 40 height 12
click at [373, 262] on span "Rack" at bounding box center [363, 265] width 73 height 14
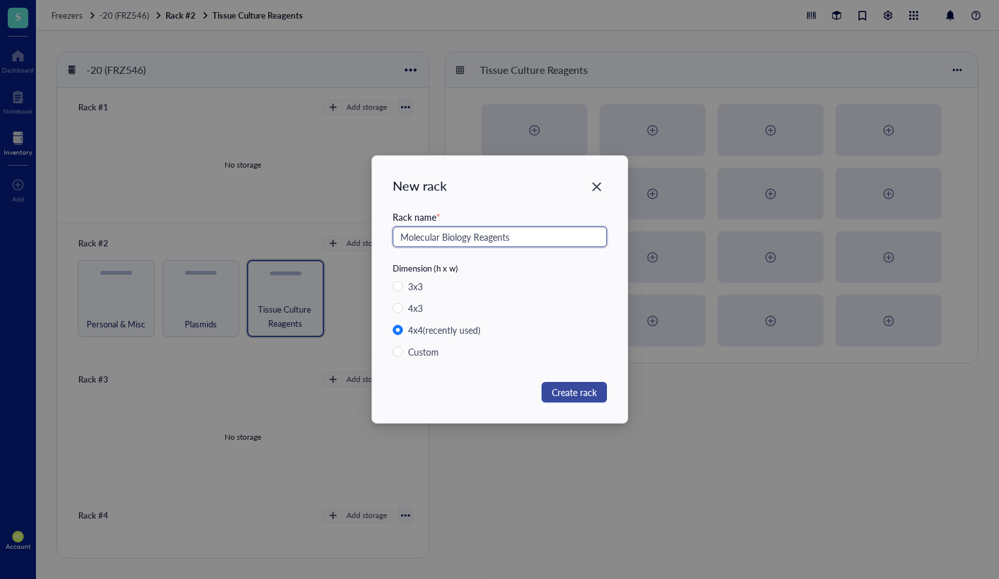
type input "Molecular Biology Reagents"
click at [554, 386] on button "Create rack" at bounding box center [574, 392] width 65 height 21
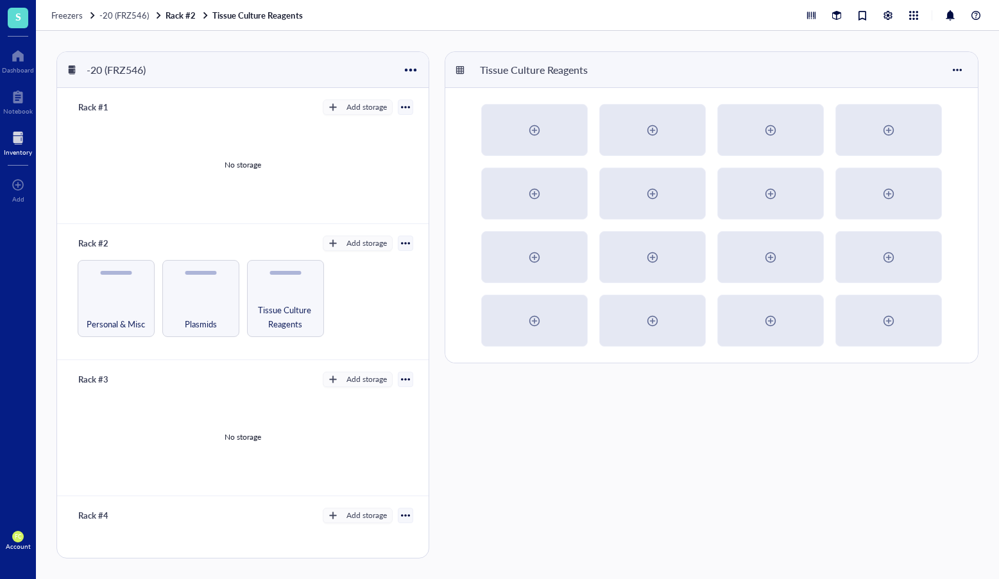
click at [563, 388] on div "New rack Rack name * Molecular Biology Reagents Dimension (h x w) 3 x 3 4 x 3 4…" at bounding box center [499, 289] width 999 height 579
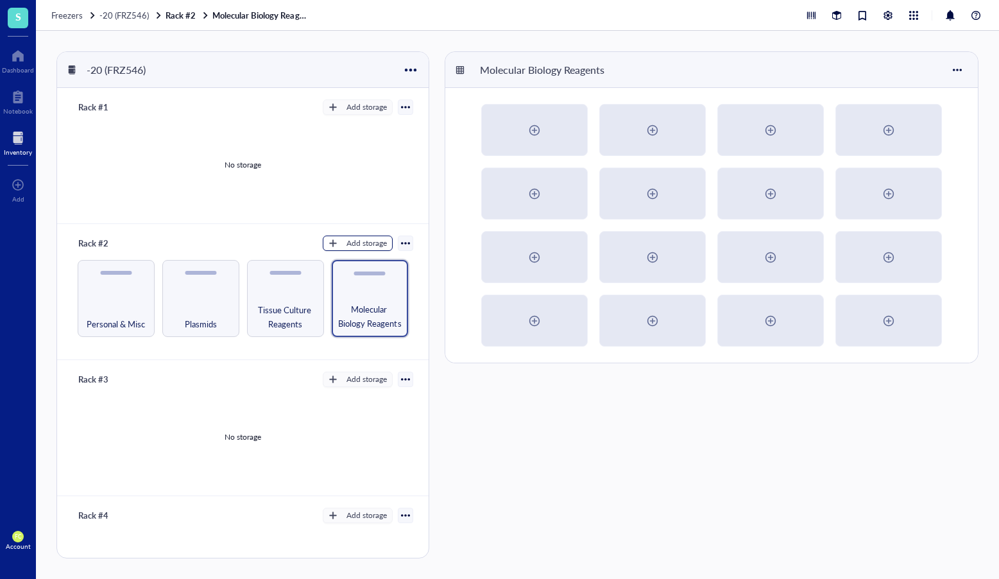
click at [380, 243] on div "Add storage" at bounding box center [366, 243] width 40 height 12
click at [372, 266] on span "Rack" at bounding box center [363, 265] width 73 height 14
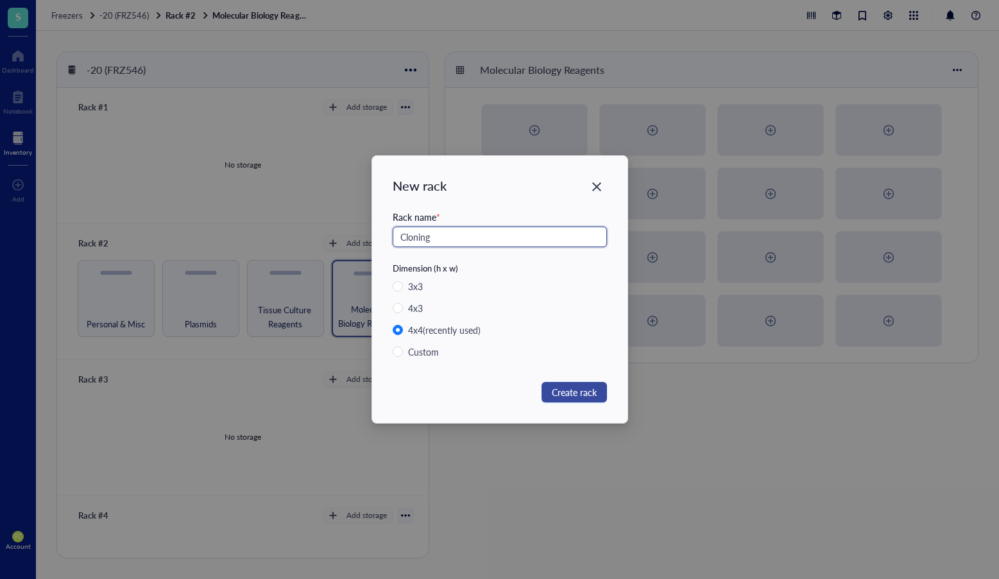
type input "Cloning"
click at [581, 388] on span "Create rack" at bounding box center [574, 392] width 45 height 14
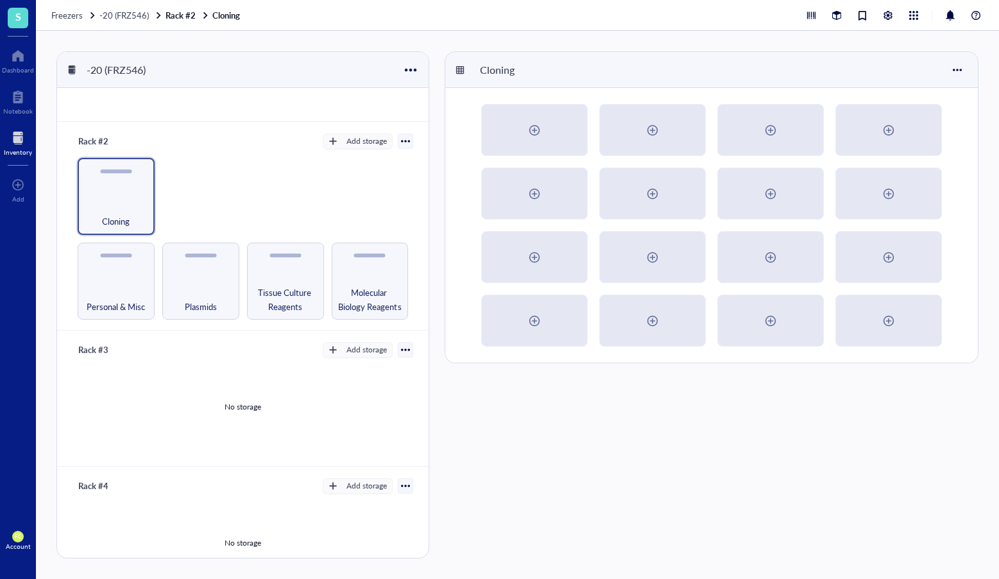
scroll to position [103, 0]
click at [416, 71] on div at bounding box center [411, 69] width 19 height 19
click at [362, 358] on div "No storage" at bounding box center [243, 406] width 341 height 97
click at [363, 350] on div "Add storage" at bounding box center [366, 349] width 40 height 12
click at [365, 386] on span "Category" at bounding box center [363, 389] width 73 height 14
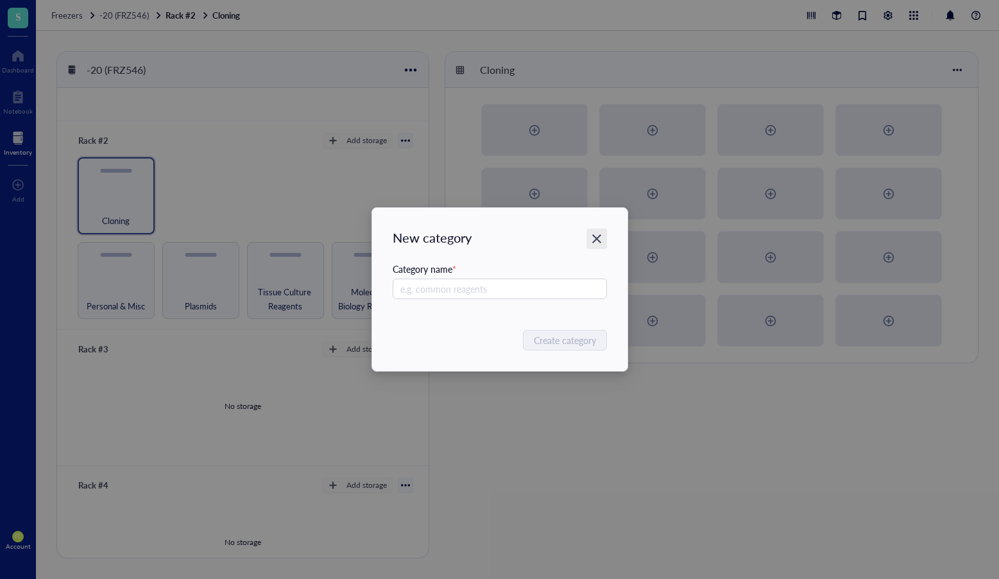
click at [595, 231] on div "Close" at bounding box center [596, 238] width 21 height 21
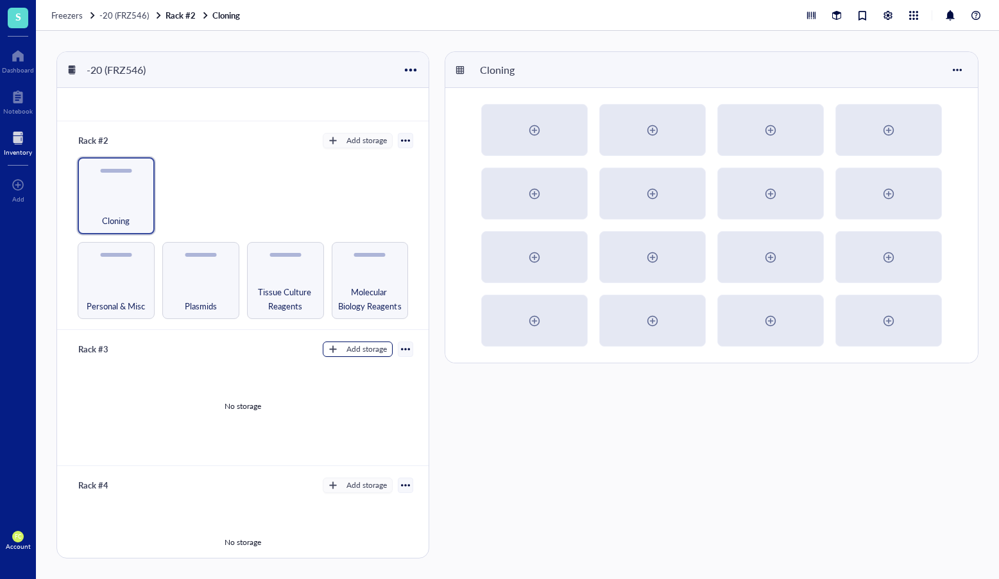
click at [354, 347] on div "Add storage" at bounding box center [366, 349] width 40 height 12
click at [372, 367] on span "Rack" at bounding box center [363, 368] width 73 height 14
radio input "false"
radio input "true"
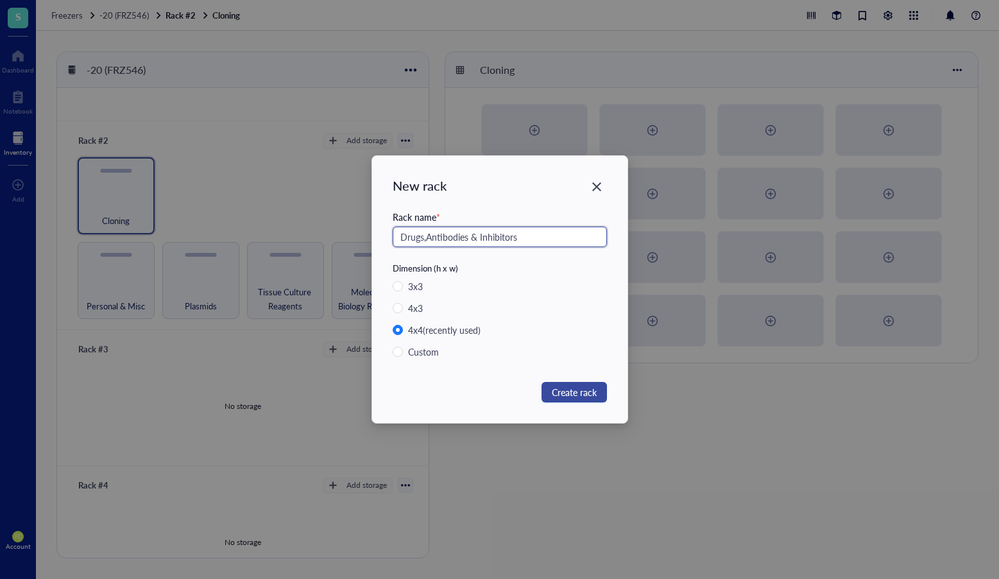
type input "Drugs,Antibodies & Inhibitors"
click at [571, 387] on span "Create rack" at bounding box center [574, 392] width 45 height 14
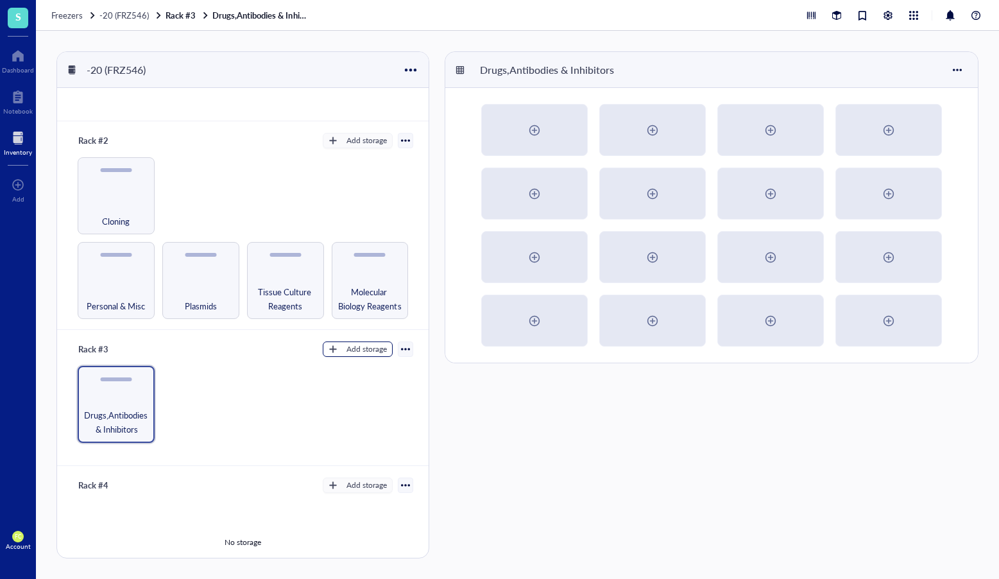
click at [359, 350] on div "Add storage" at bounding box center [366, 349] width 40 height 12
drag, startPoint x: 366, startPoint y: 386, endPoint x: 361, endPoint y: 368, distance: 19.3
click at [361, 368] on ul "Rack Category" at bounding box center [364, 379] width 92 height 44
click at [361, 368] on span "Rack" at bounding box center [363, 368] width 73 height 14
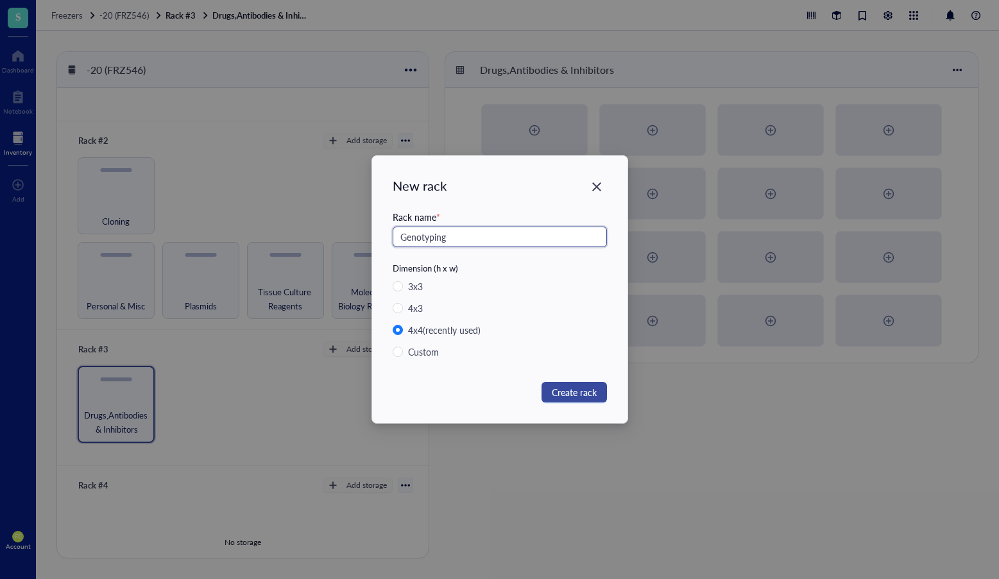
type input "Genotyping"
click at [584, 386] on span "Create rack" at bounding box center [574, 392] width 45 height 14
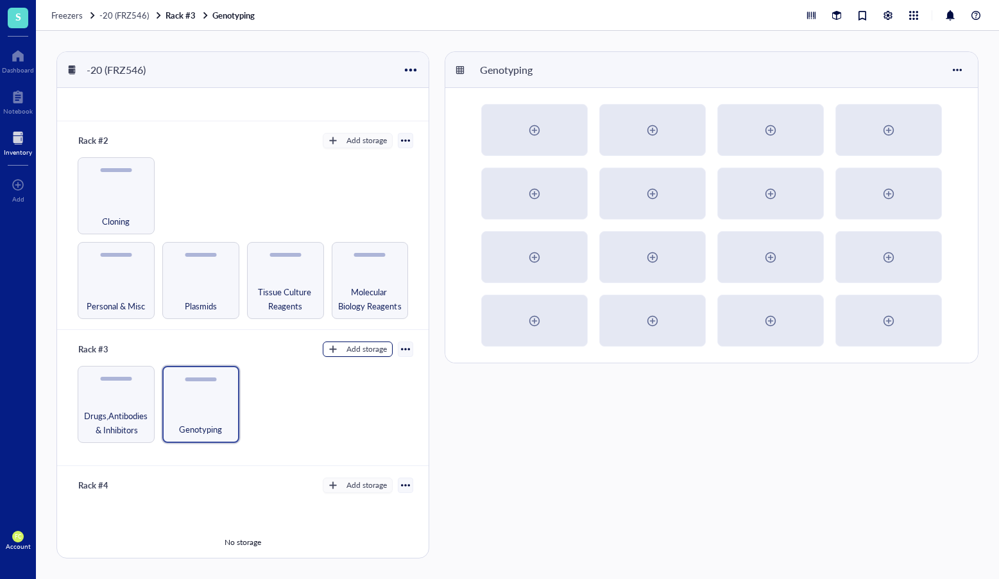
click at [332, 352] on button "Add storage" at bounding box center [358, 348] width 70 height 15
click at [361, 369] on span "Rack" at bounding box center [363, 368] width 73 height 14
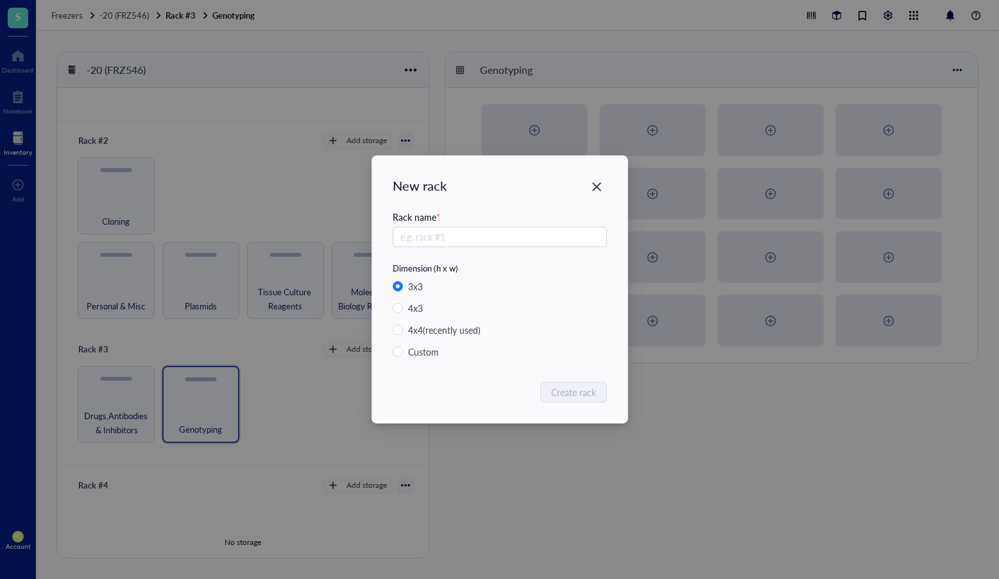
radio input "false"
radio input "true"
click at [403, 350] on span "Custom" at bounding box center [428, 352] width 51 height 14
click at [403, 350] on input "Custom" at bounding box center [398, 351] width 10 height 10
radio input "true"
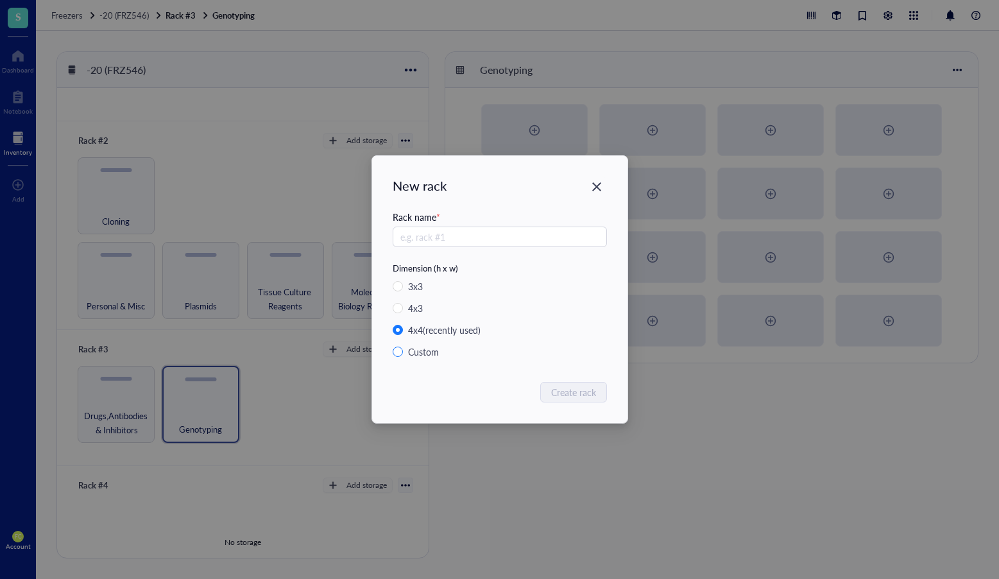
radio input "false"
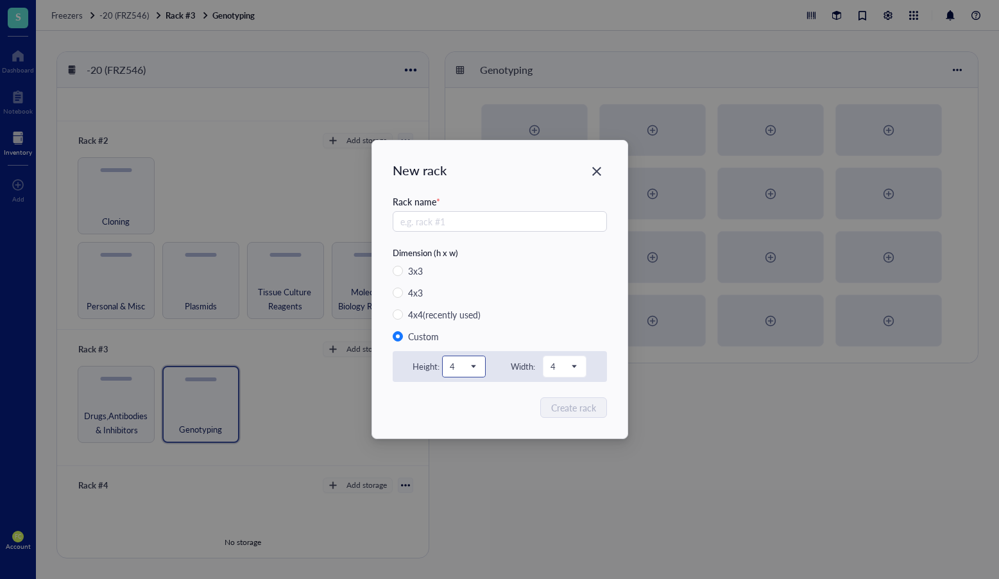
click at [468, 361] on span "4" at bounding box center [463, 367] width 26 height 12
click at [461, 402] on div "2" at bounding box center [464, 410] width 42 height 21
click at [559, 368] on span "4" at bounding box center [564, 367] width 26 height 12
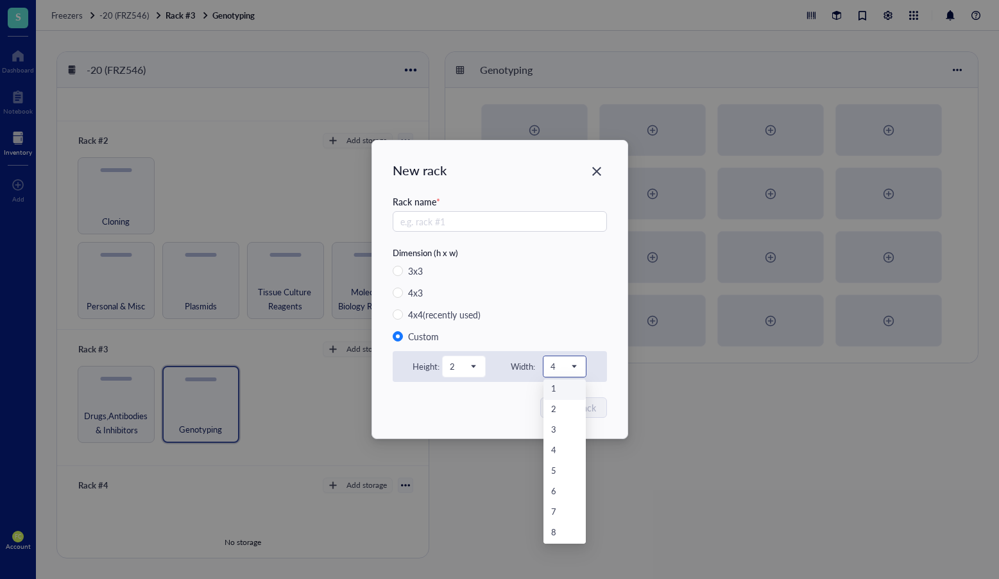
click at [561, 389] on div "1" at bounding box center [564, 389] width 27 height 14
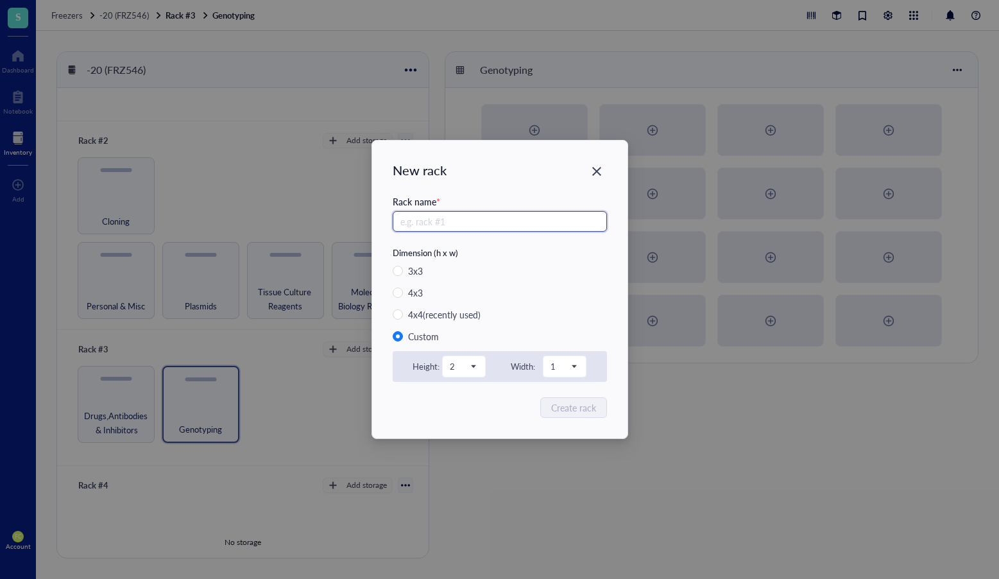
click at [465, 219] on input "text" at bounding box center [500, 221] width 214 height 21
type input "Conical Rack"
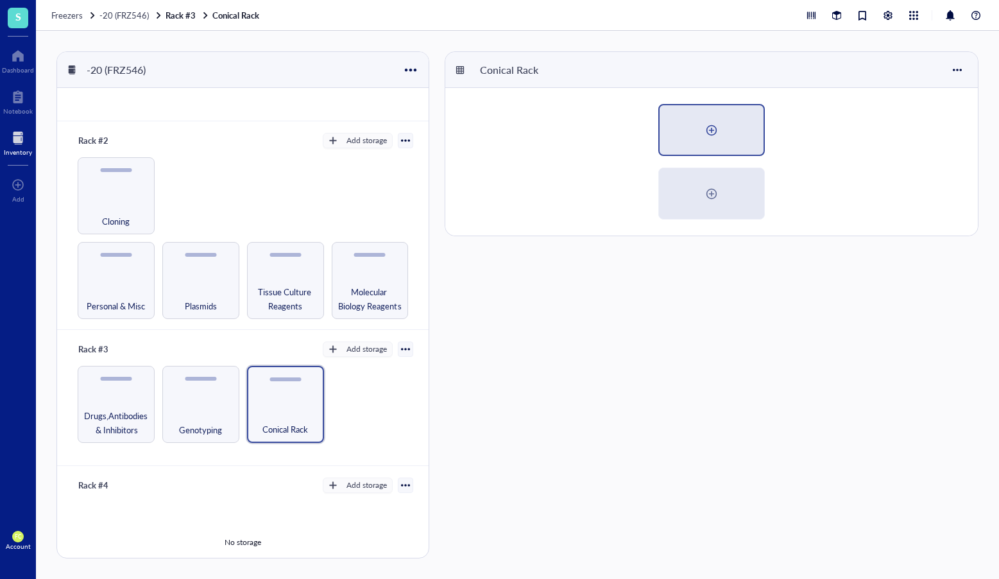
click at [719, 133] on div at bounding box center [711, 130] width 21 height 21
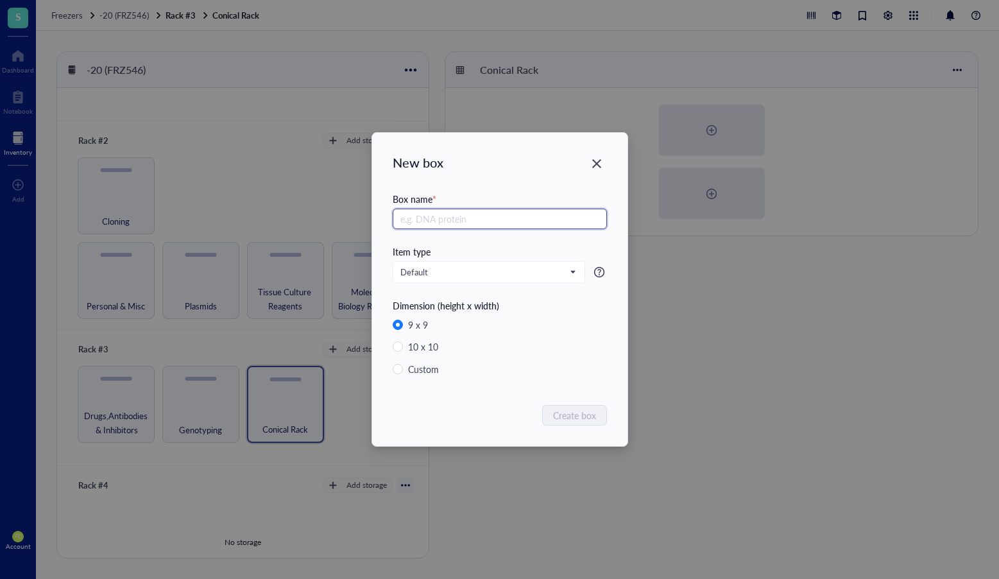
click at [535, 224] on input "text" at bounding box center [500, 219] width 214 height 21
click at [400, 216] on input "FBS" at bounding box center [500, 219] width 214 height 21
type input "hi FBS"
click at [579, 410] on span "Create box" at bounding box center [575, 415] width 43 height 14
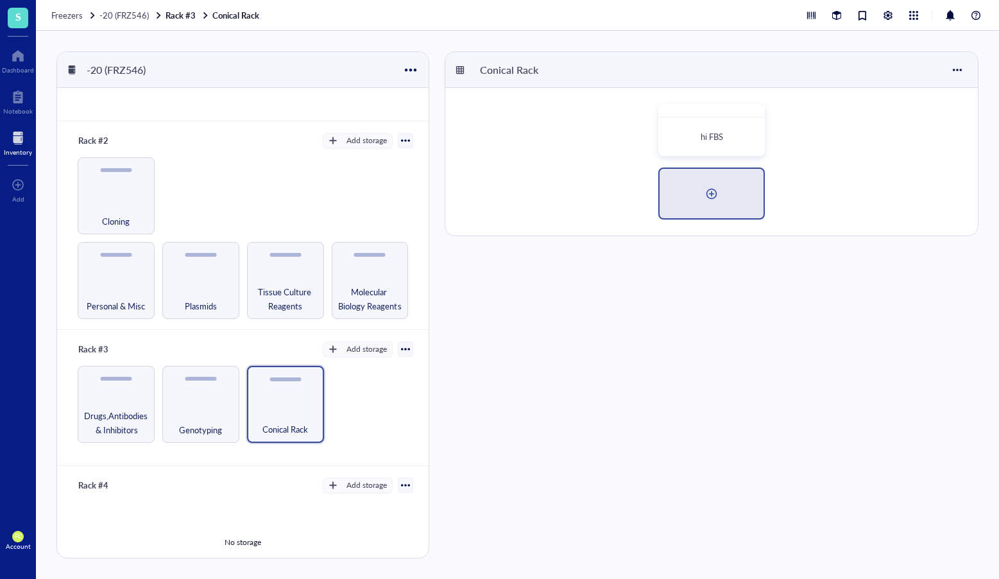
click at [726, 196] on div at bounding box center [712, 193] width 104 height 49
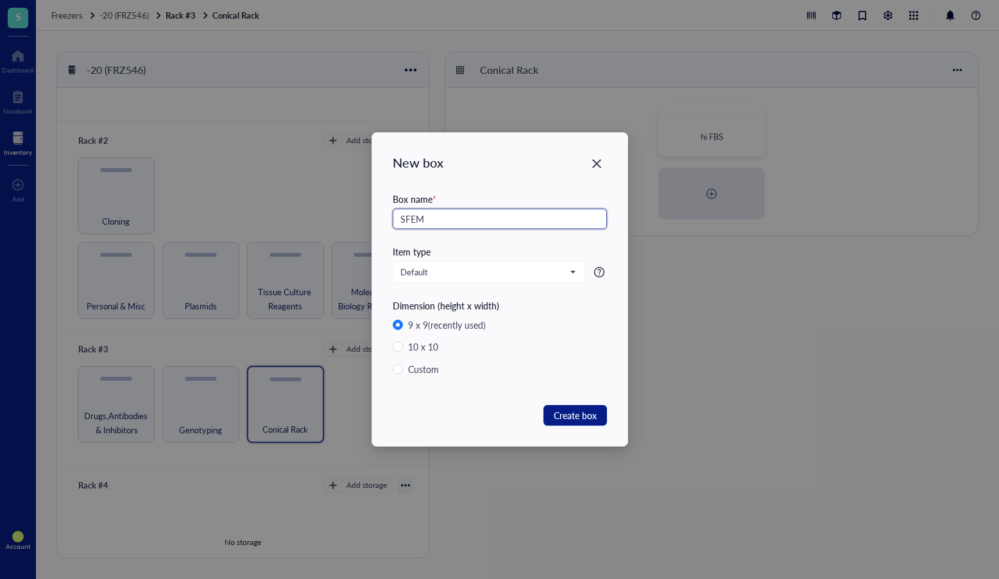
paste input "II"
type input "SFEMII"
click at [594, 416] on span "Create box" at bounding box center [575, 415] width 43 height 14
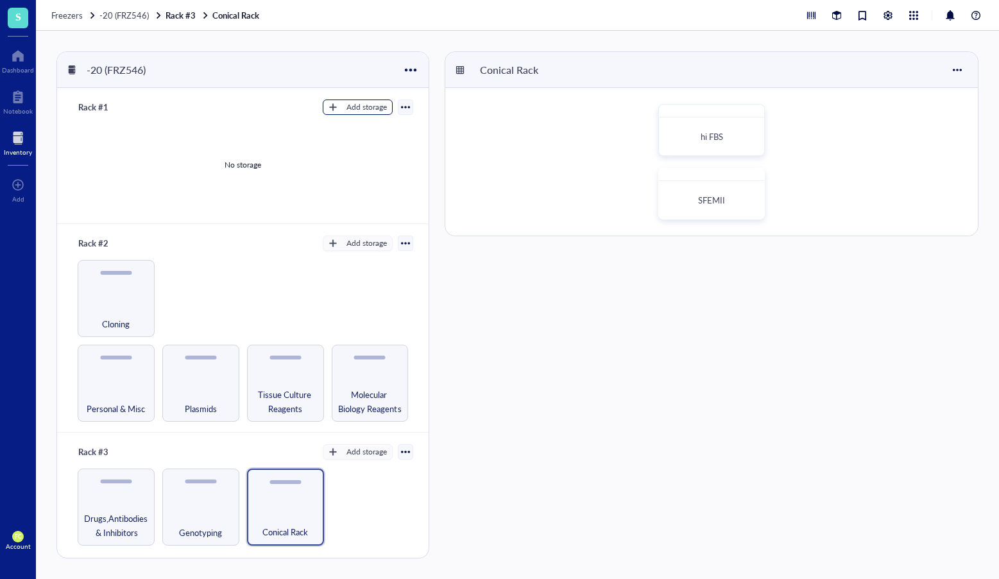
click at [350, 101] on div "Add storage" at bounding box center [366, 107] width 40 height 12
click at [360, 150] on span "Category" at bounding box center [363, 149] width 73 height 14
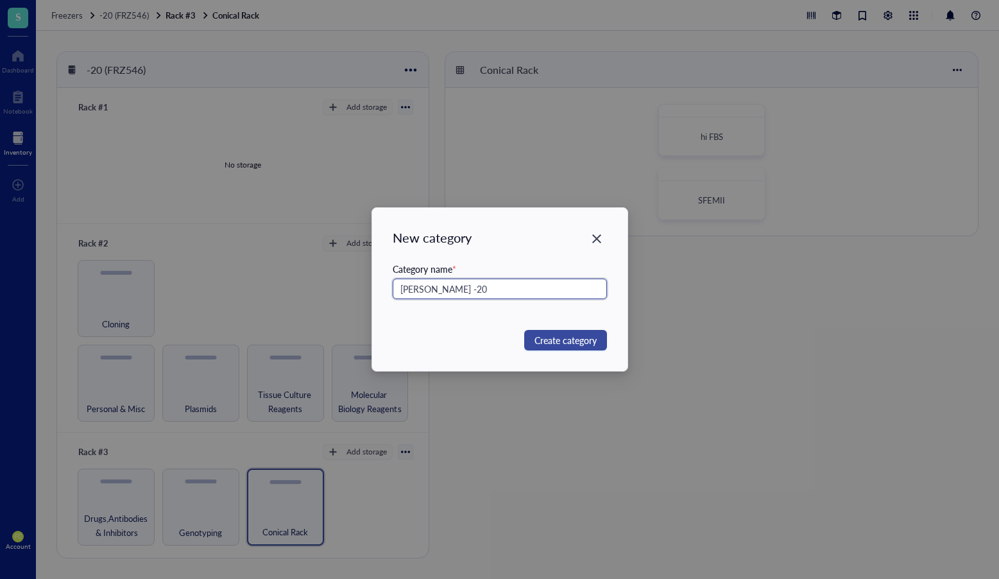
type input "[PERSON_NAME] -20"
click at [549, 333] on span "Create category" at bounding box center [565, 340] width 62 height 14
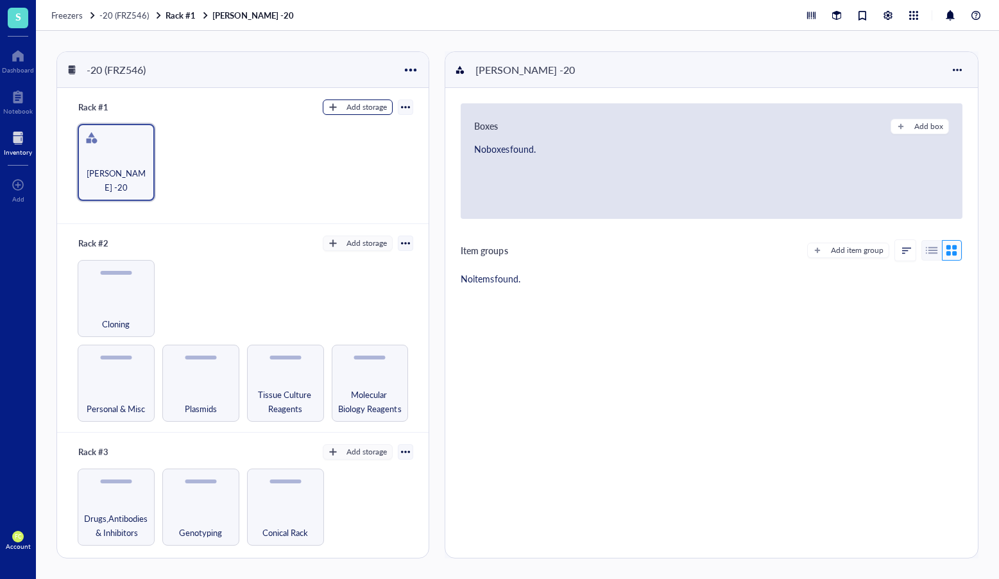
click at [351, 105] on div "Add storage" at bounding box center [366, 107] width 40 height 12
click at [357, 147] on span "Category" at bounding box center [363, 149] width 73 height 14
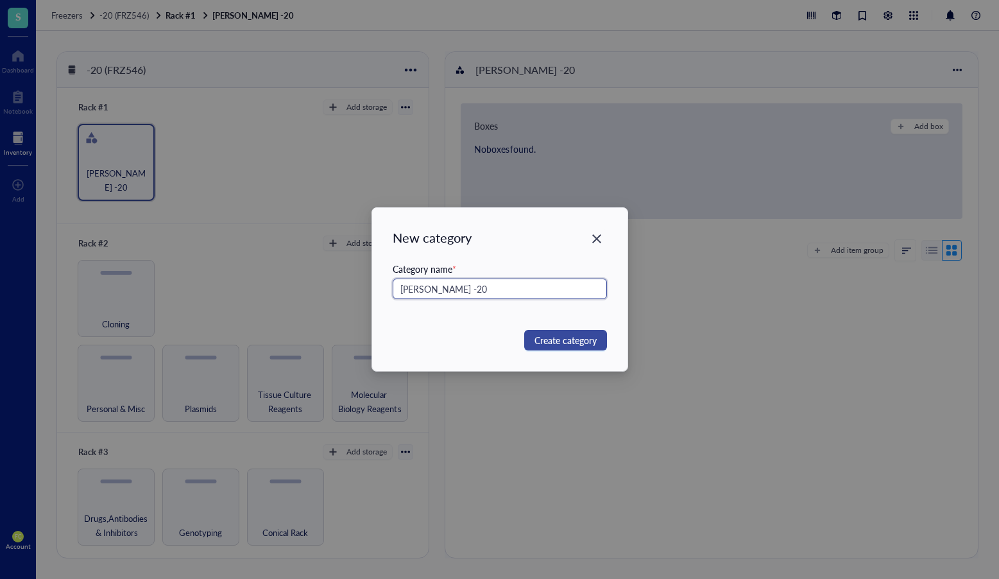
type input "[PERSON_NAME] -20"
click at [542, 346] on span "Create category" at bounding box center [565, 340] width 62 height 14
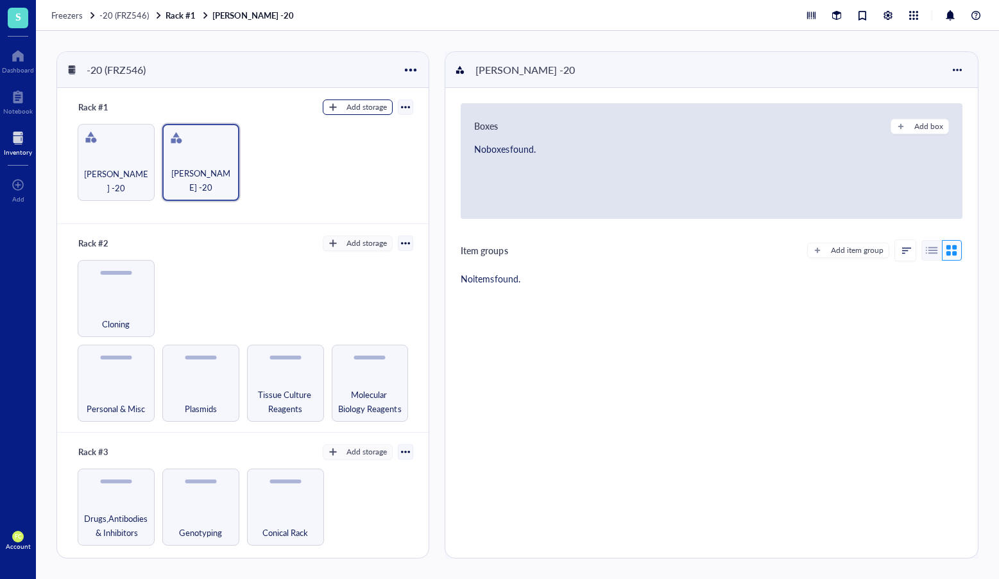
click at [377, 114] on button "Add storage" at bounding box center [358, 106] width 70 height 15
click at [371, 146] on span "Category" at bounding box center [363, 149] width 73 height 14
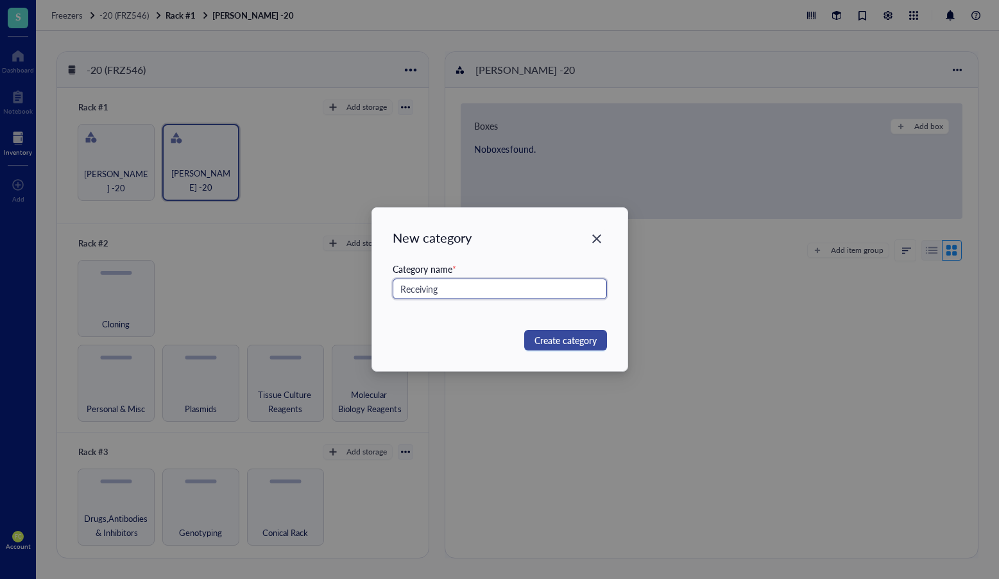
type input "Receiving"
click at [585, 343] on span "Create category" at bounding box center [565, 340] width 62 height 14
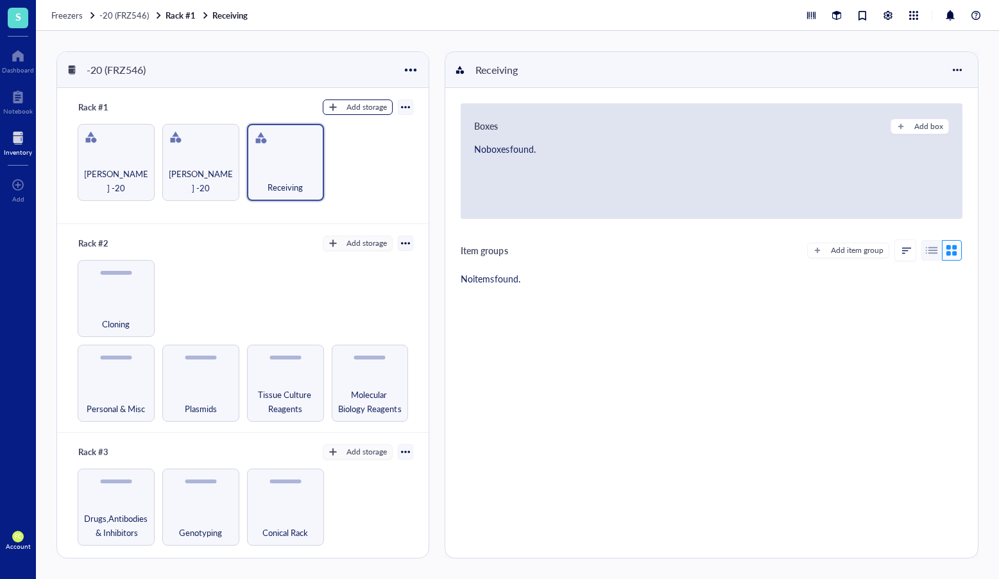
click at [377, 114] on button "Add storage" at bounding box center [358, 106] width 70 height 15
click at [368, 147] on span "Category" at bounding box center [363, 149] width 73 height 14
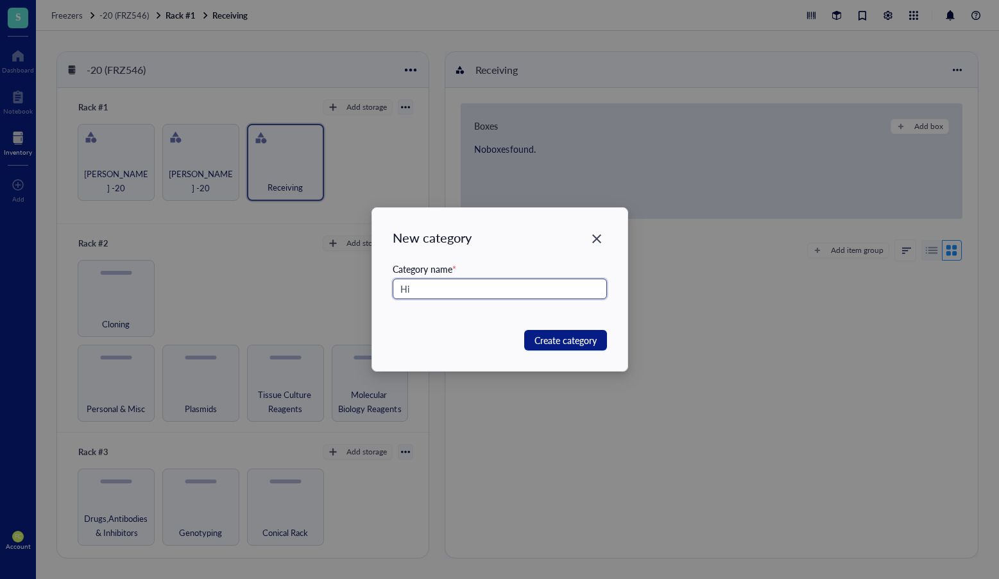
type input "H"
type input "hi FBS"
click at [570, 330] on button "Create category" at bounding box center [565, 340] width 83 height 21
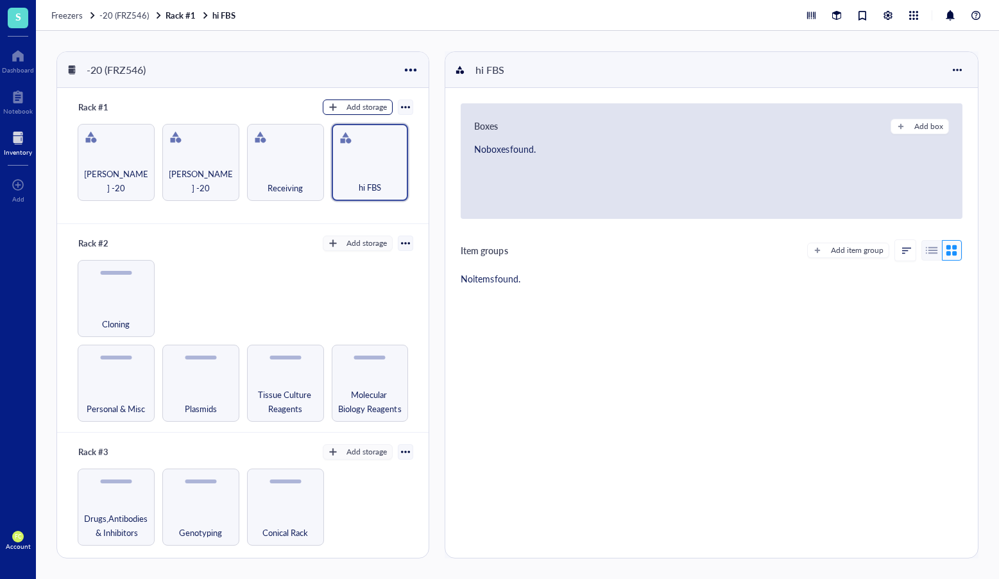
click at [365, 108] on div "Add storage" at bounding box center [366, 107] width 40 height 12
click at [383, 148] on span "Category" at bounding box center [363, 149] width 73 height 14
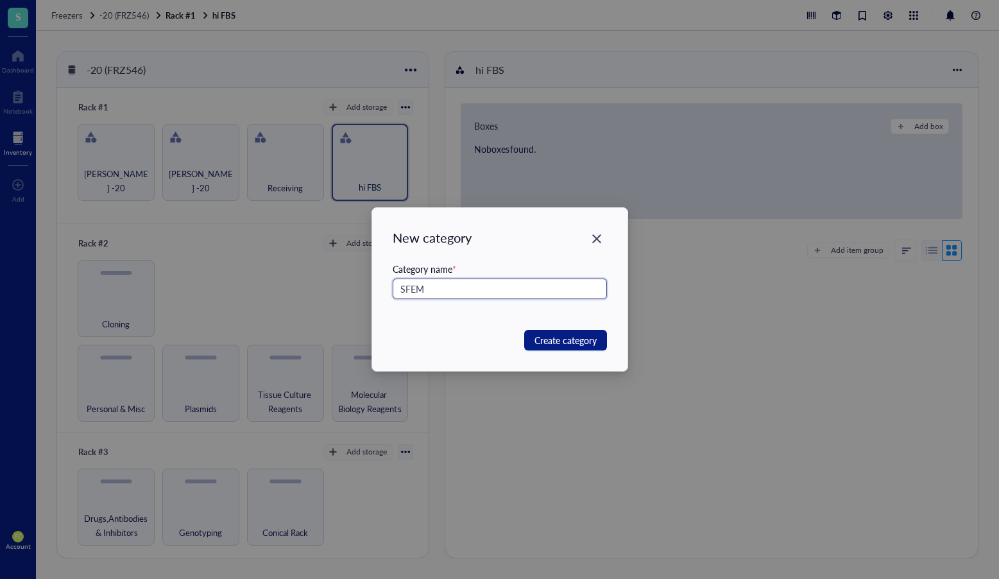
click at [459, 289] on input "SFEM" at bounding box center [500, 288] width 214 height 21
click at [478, 293] on input "SFEM" at bounding box center [500, 288] width 214 height 21
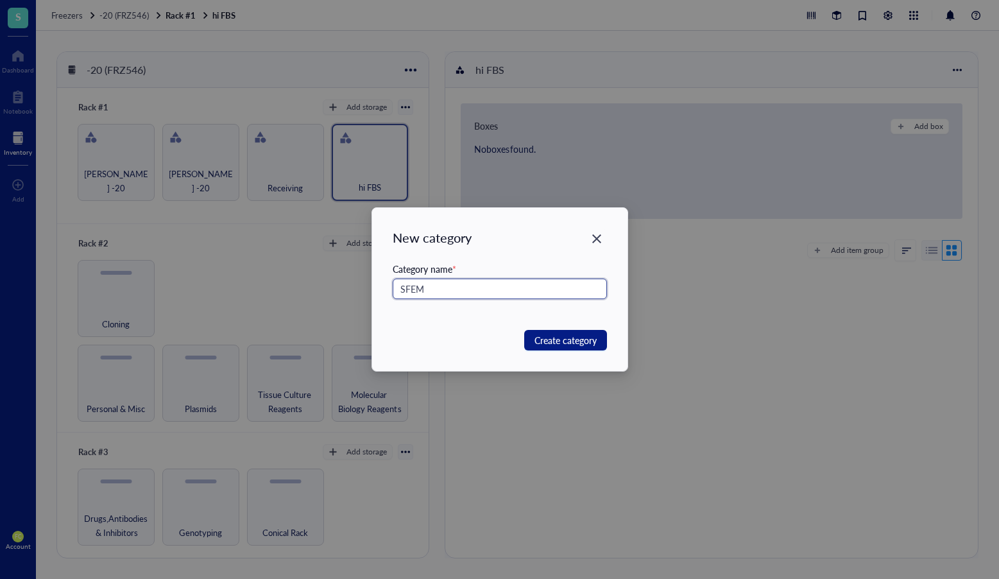
paste input "II"
type input "SFEM II"
click at [565, 339] on span "Create category" at bounding box center [565, 340] width 62 height 14
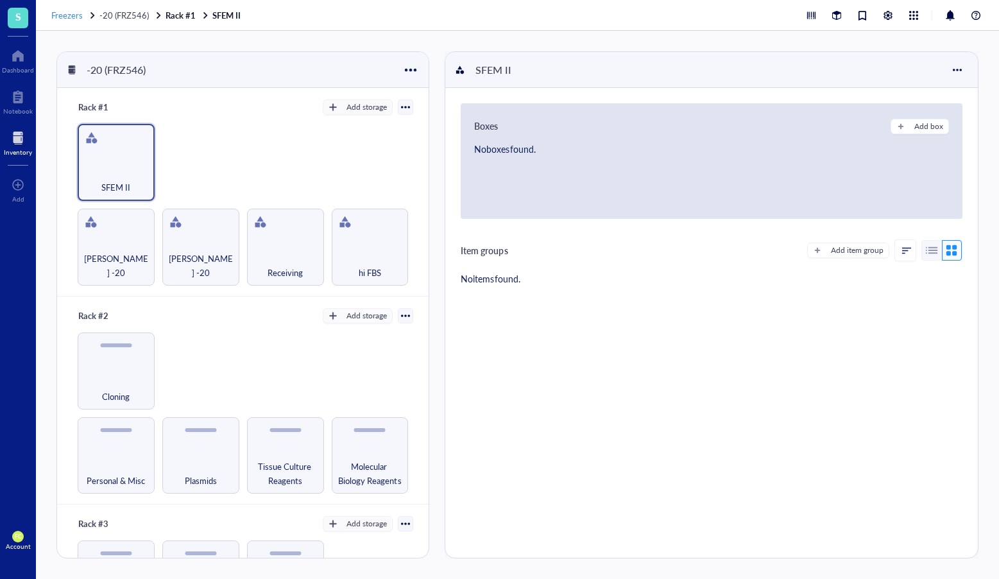
click at [65, 15] on span "Freezers" at bounding box center [66, 15] width 31 height 12
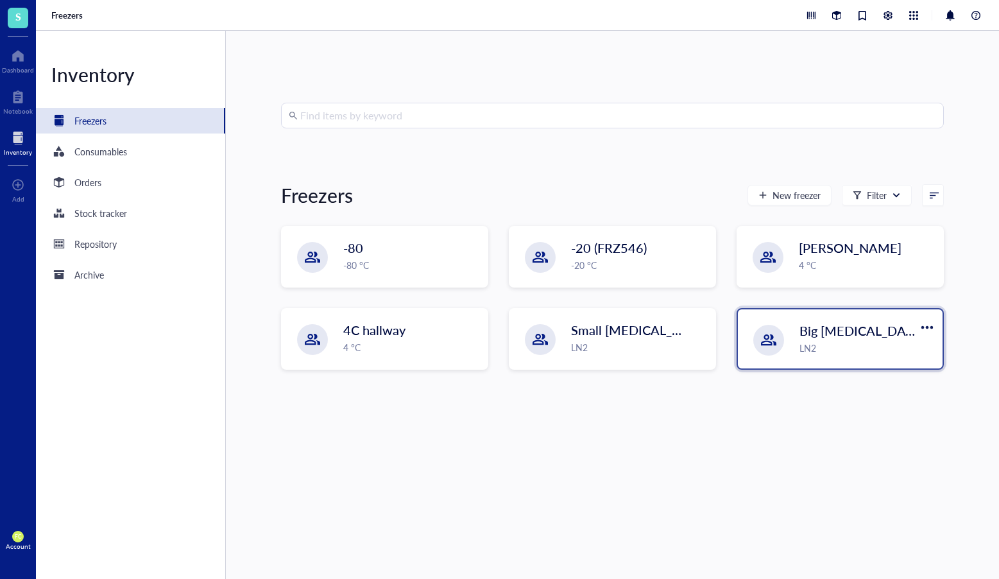
click at [787, 330] on div "Big [MEDICAL_DATA] Tank LN2" at bounding box center [840, 338] width 205 height 59
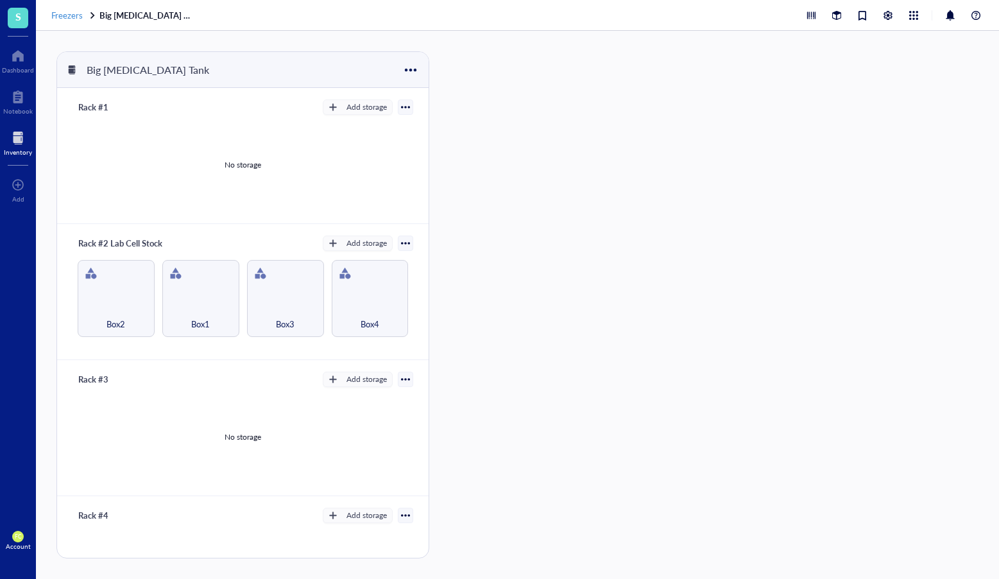
click at [73, 16] on span "Freezers" at bounding box center [66, 15] width 31 height 12
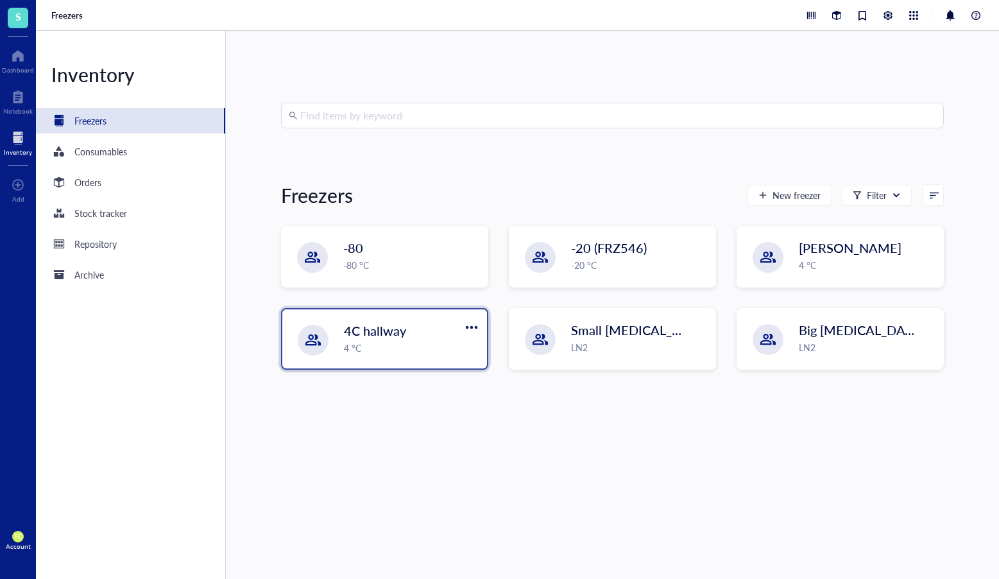
click at [447, 342] on div "4 °C" at bounding box center [411, 348] width 135 height 14
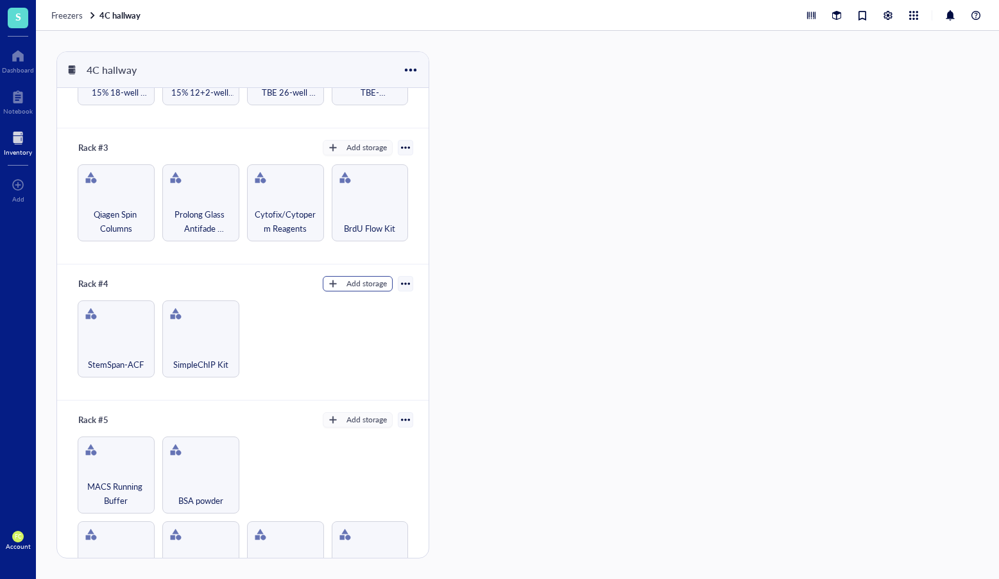
scroll to position [229, 0]
click at [377, 289] on div "Add storage" at bounding box center [366, 286] width 40 height 12
click at [375, 326] on span "Category" at bounding box center [363, 328] width 73 height 14
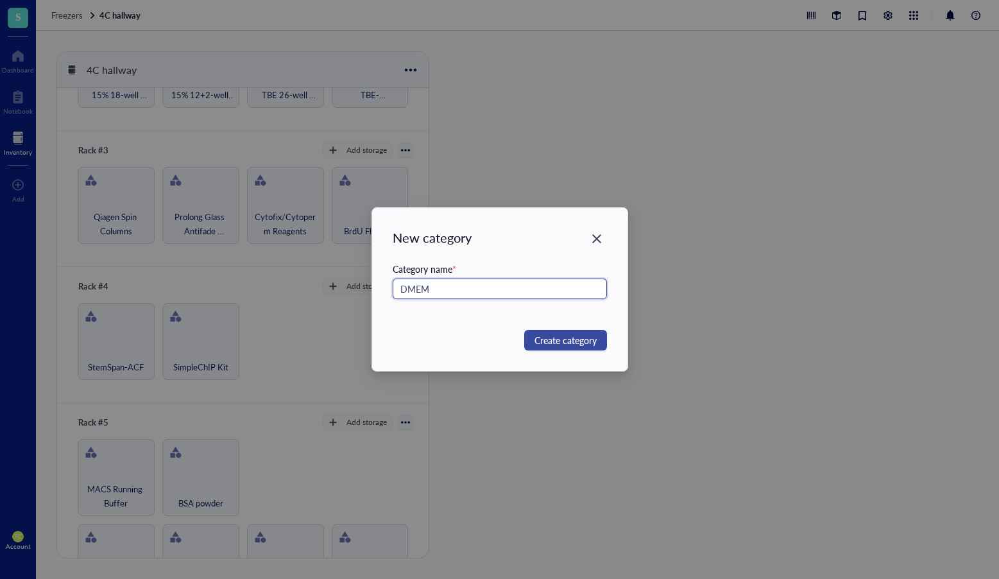
type input "DMEM"
click at [594, 339] on span "Create category" at bounding box center [565, 340] width 62 height 14
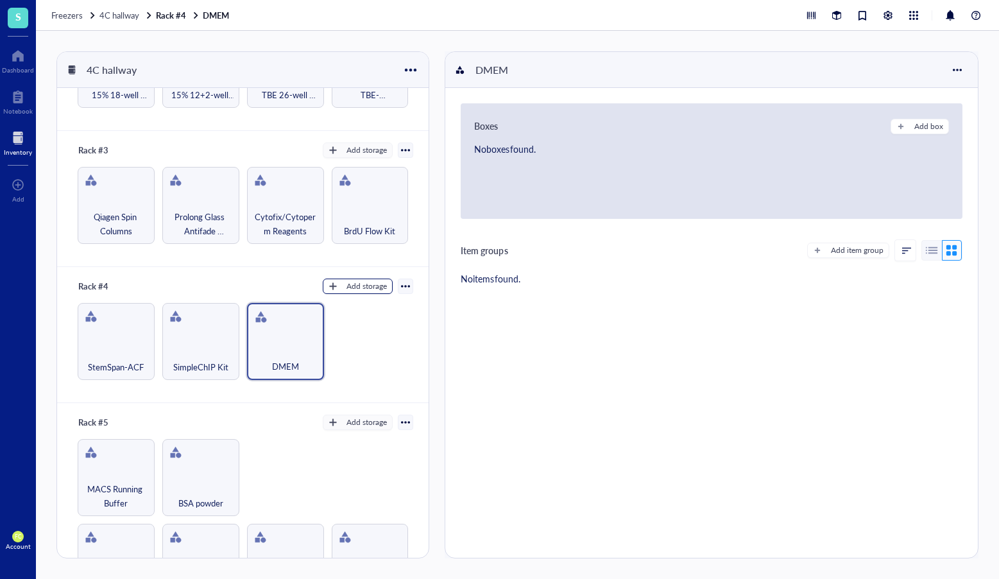
click at [368, 288] on div "Add storage" at bounding box center [366, 286] width 40 height 12
click at [379, 330] on span "Category" at bounding box center [363, 328] width 73 height 14
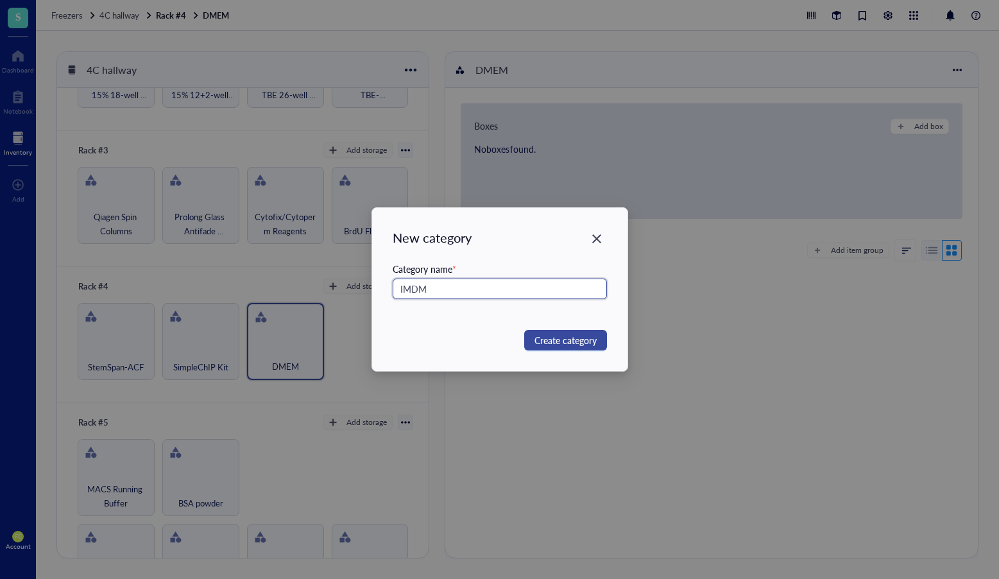
type input "IMDM"
click at [567, 343] on span "Create category" at bounding box center [565, 340] width 62 height 14
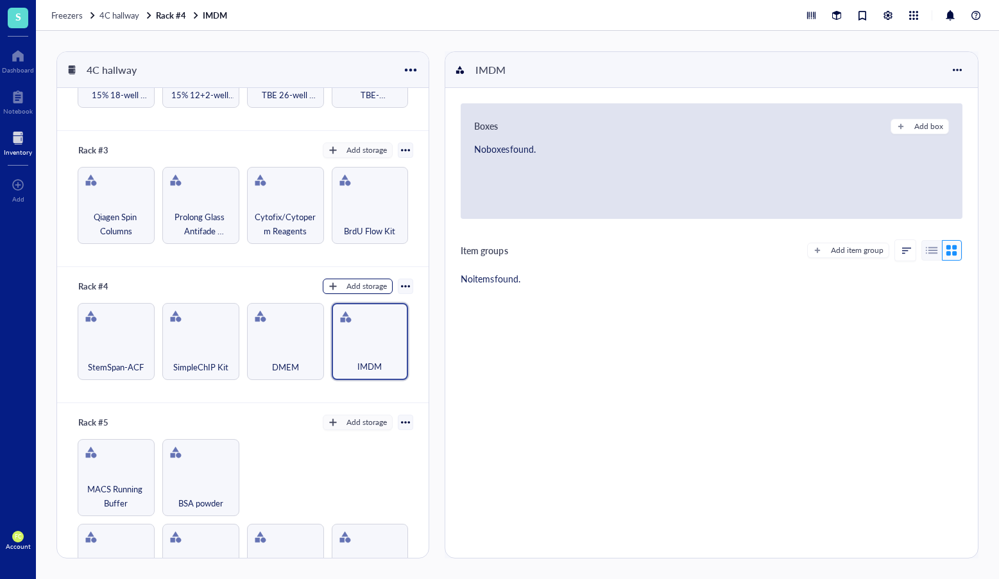
click at [349, 285] on div "Add storage" at bounding box center [366, 286] width 40 height 12
click at [380, 325] on span "Category" at bounding box center [363, 328] width 73 height 14
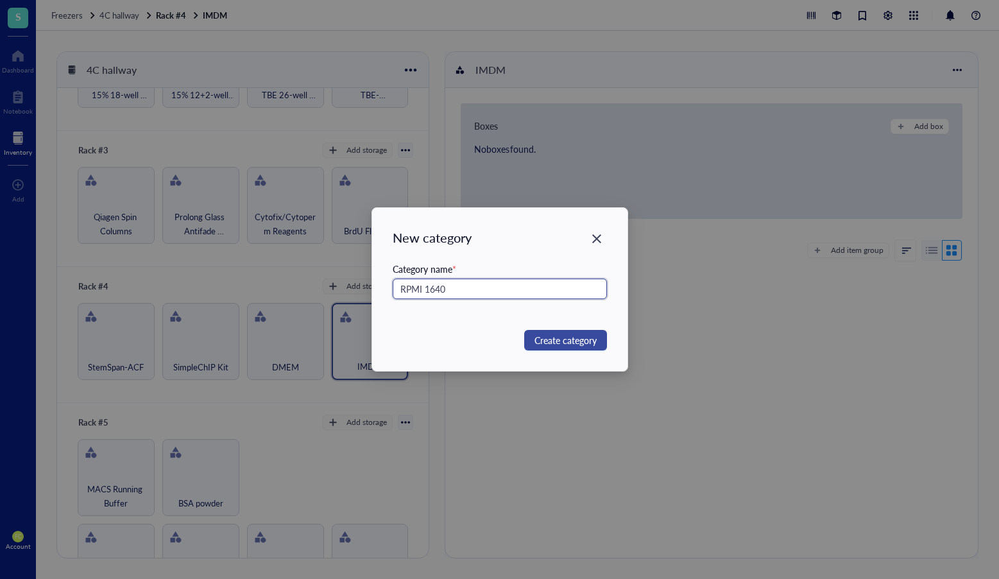
type input "RPMI 1640"
click at [585, 341] on span "Create category" at bounding box center [565, 340] width 62 height 14
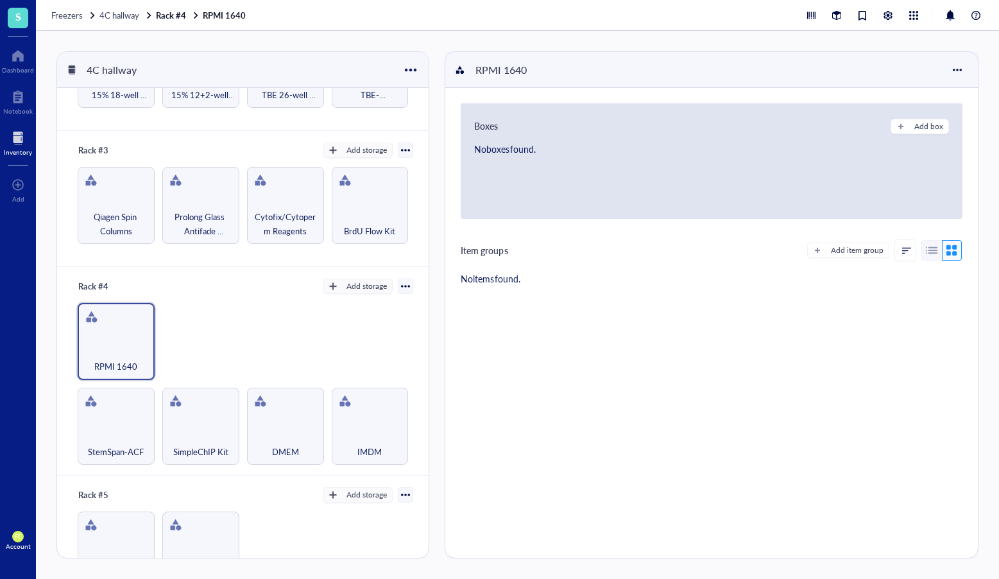
scroll to position [229, 0]
click at [65, 15] on span "Freezers" at bounding box center [66, 15] width 31 height 12
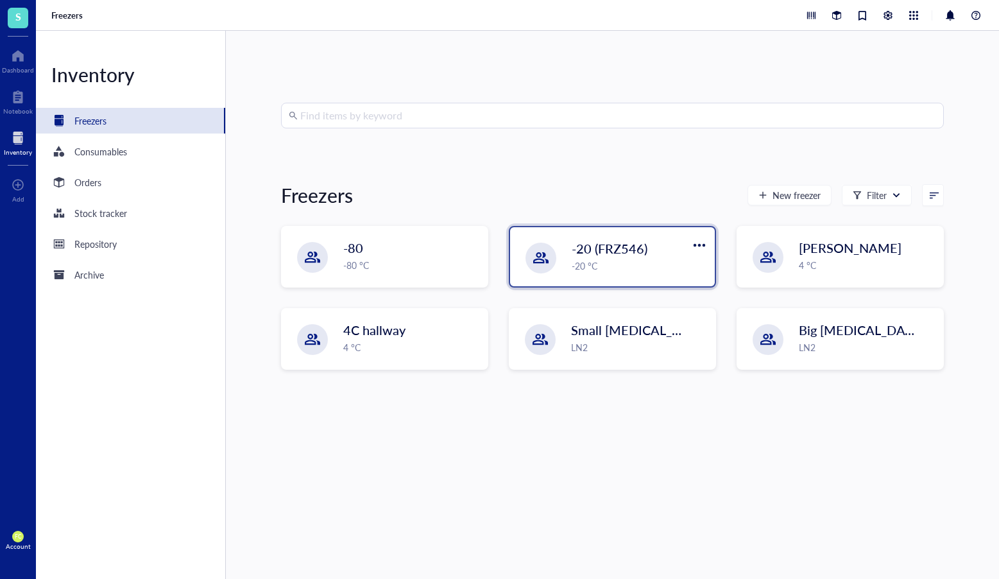
click at [563, 259] on div "-20 (FRZ546) -20 °C" at bounding box center [612, 256] width 205 height 59
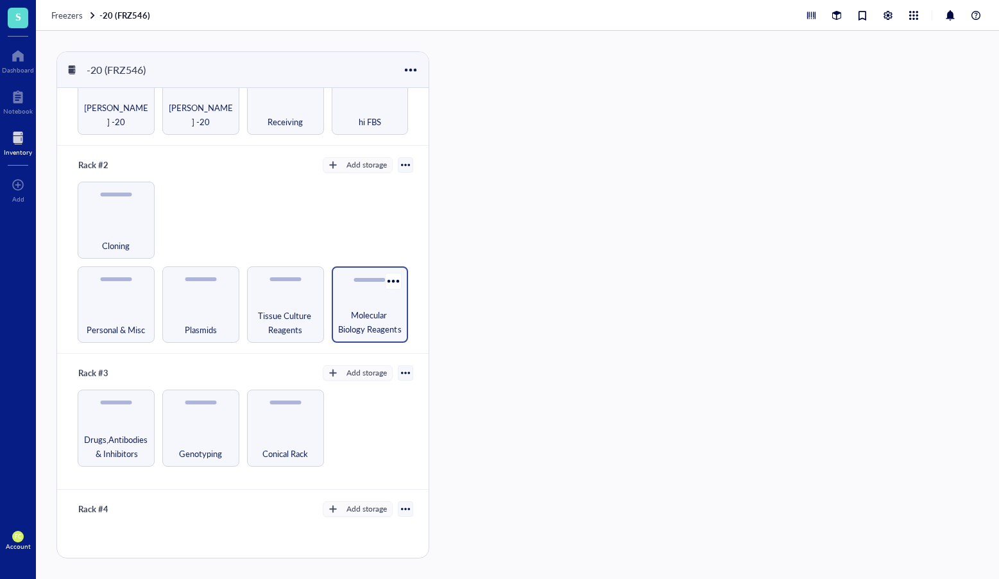
scroll to position [184, 0]
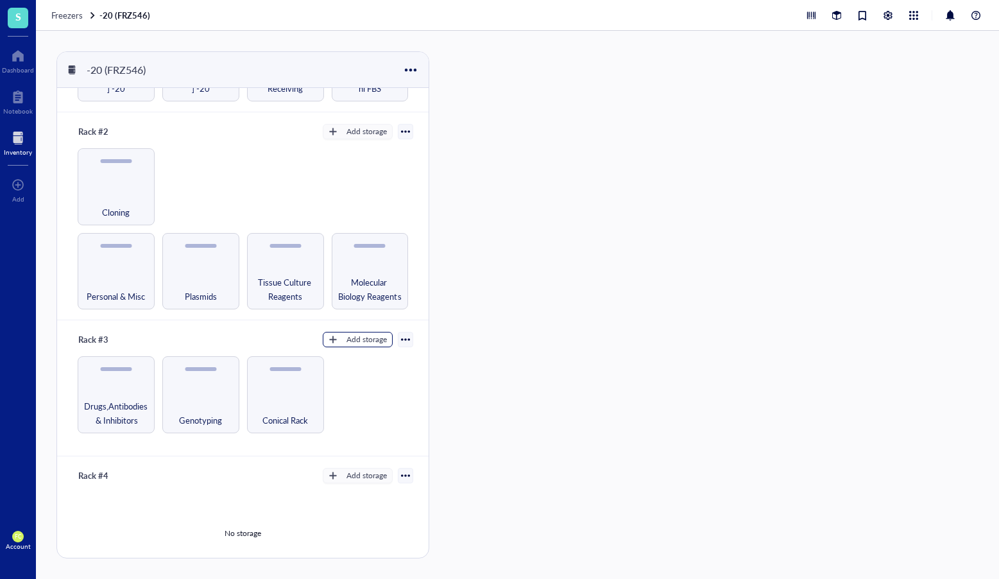
click at [360, 336] on div "Add storage" at bounding box center [366, 340] width 40 height 12
click at [361, 373] on span "Category" at bounding box center [363, 377] width 73 height 14
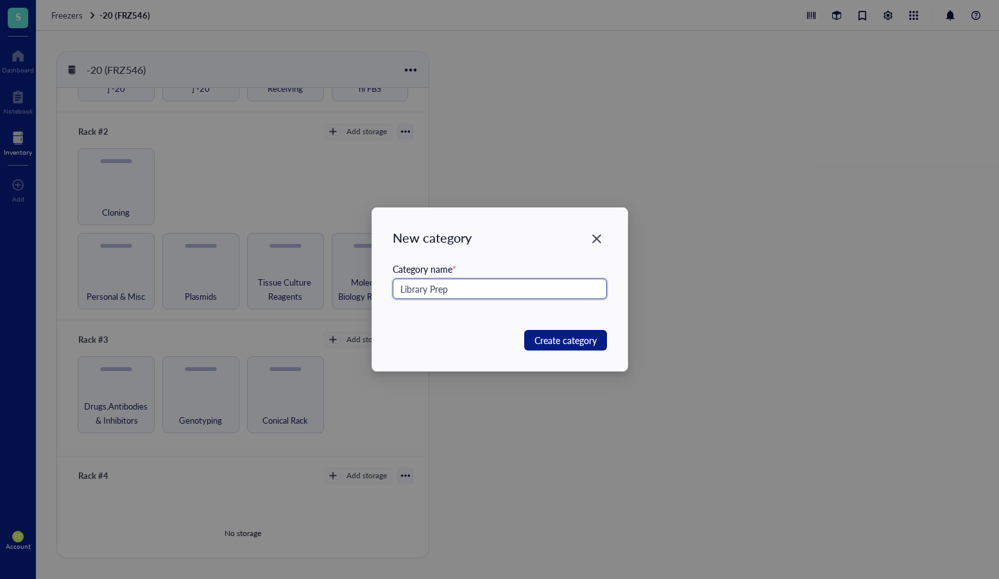
click at [447, 291] on input "Library Prep" at bounding box center [500, 288] width 214 height 21
paste input "NEBNext® DNA library prep kits"
type input "NEBNext® DNA library prep kits E7760L"
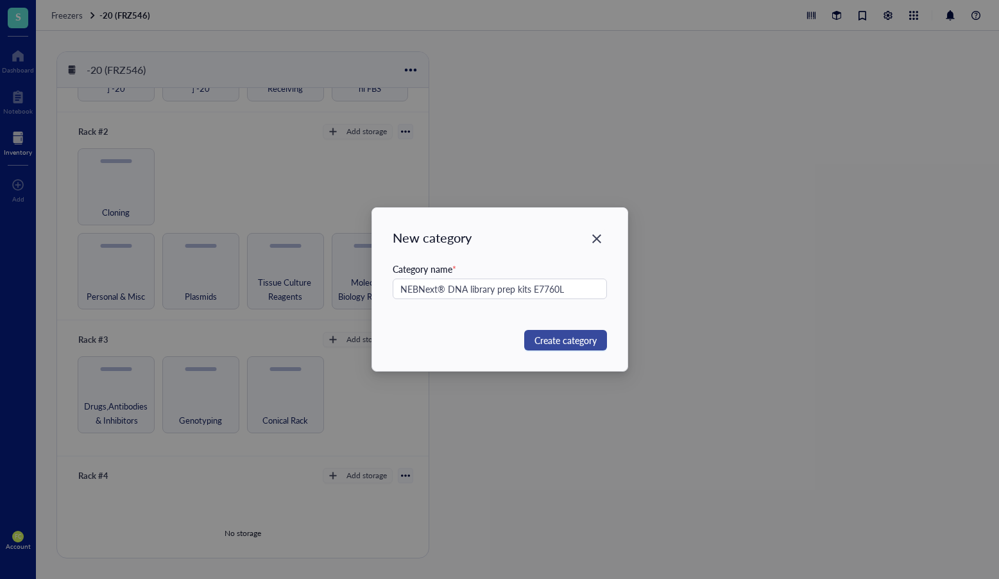
click at [558, 346] on span "Create category" at bounding box center [565, 340] width 62 height 14
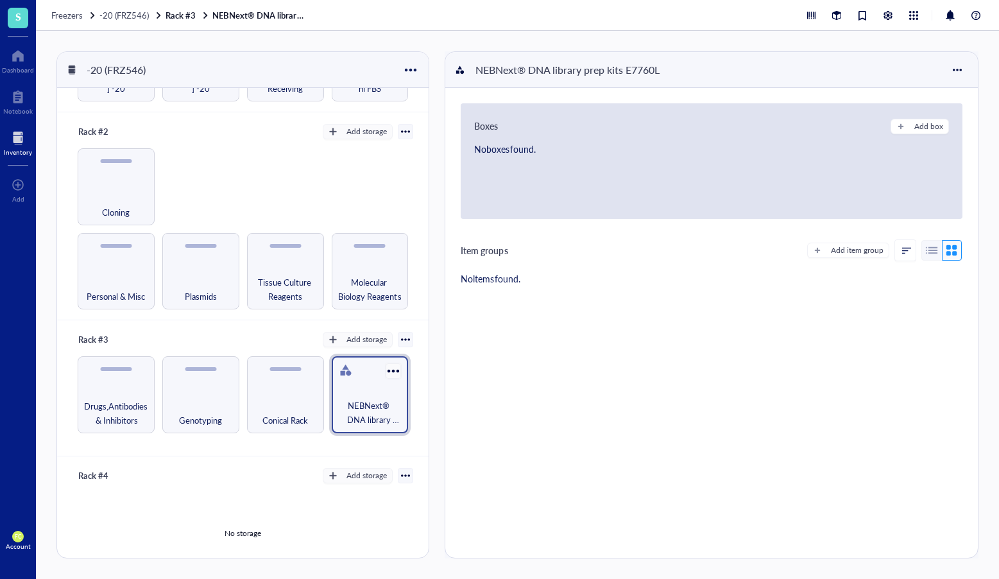
click at [387, 366] on div at bounding box center [393, 371] width 19 height 19
click at [446, 392] on div "Settings" at bounding box center [432, 388] width 87 height 12
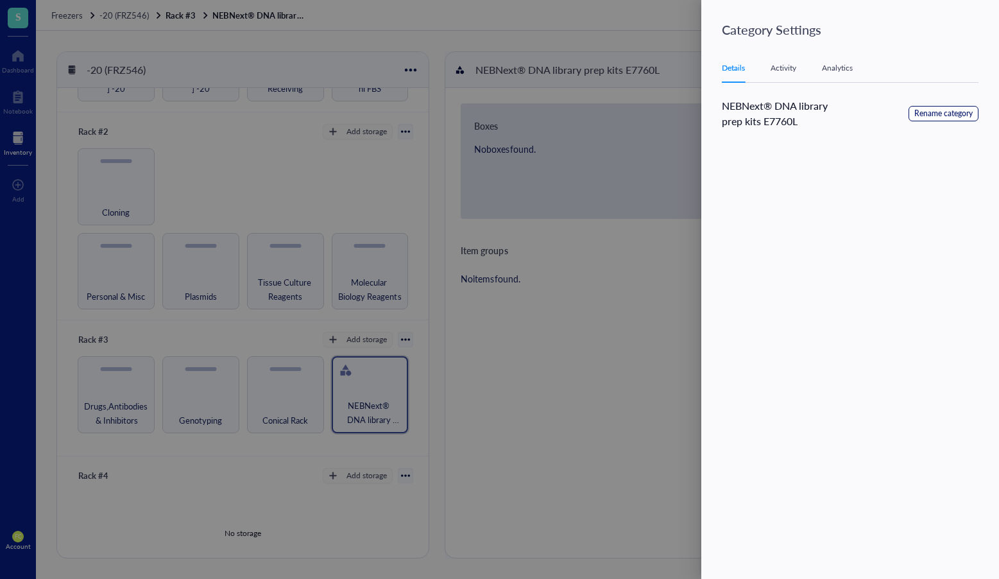
click at [934, 113] on span "Rename category" at bounding box center [943, 114] width 58 height 12
drag, startPoint x: 796, startPoint y: 107, endPoint x: 707, endPoint y: 108, distance: 88.6
click at [707, 108] on div "Category Settings Details Activity Analytics NEBNext® DNA library prep kits E77…" at bounding box center [850, 289] width 298 height 579
drag, startPoint x: 791, startPoint y: 108, endPoint x: 844, endPoint y: 107, distance: 53.9
click at [844, 107] on div "library prep kits E7760L Cancel Save" at bounding box center [850, 113] width 257 height 31
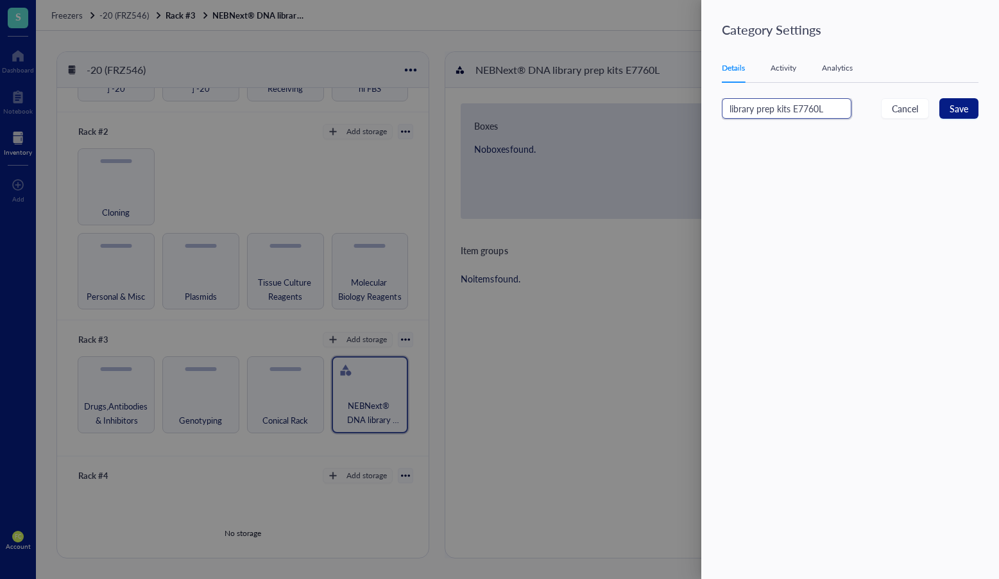
click at [818, 108] on input "library prep kits E7760L" at bounding box center [787, 108] width 130 height 21
click at [736, 110] on input "library prep kits" at bounding box center [787, 108] width 130 height 21
click at [761, 112] on input "Library prep kits" at bounding box center [787, 108] width 130 height 21
click at [782, 106] on input "Library Prep kits" at bounding box center [787, 108] width 130 height 21
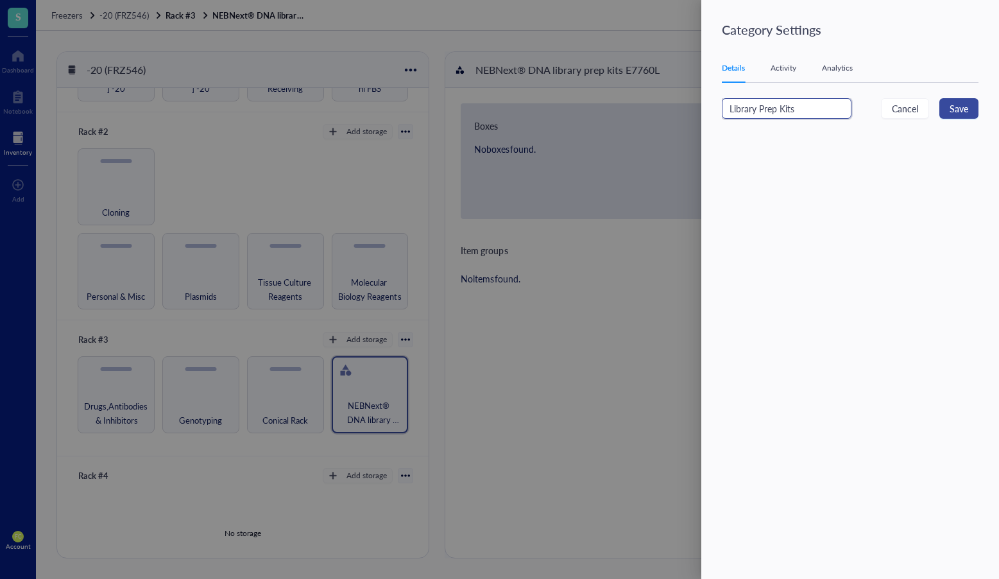
type input "Library Prep Kits"
click at [964, 103] on span "Save" at bounding box center [959, 108] width 19 height 14
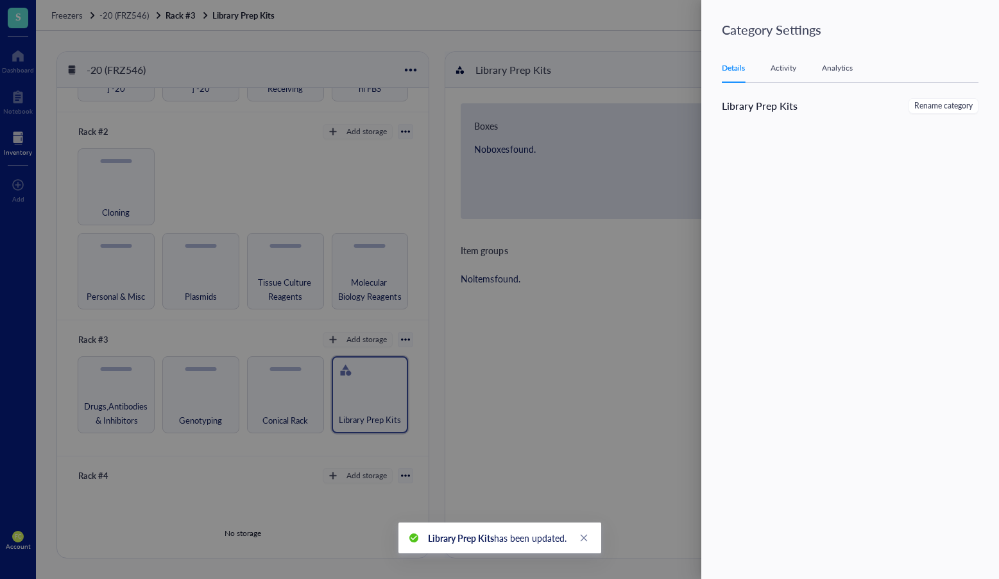
click at [355, 402] on div at bounding box center [499, 289] width 999 height 579
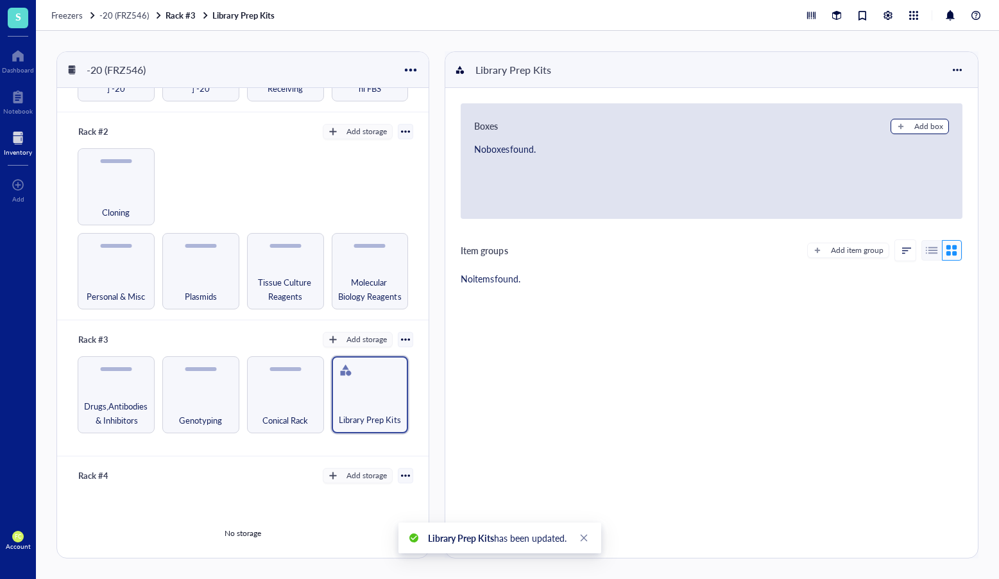
click at [925, 126] on div "Add box" at bounding box center [928, 127] width 29 height 12
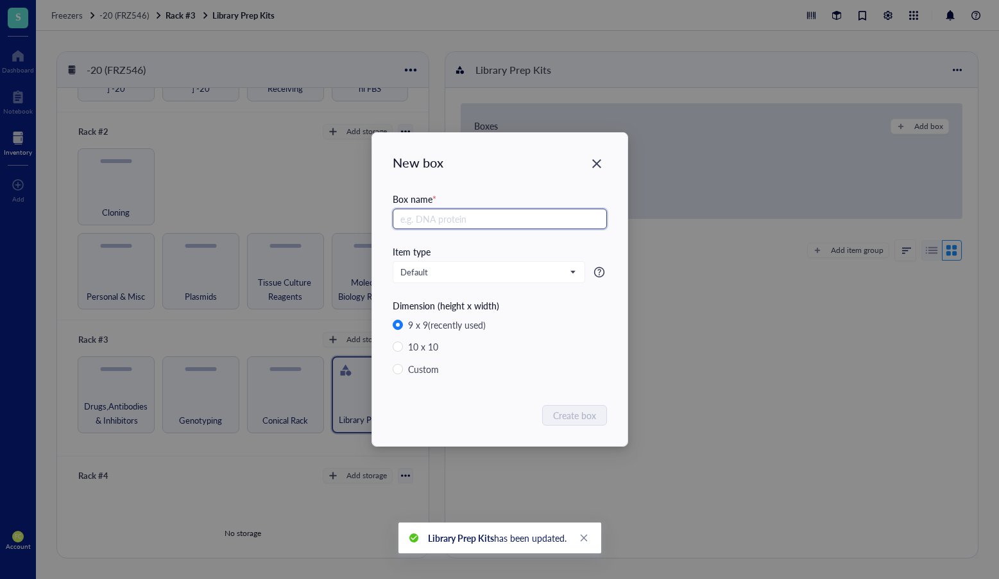
paste input "NEBNext® DNA library prep kits"
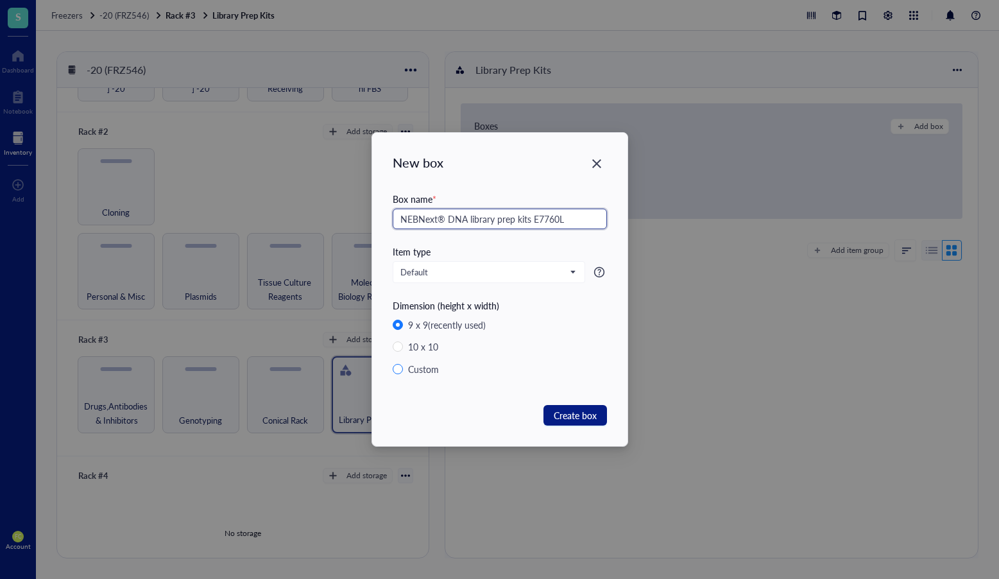
type input "NEBNext® DNA library prep kits E7760L"
click at [432, 367] on div "Custom" at bounding box center [423, 369] width 31 height 14
click at [403, 367] on input "Custom" at bounding box center [398, 369] width 10 height 10
radio input "true"
radio input "false"
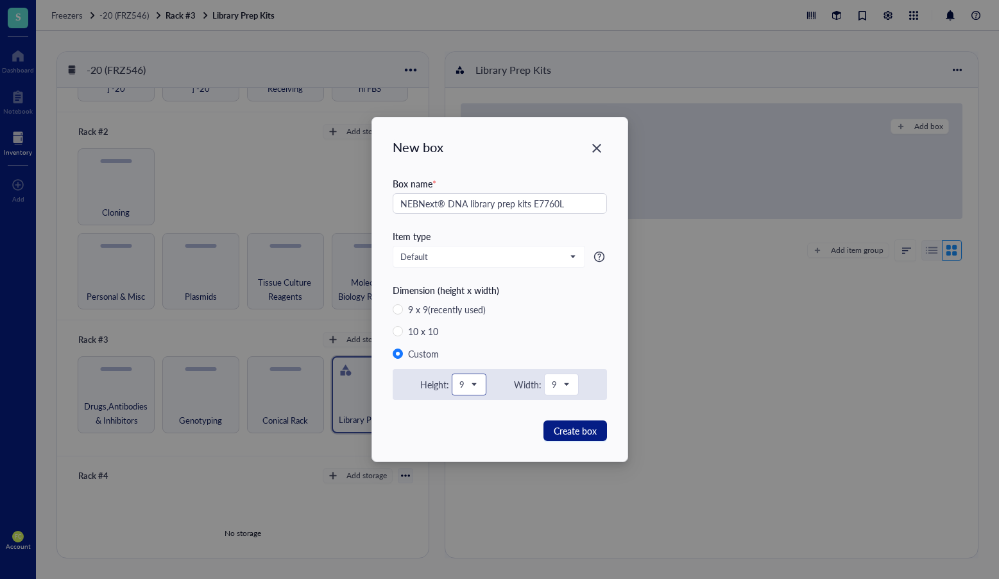
click at [479, 377] on div "9" at bounding box center [468, 384] width 33 height 21
click at [468, 402] on div "1" at bounding box center [469, 411] width 32 height 27
click at [558, 389] on span "9" at bounding box center [560, 385] width 17 height 12
click at [559, 408] on div "1" at bounding box center [562, 412] width 12 height 12
click at [479, 257] on span "Default" at bounding box center [487, 257] width 175 height 12
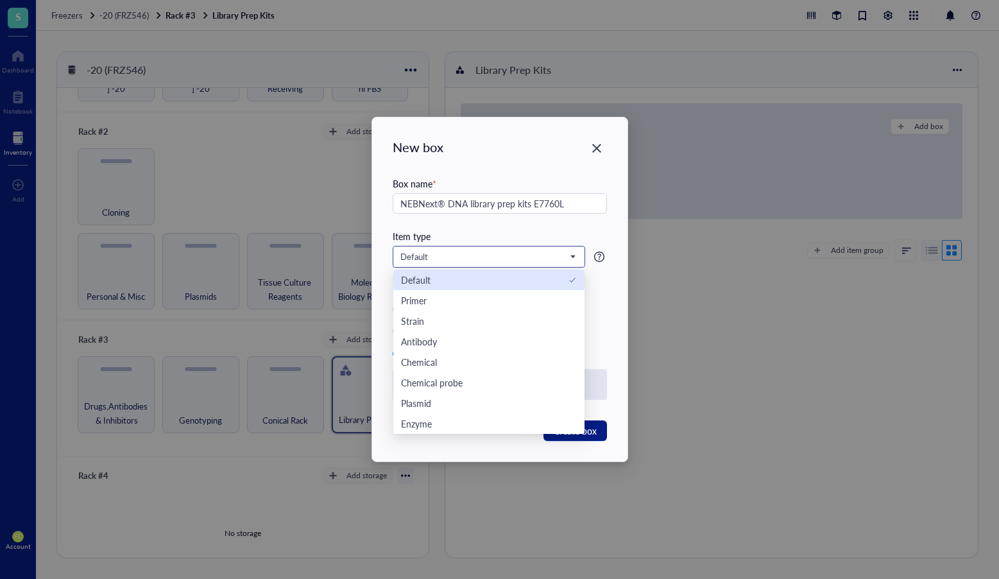
click at [527, 277] on div "Default" at bounding box center [489, 280] width 176 height 14
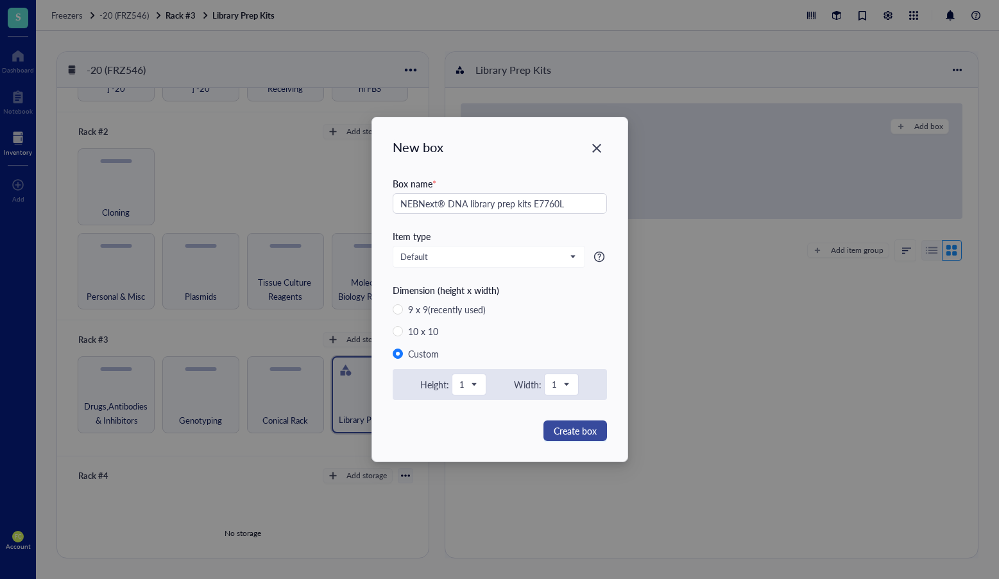
click at [577, 430] on span "Create box" at bounding box center [575, 430] width 43 height 14
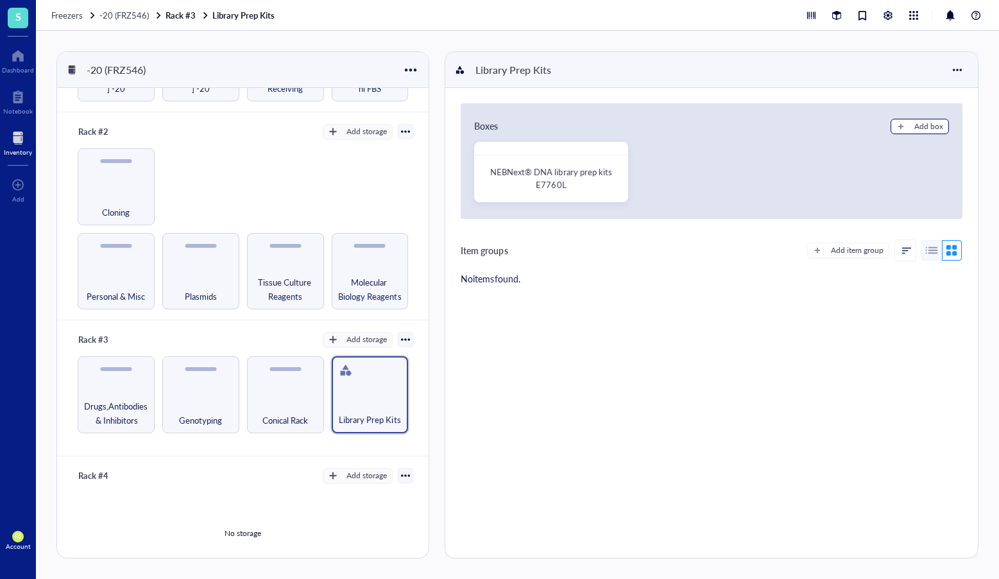
click at [920, 129] on div "Add box" at bounding box center [928, 127] width 29 height 12
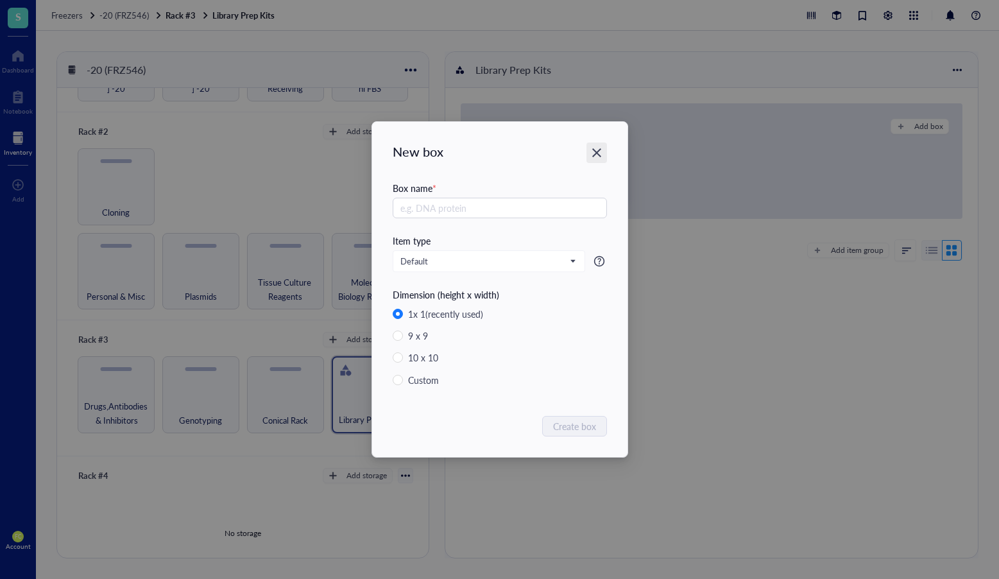
click at [602, 153] on icon "Close" at bounding box center [596, 153] width 12 height 12
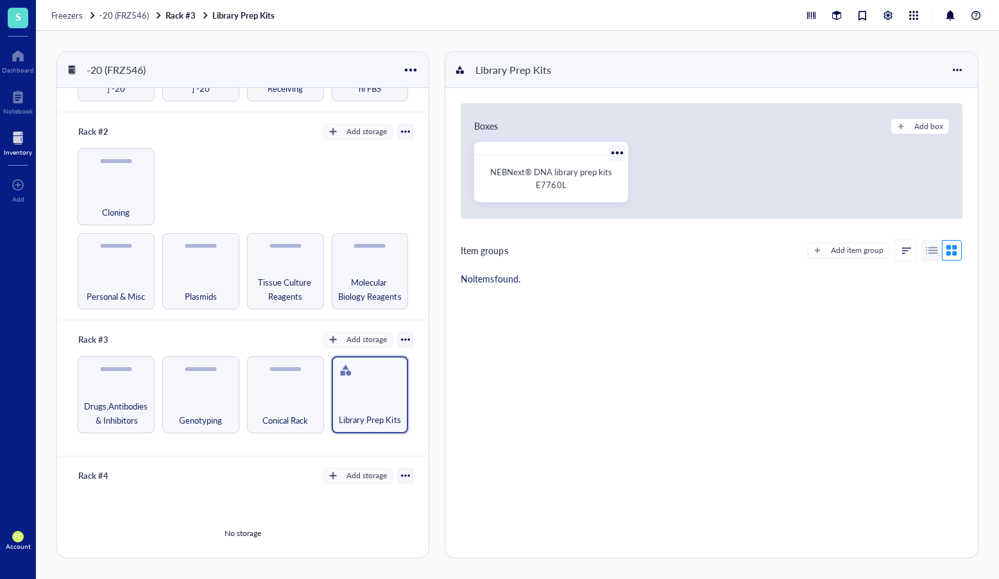
click at [576, 167] on span "NEBNext® DNA library prep kits E7760L" at bounding box center [551, 178] width 123 height 25
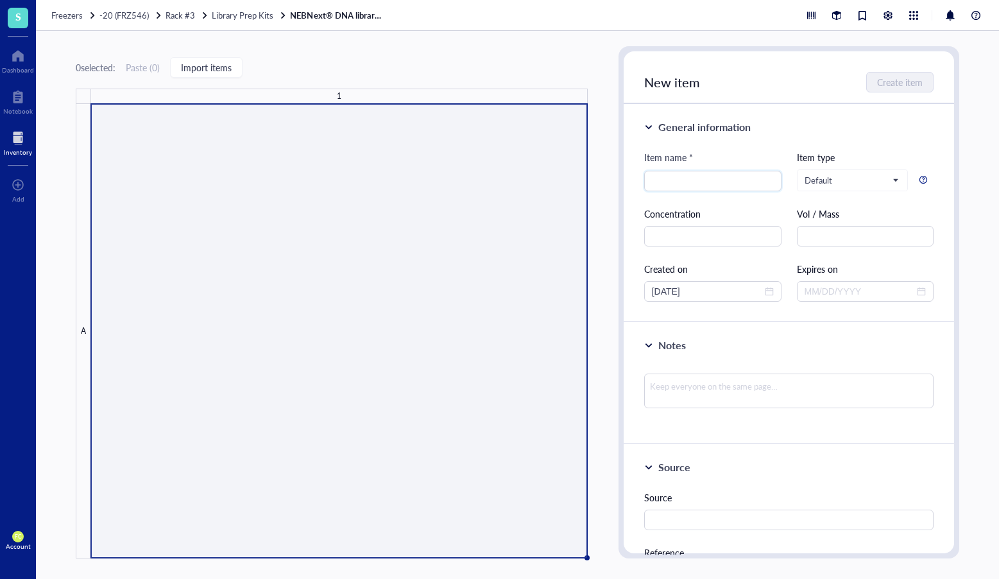
click at [308, 15] on link "NEBNext® DNA library prep kits E7760L" at bounding box center [338, 16] width 96 height 12
paste input "NEBNext® DNA library prep kits"
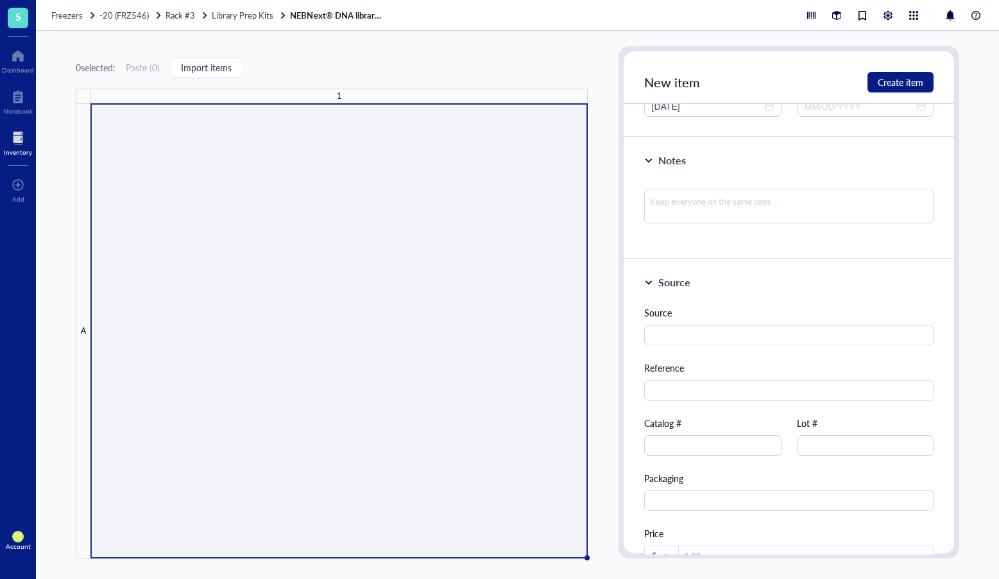
scroll to position [187, 0]
type input "NEBNext® DNA library prep kits"
click at [685, 384] on input "text" at bounding box center [789, 387] width 290 height 21
click at [653, 453] on div "Source Reference Catalog # Lot # Packaging Price $" at bounding box center [789, 433] width 290 height 261
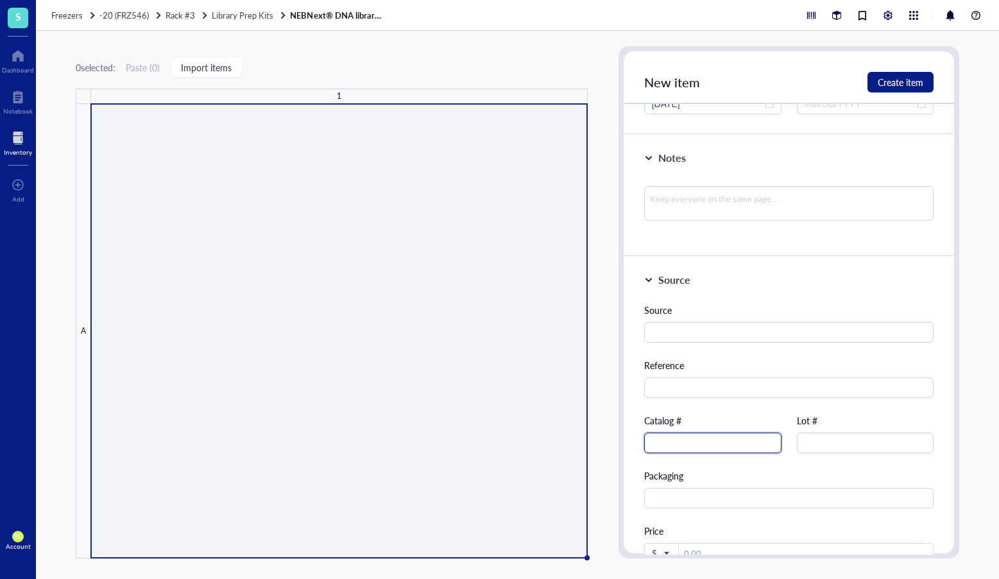
click at [655, 450] on input "text" at bounding box center [712, 442] width 137 height 21
type input "E7760 L"
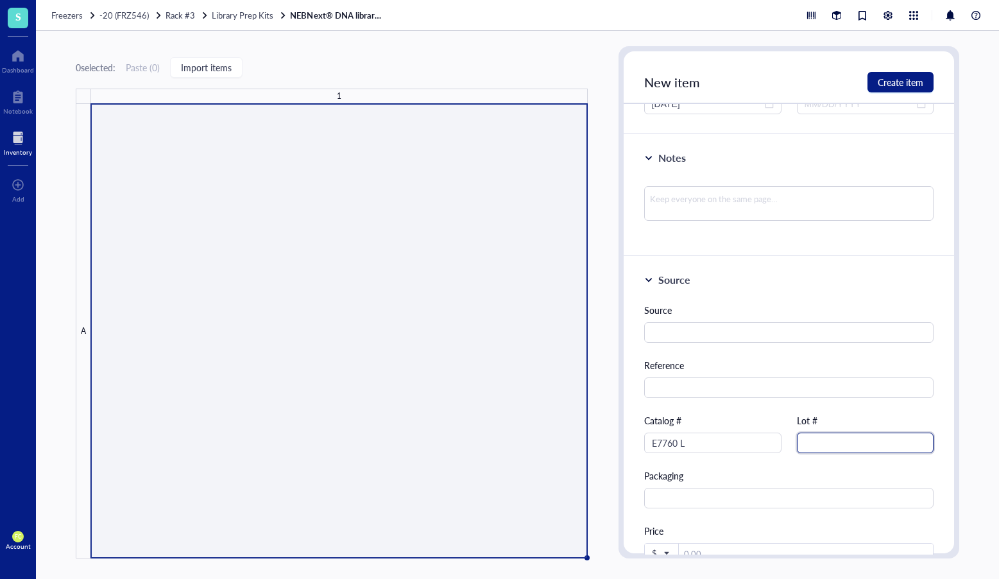
click at [846, 451] on input "text" at bounding box center [865, 442] width 137 height 21
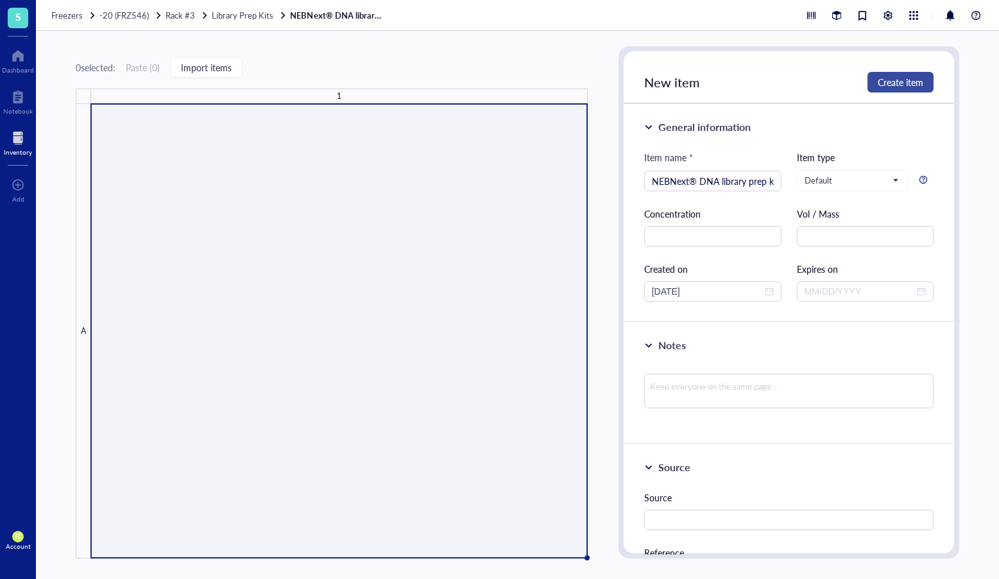
type input "10264438"
click at [900, 89] on button "Create item" at bounding box center [901, 82] width 66 height 21
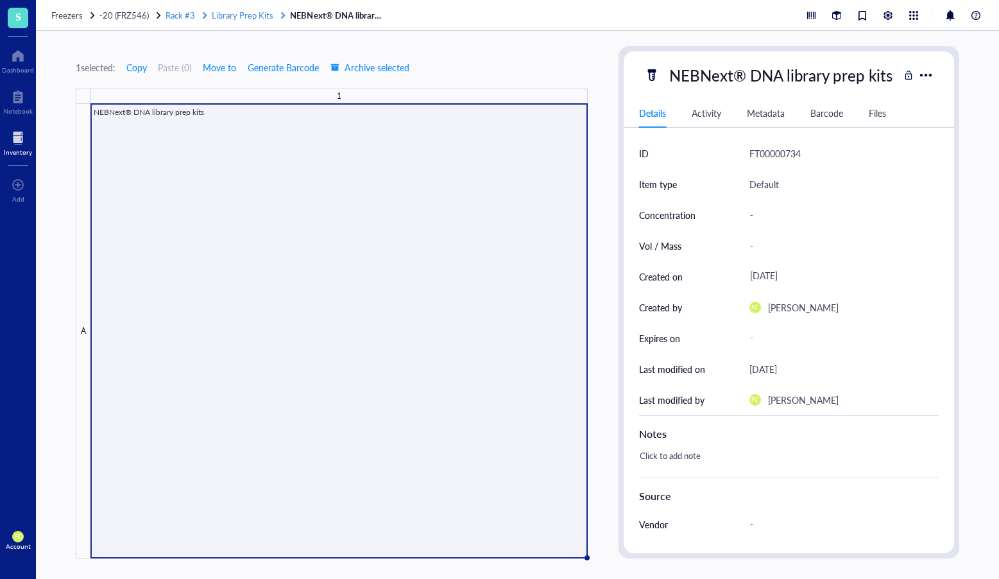
click at [246, 19] on span "Library Prep Kits" at bounding box center [243, 15] width 62 height 12
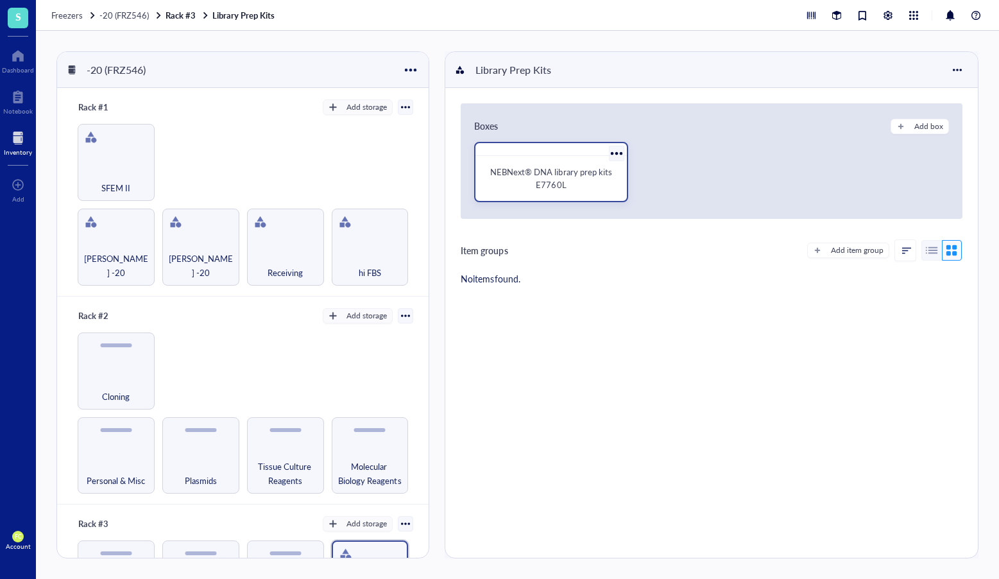
click at [616, 152] on div at bounding box center [616, 153] width 19 height 19
click at [579, 178] on div "NEBNext® DNA library prep kits E7760L" at bounding box center [551, 179] width 130 height 26
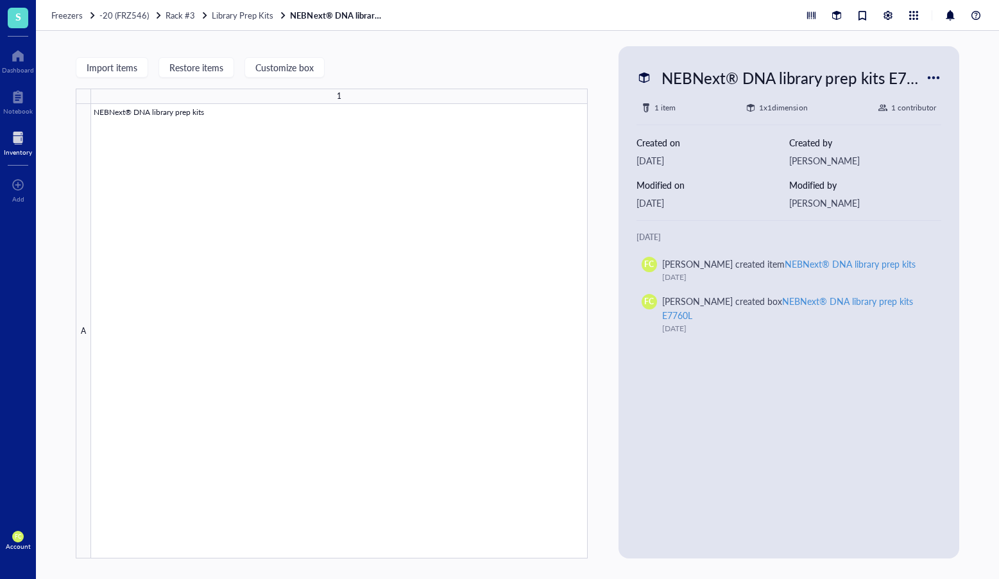
click at [936, 73] on div at bounding box center [933, 77] width 21 height 21
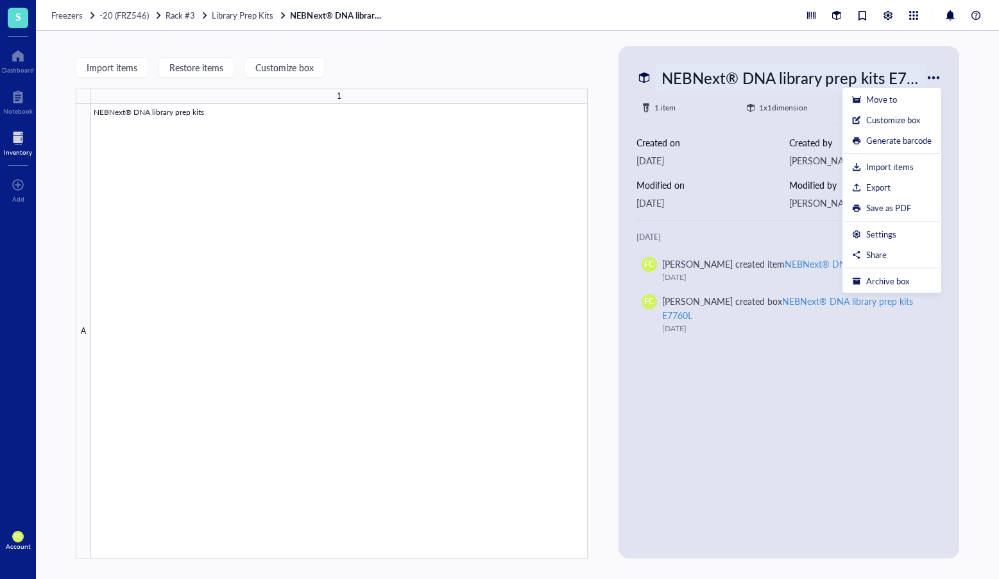
click at [722, 73] on div "NEBNext® DNA library prep kits E7760L" at bounding box center [791, 77] width 271 height 27
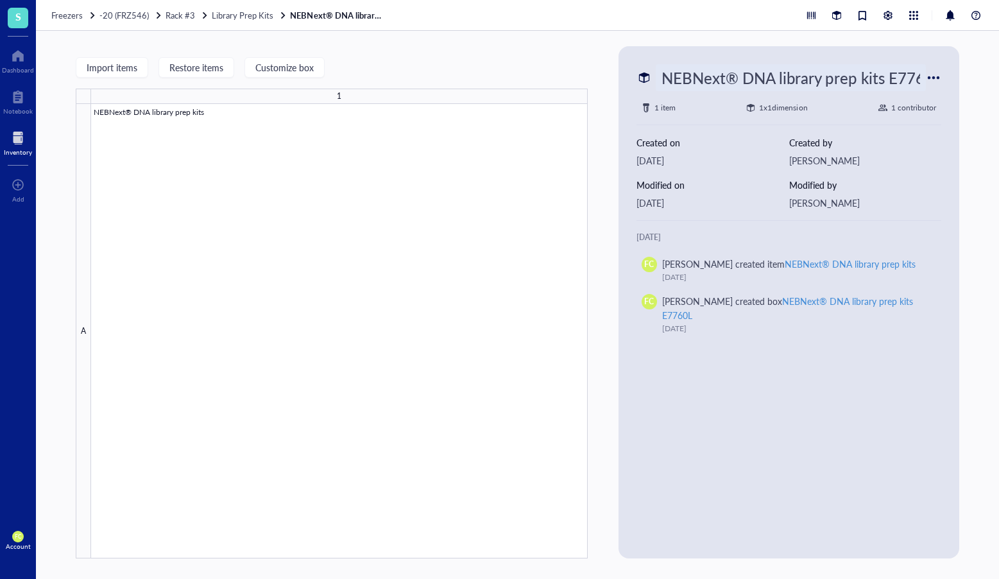
click at [722, 73] on input "NEBNext® DNA library prep kits E7760L" at bounding box center [790, 78] width 269 height 26
click at [261, 22] on div "Freezers -20 (FRZ546) Rack #3 Library Prep Kits NEBNext® DNA library prep kits …" at bounding box center [517, 15] width 963 height 31
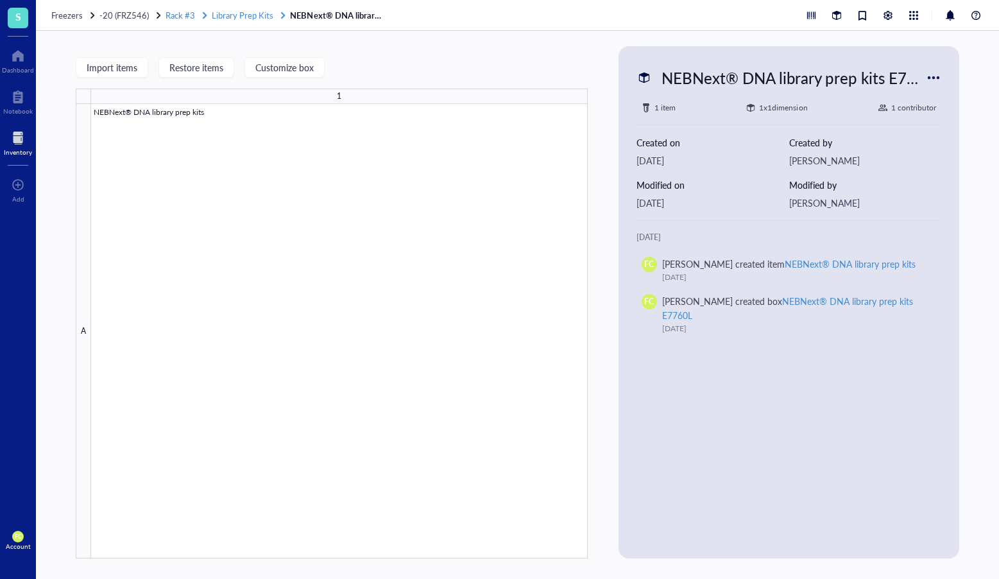
click at [262, 17] on span "Library Prep Kits" at bounding box center [243, 15] width 62 height 12
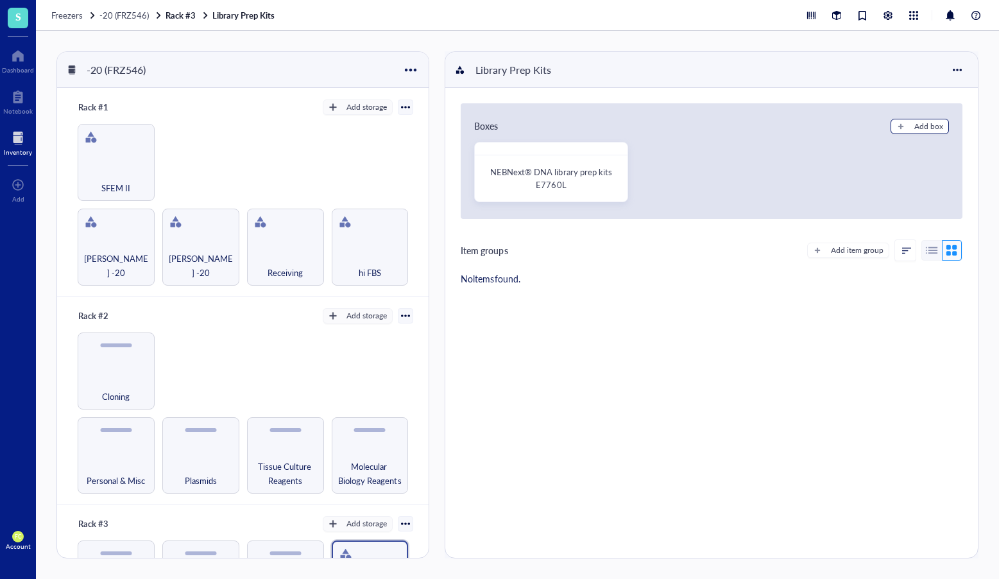
click at [922, 126] on div "Add box" at bounding box center [928, 127] width 29 height 12
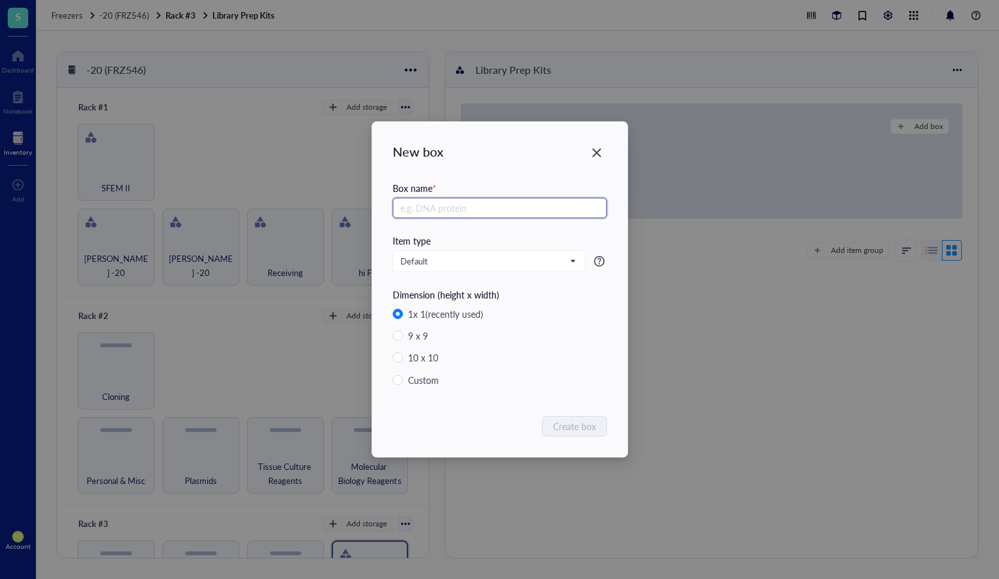
paste input "NEBNext® DNA library prep kits E7760L"
type input "NEBNext® DNA library prep kits E7760L"
click at [584, 420] on span "Create box" at bounding box center [575, 426] width 43 height 14
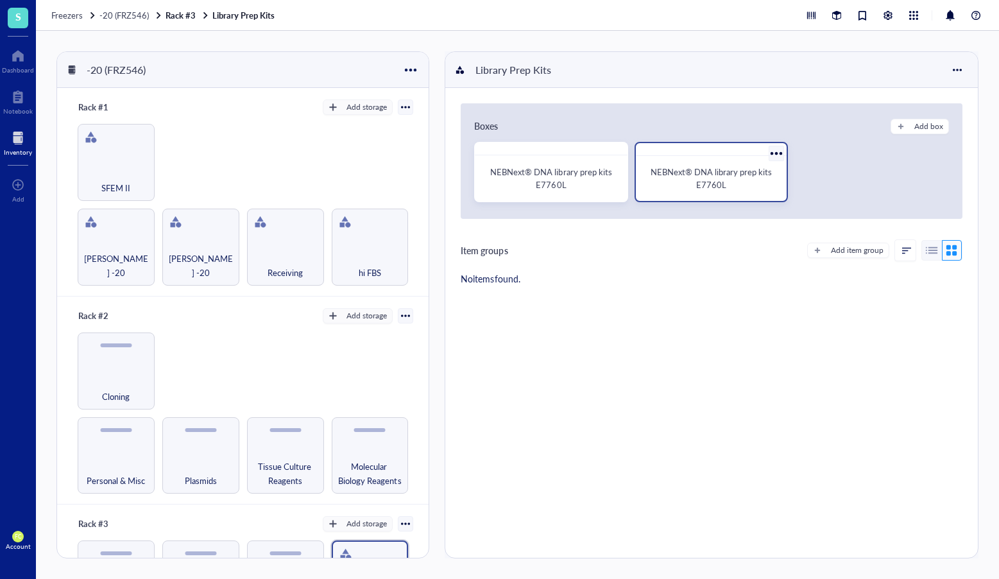
click at [766, 179] on div "NEBNext® DNA library prep kits E7760L" at bounding box center [711, 179] width 130 height 26
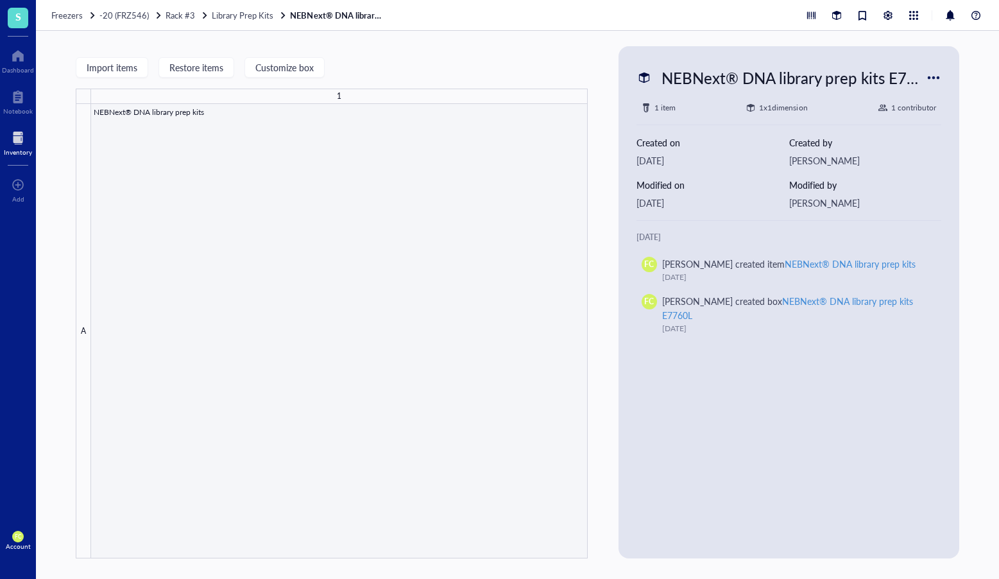
click at [289, 214] on div at bounding box center [339, 331] width 497 height 454
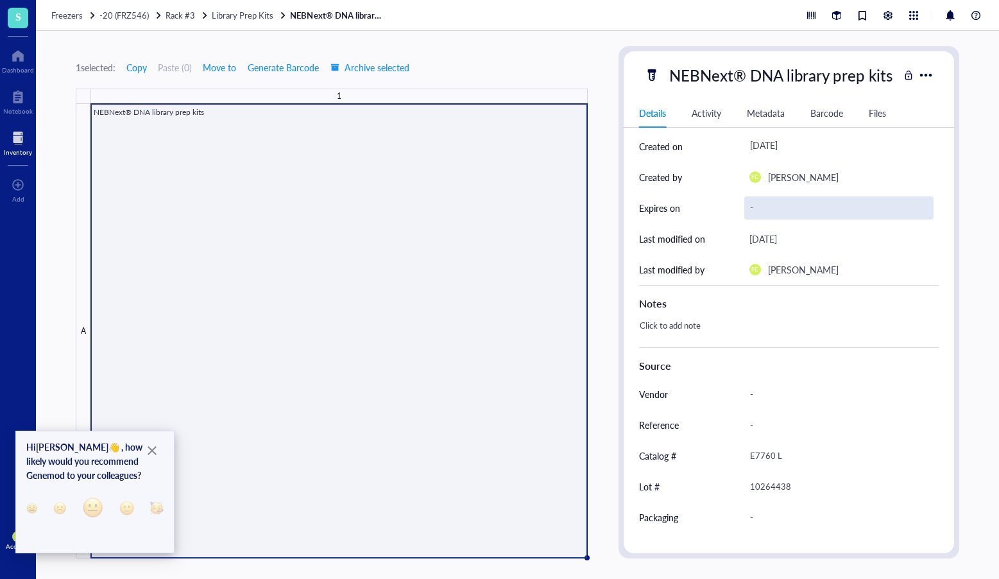
scroll to position [151, 0]
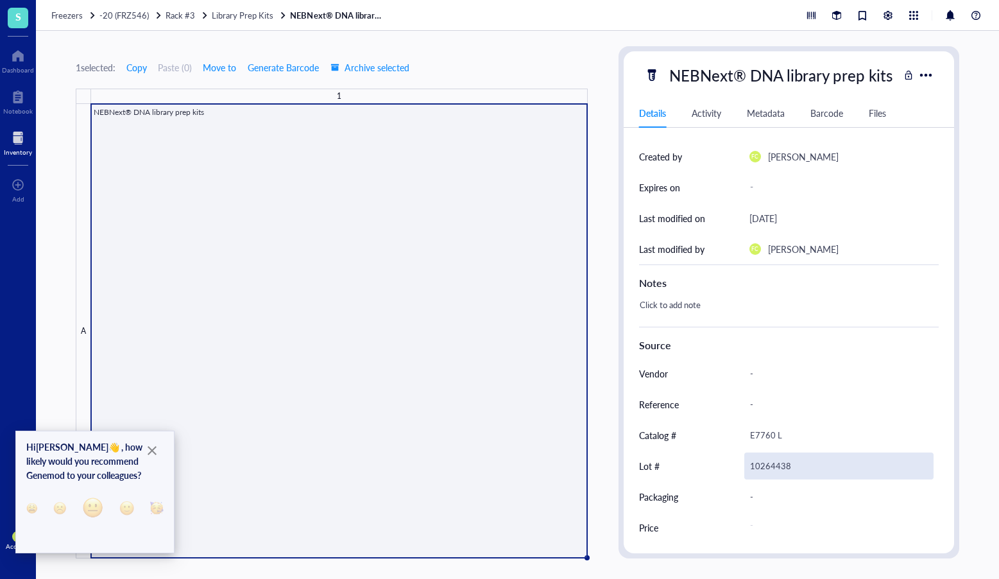
click at [769, 465] on div "10264438" at bounding box center [839, 465] width 190 height 27
click at [769, 465] on input "10264438" at bounding box center [839, 466] width 189 height 26
type input "10264195"
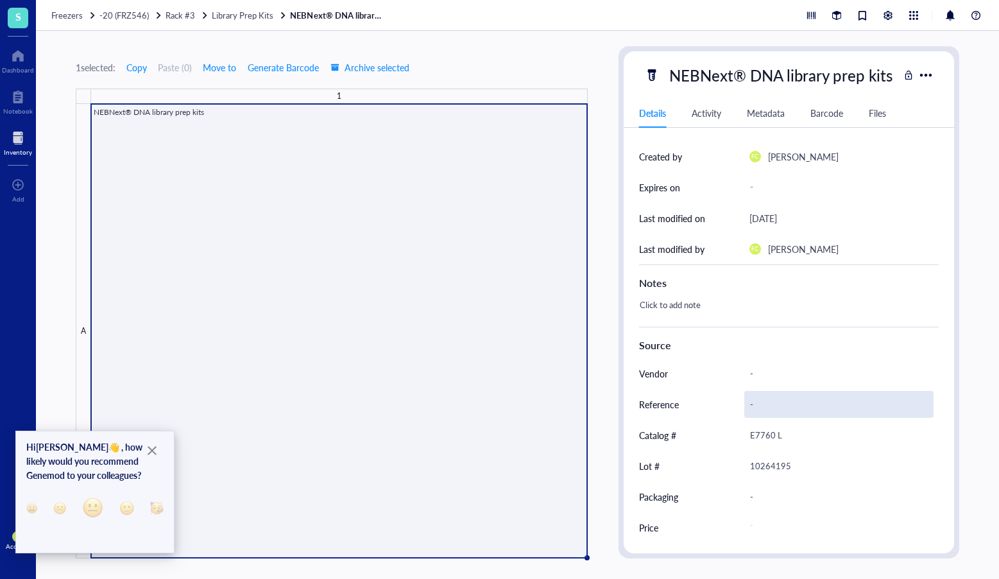
click at [776, 413] on div "-" at bounding box center [839, 404] width 190 height 27
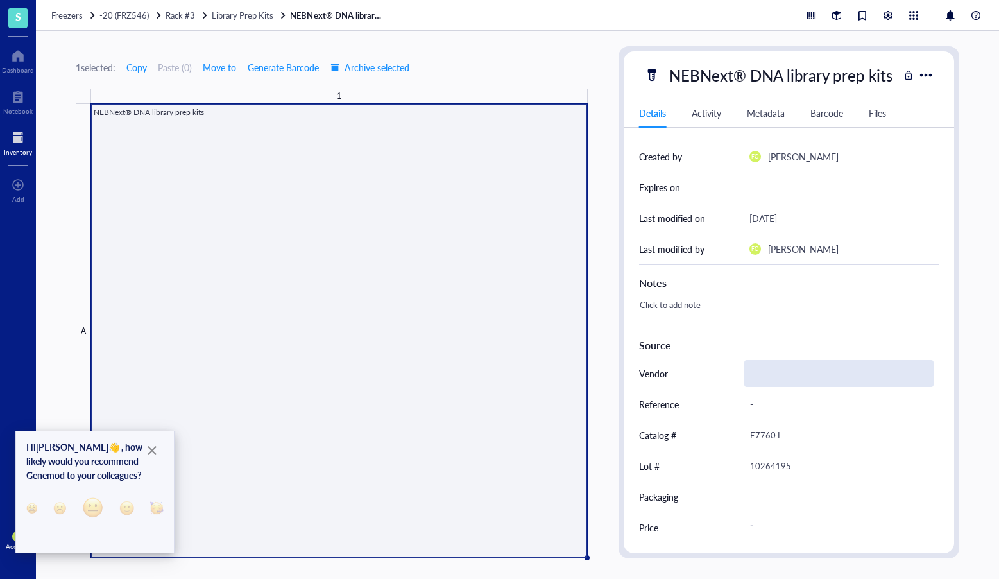
click at [784, 370] on div "-" at bounding box center [839, 373] width 190 height 27
type input "NEB"
click at [885, 394] on div "-" at bounding box center [839, 404] width 190 height 27
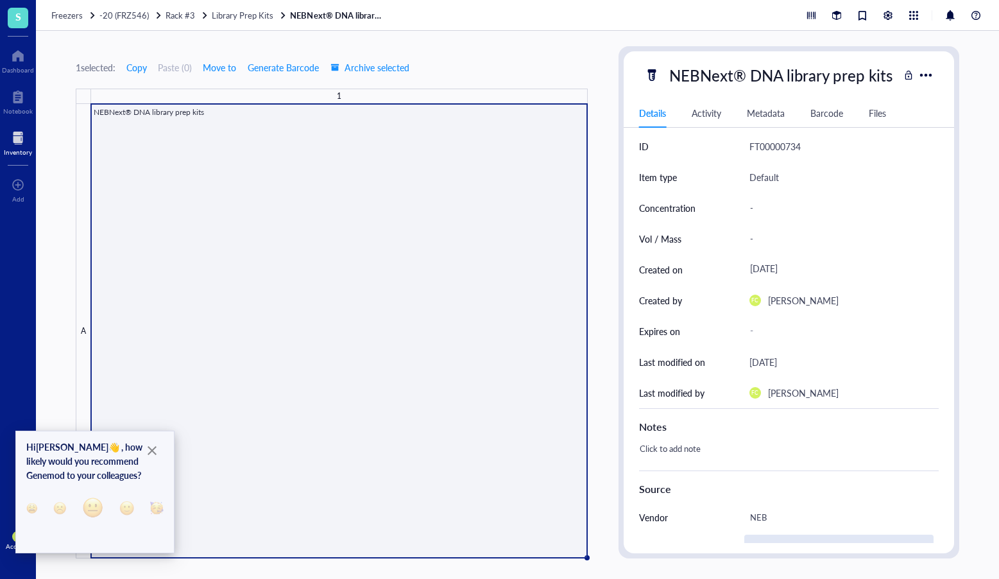
scroll to position [0, 0]
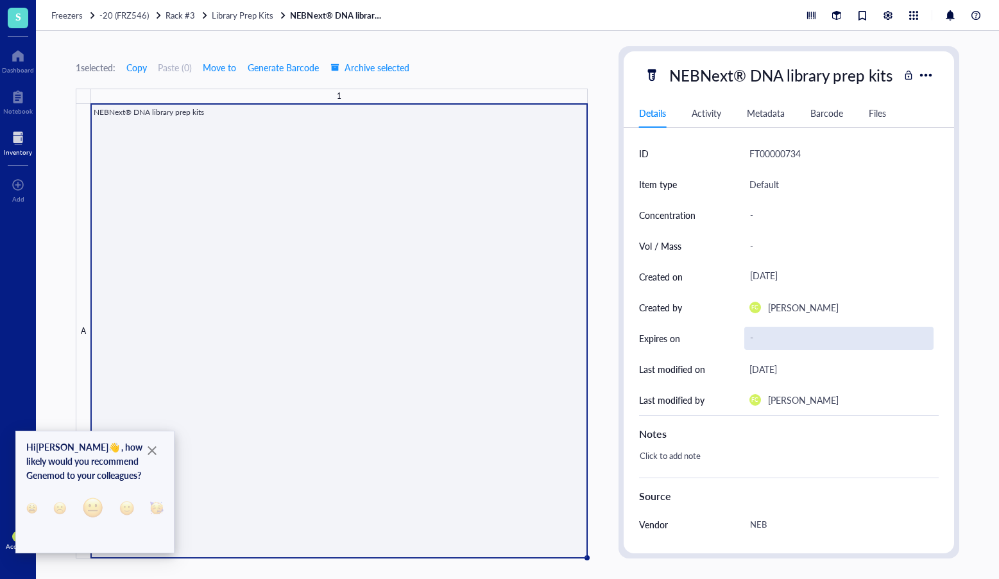
click at [778, 342] on div "-" at bounding box center [839, 338] width 190 height 23
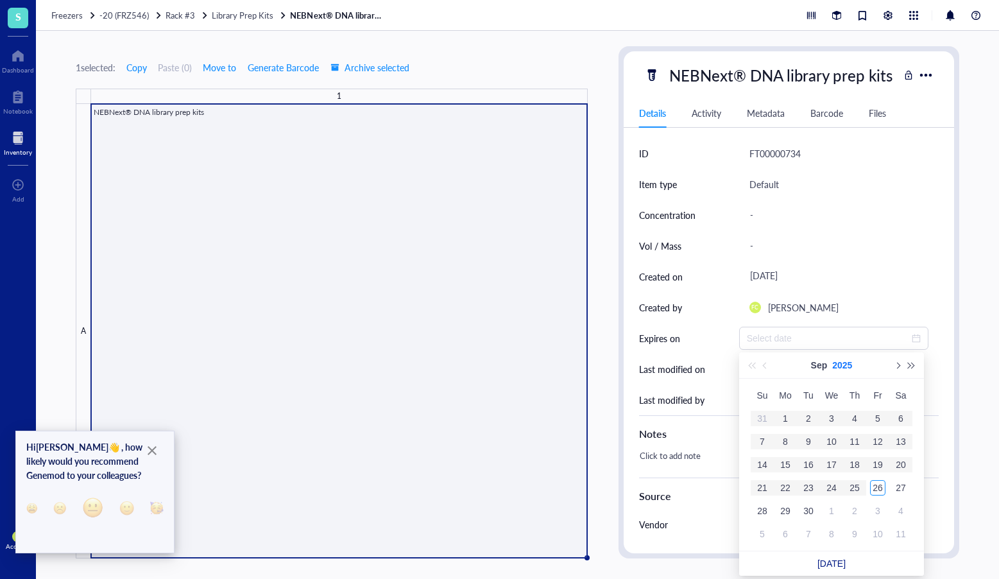
click at [850, 364] on button "2025" at bounding box center [842, 365] width 20 height 26
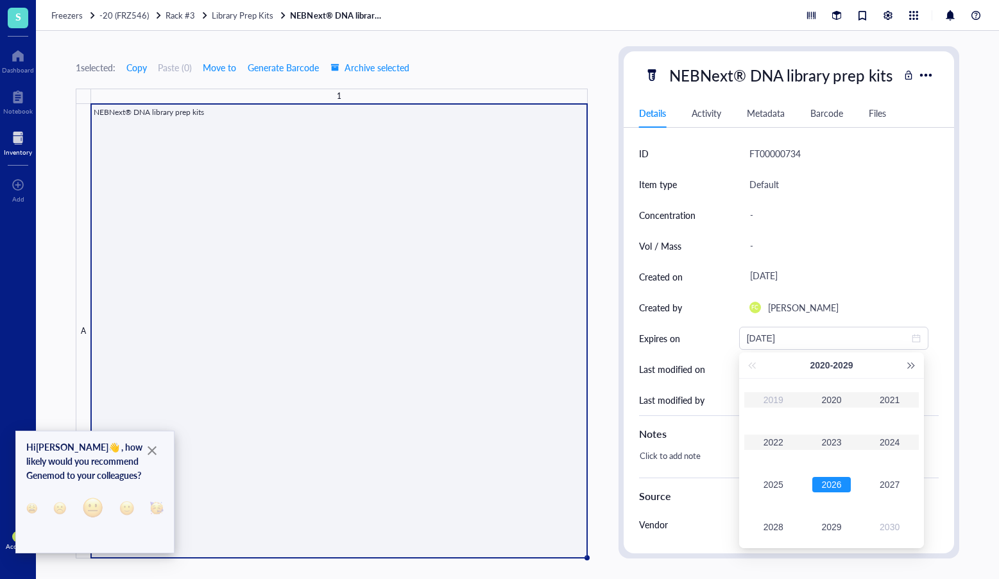
click at [835, 482] on div "2026" at bounding box center [831, 484] width 38 height 15
click at [773, 484] on div "[DATE]" at bounding box center [773, 484] width 38 height 15
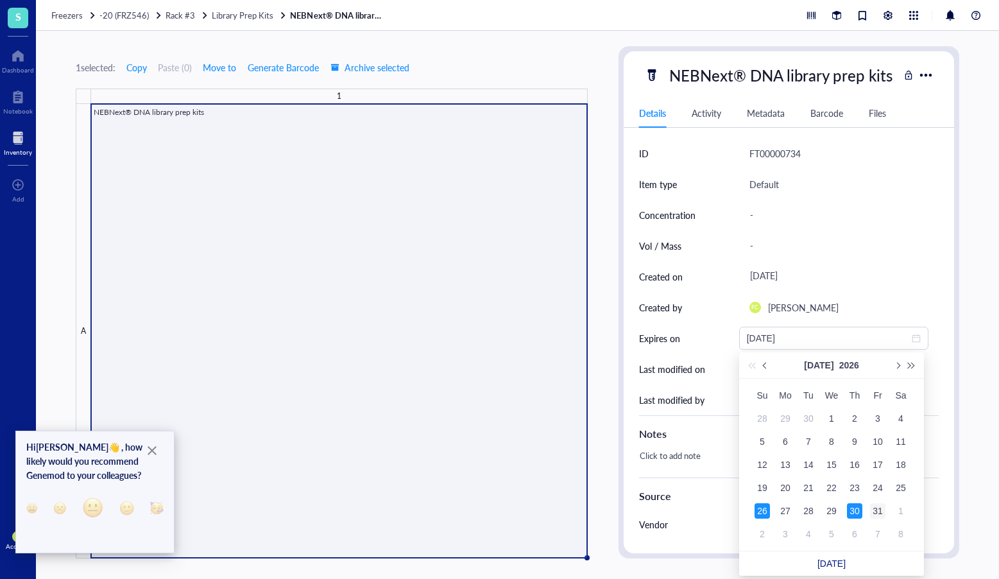
type input "[DATE]"
click at [876, 509] on div "31" at bounding box center [877, 510] width 15 height 15
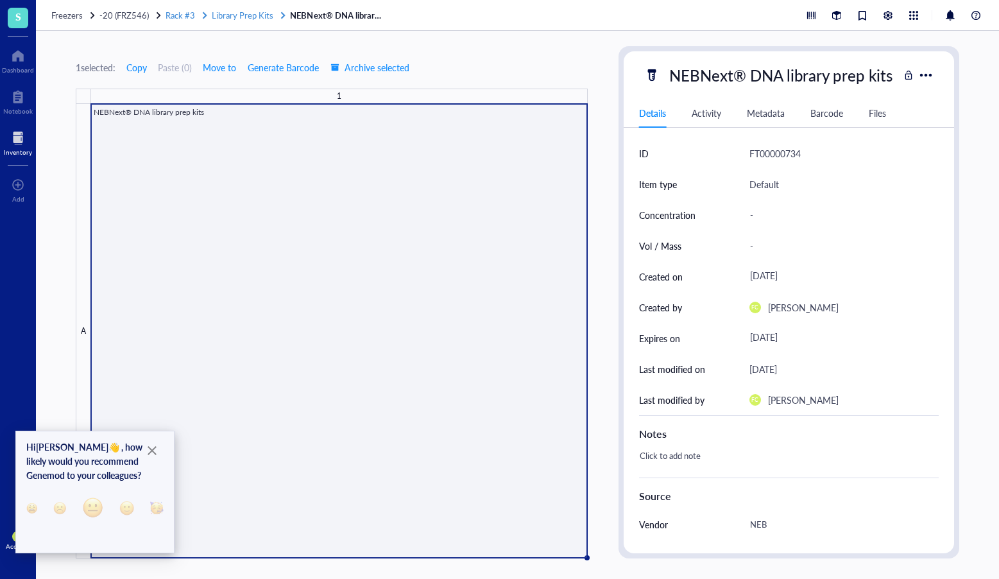
click at [232, 15] on span "Library Prep Kits" at bounding box center [243, 15] width 62 height 12
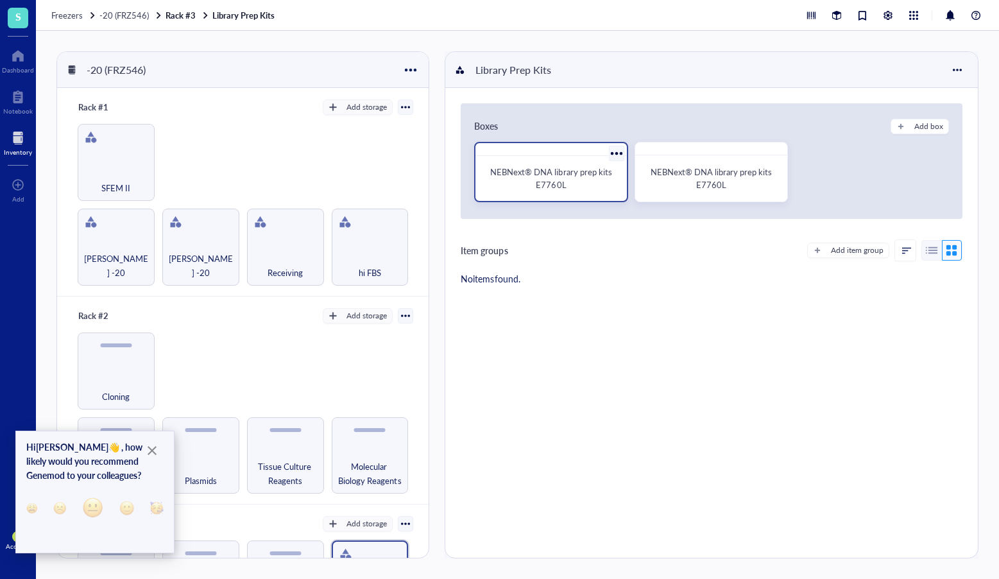
click at [576, 184] on div "NEBNext® DNA library prep kits E7760L" at bounding box center [551, 179] width 130 height 26
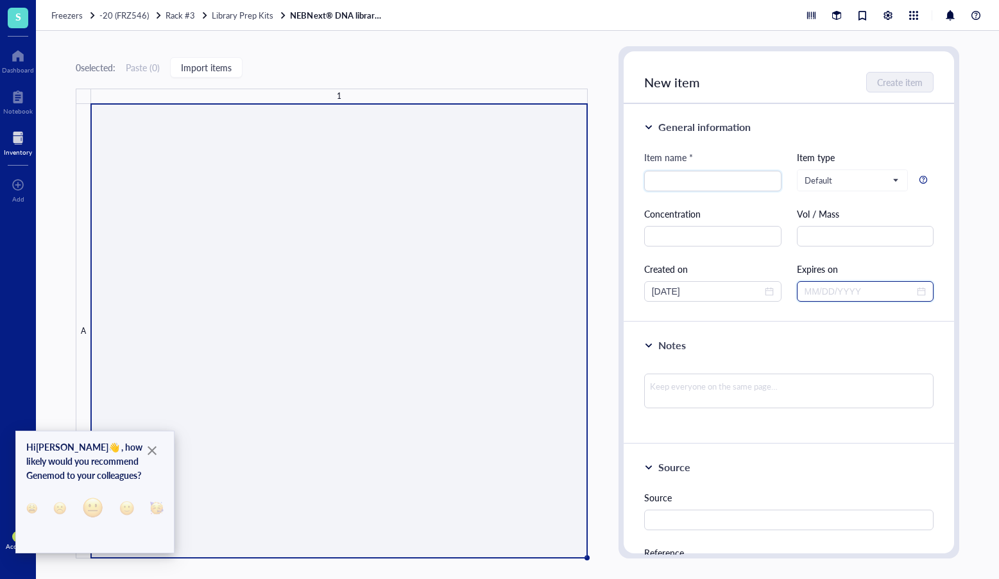
click at [848, 292] on input at bounding box center [860, 291] width 110 height 14
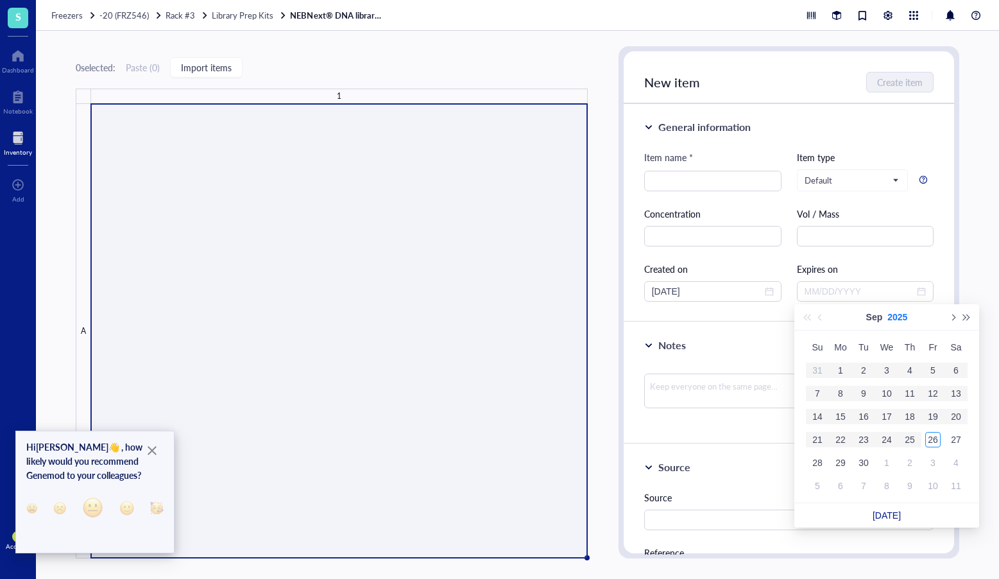
click at [887, 314] on button "2025" at bounding box center [897, 317] width 20 height 26
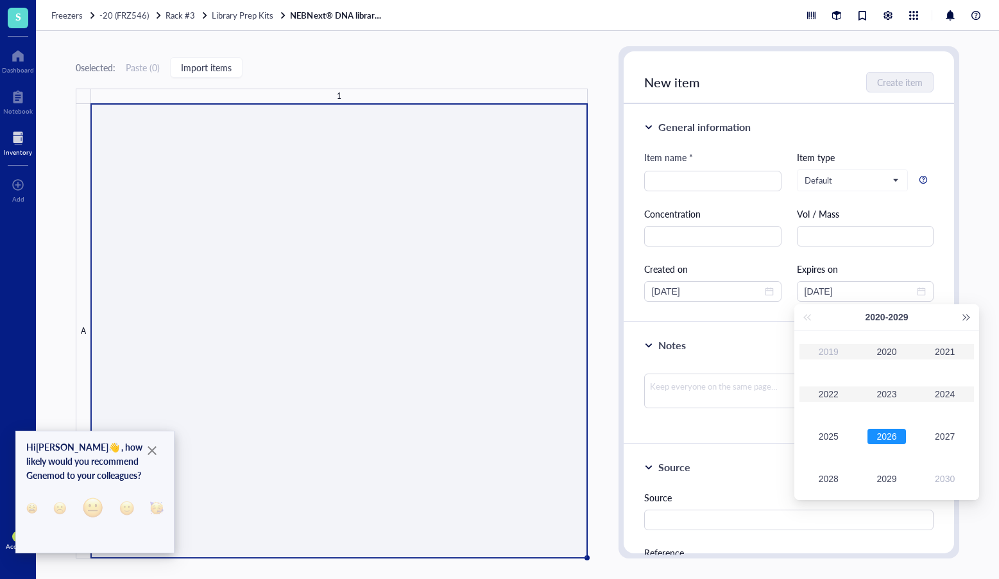
click at [884, 431] on div "2026" at bounding box center [887, 436] width 38 height 15
click at [828, 353] on div "Jan" at bounding box center [828, 351] width 38 height 15
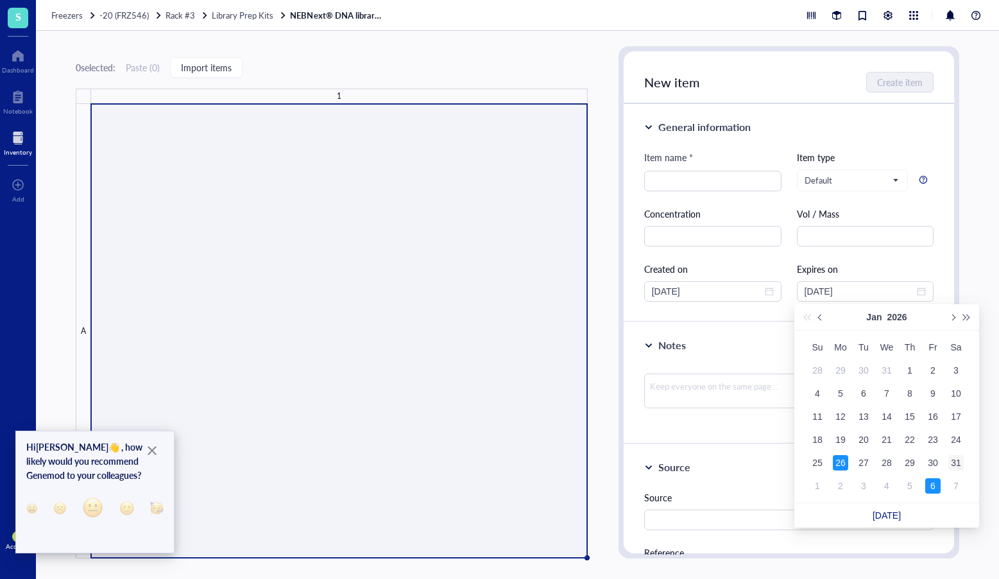
type input "[DATE]"
click at [962, 465] on div "31" at bounding box center [955, 462] width 15 height 15
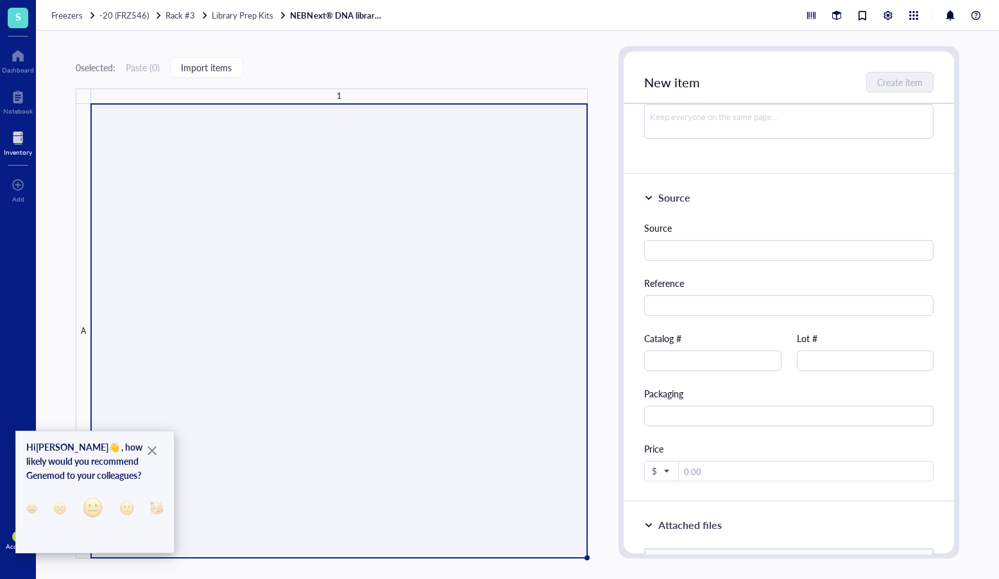
scroll to position [417, 0]
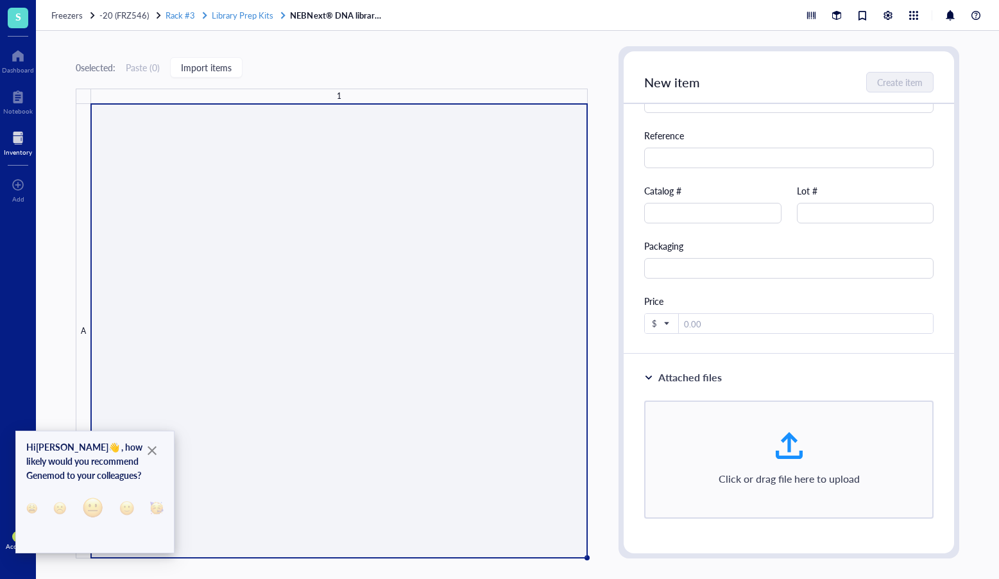
click at [217, 15] on span "Library Prep Kits" at bounding box center [243, 15] width 62 height 12
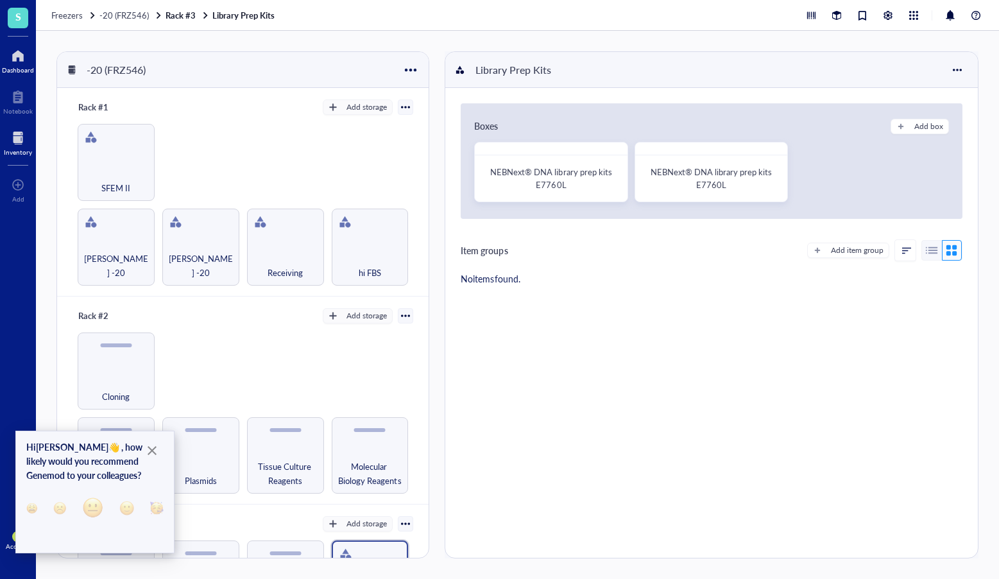
click at [26, 47] on div at bounding box center [18, 56] width 32 height 21
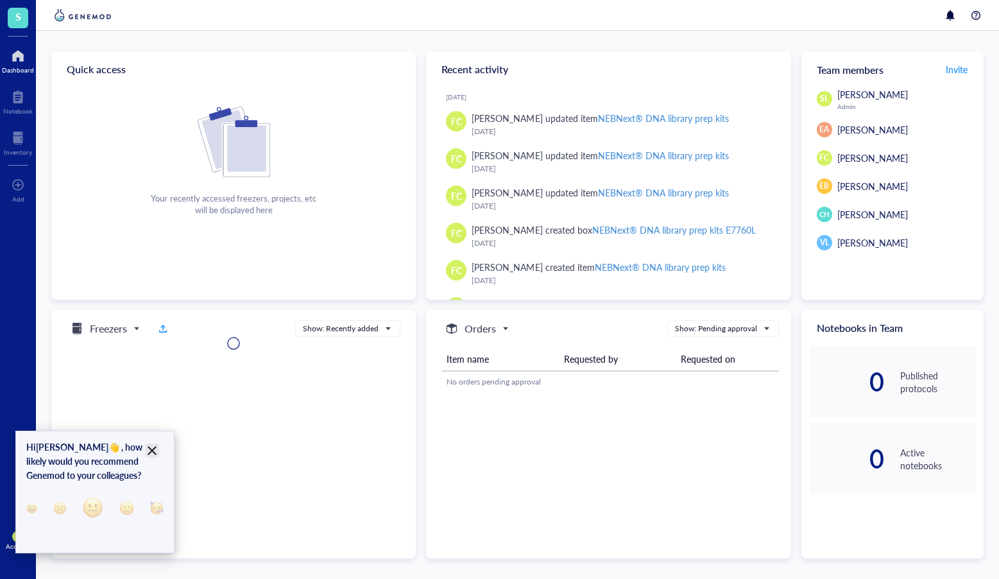
click at [158, 449] on icon "Close" at bounding box center [152, 451] width 12 height 12
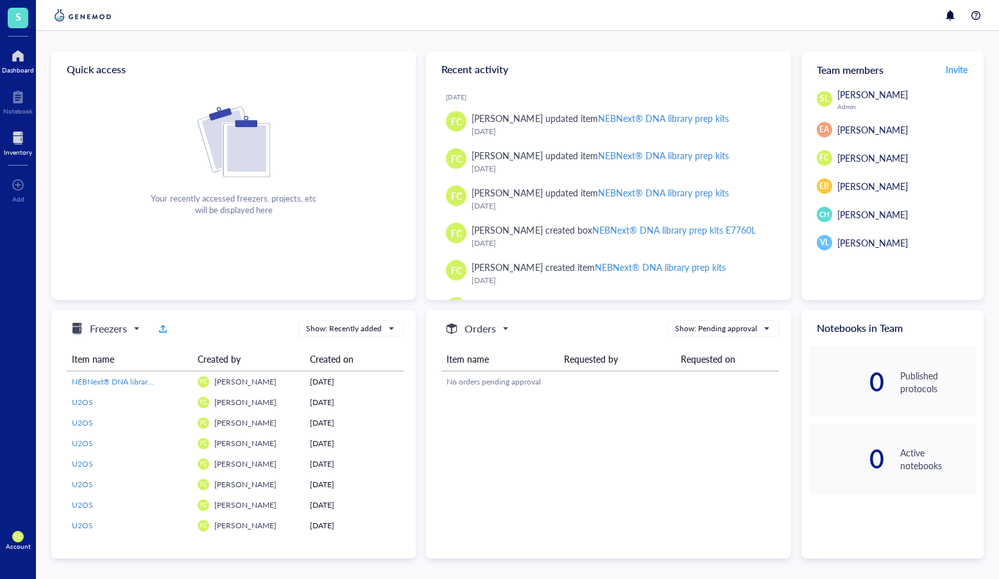
click at [20, 135] on div at bounding box center [18, 138] width 28 height 21
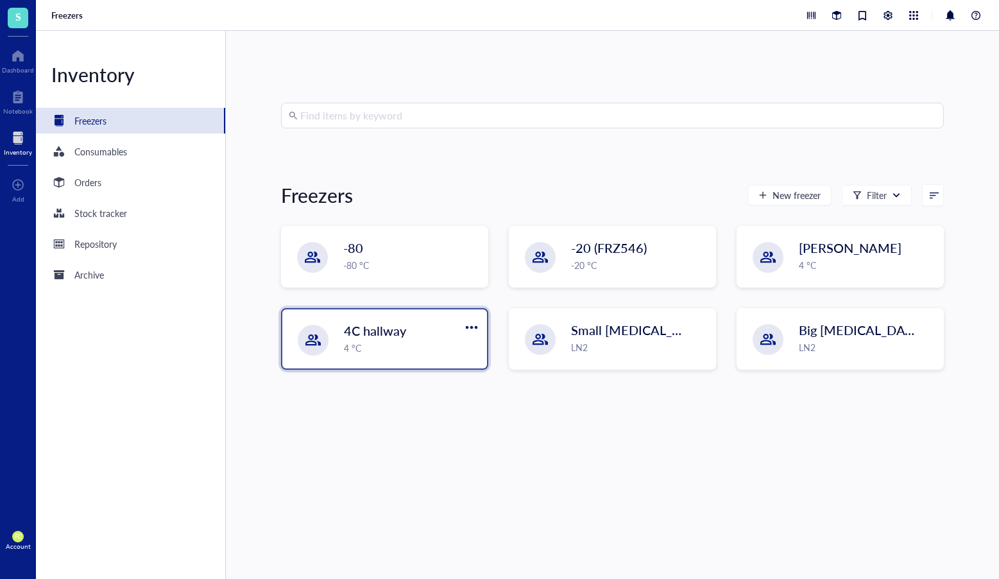
click at [407, 332] on div "4C hallway" at bounding box center [402, 330] width 117 height 18
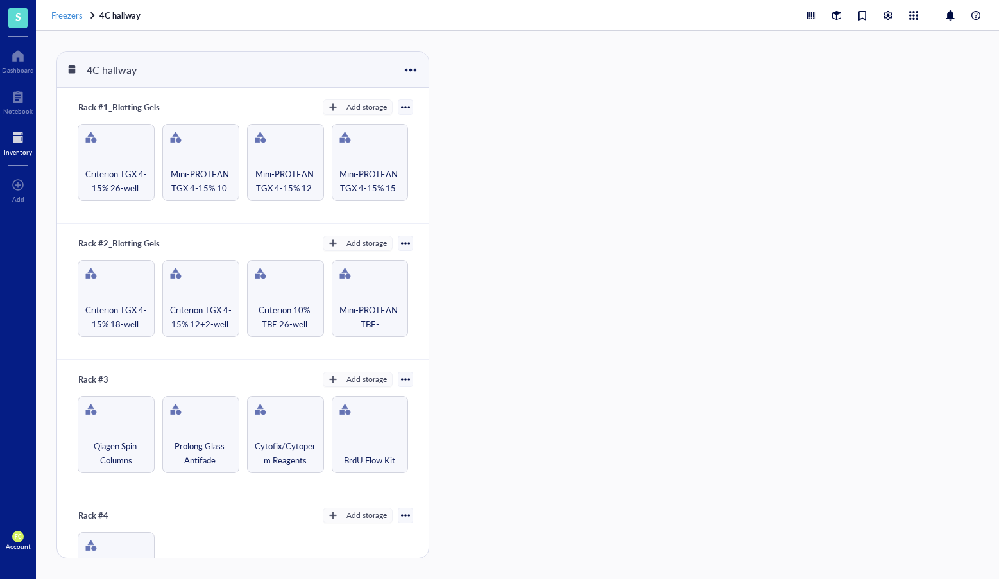
click at [66, 19] on span "Freezers" at bounding box center [66, 15] width 31 height 12
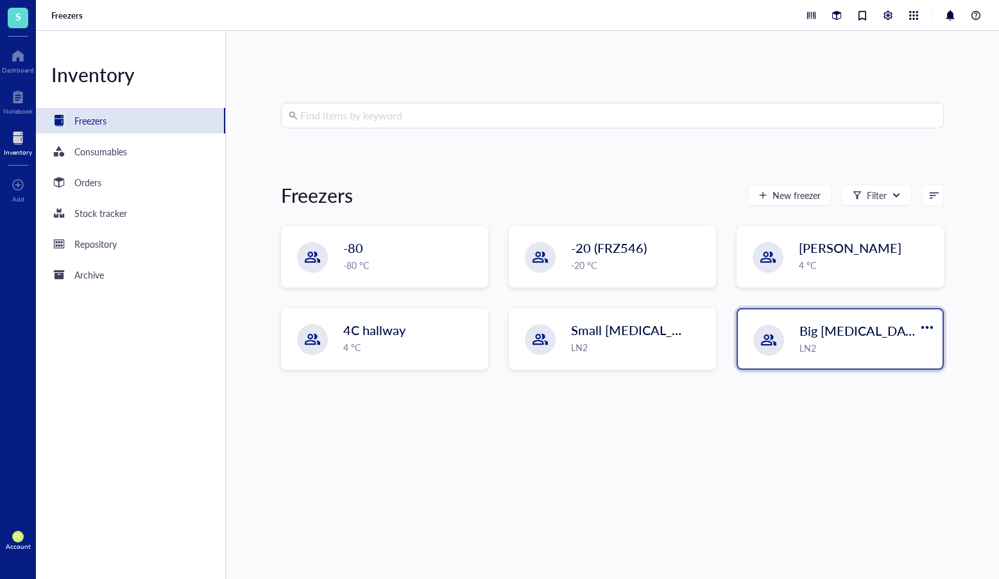
click at [850, 341] on div "LN2" at bounding box center [866, 348] width 135 height 14
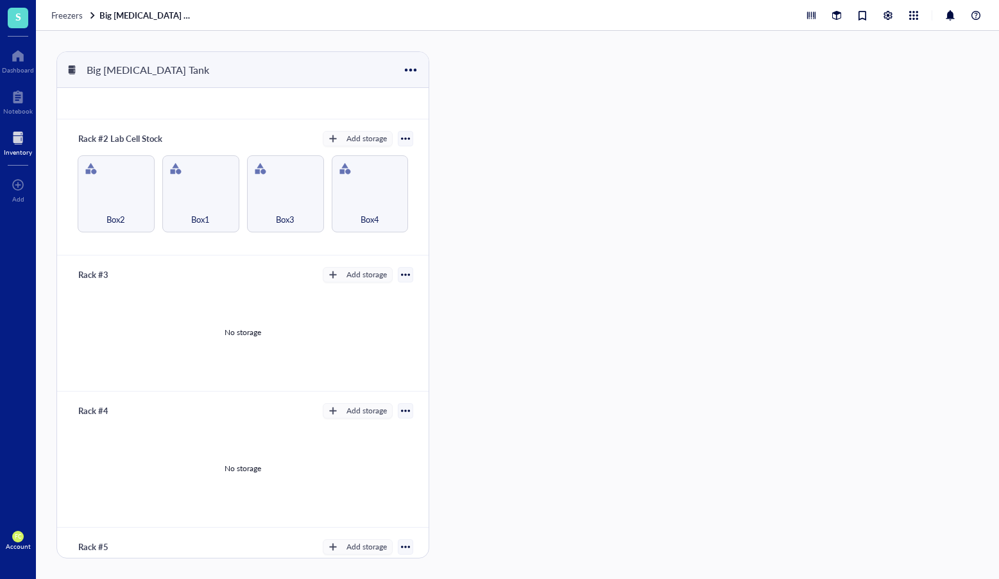
scroll to position [105, 0]
click at [370, 280] on button "Add storage" at bounding box center [358, 273] width 70 height 15
click at [366, 295] on span "Rack" at bounding box center [363, 296] width 73 height 14
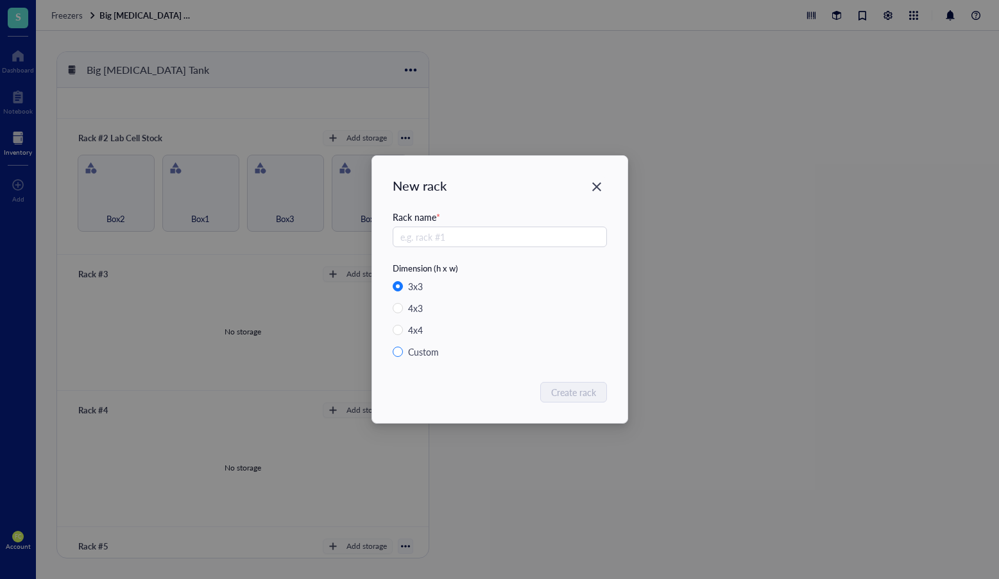
click at [423, 352] on div "Custom" at bounding box center [423, 352] width 31 height 14
click at [403, 352] on input "Custom" at bounding box center [398, 351] width 10 height 10
radio input "true"
radio input "false"
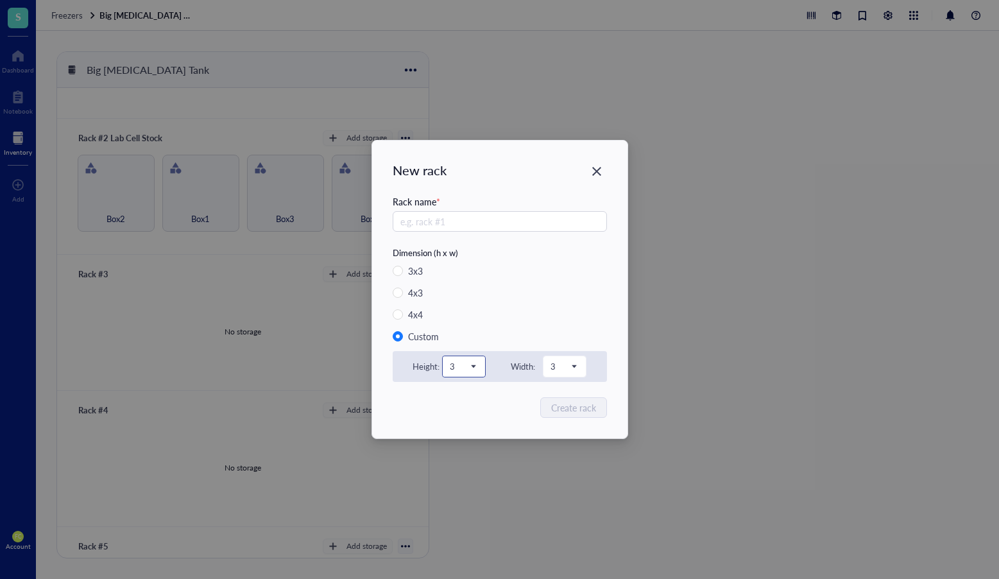
click at [451, 363] on span "3" at bounding box center [463, 367] width 26 height 12
click at [470, 392] on div "1" at bounding box center [463, 389] width 27 height 14
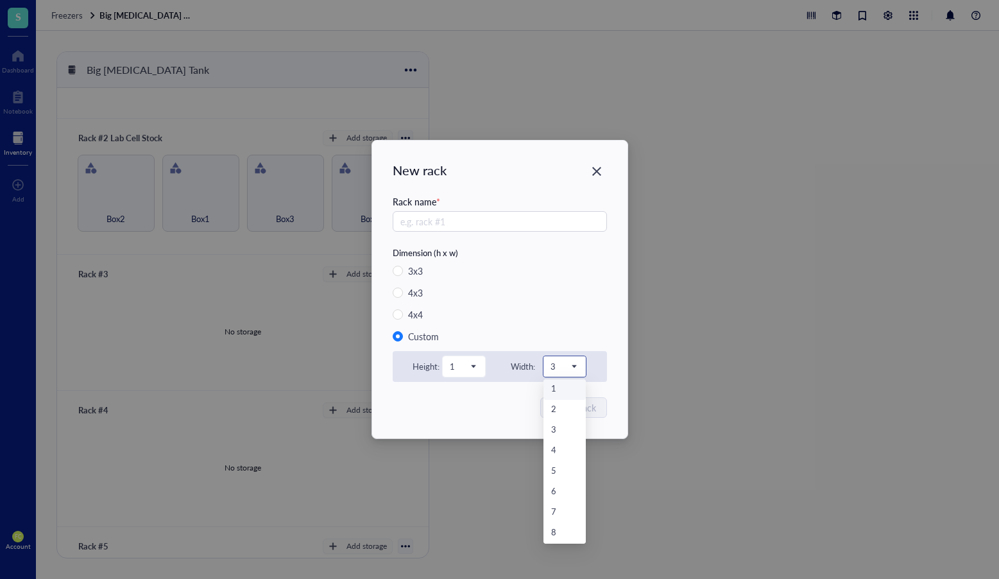
click at [560, 373] on input "search" at bounding box center [559, 366] width 17 height 19
click at [565, 538] on div "8" at bounding box center [564, 533] width 27 height 14
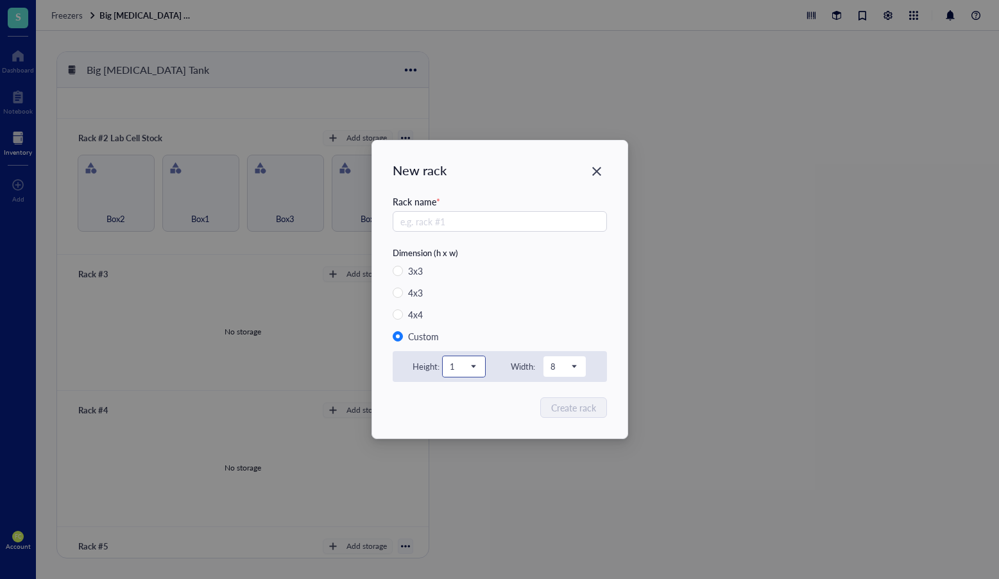
click at [442, 368] on div "1 1 2 3 4 5 6 7 8 9 10 11 12 13 14 15" at bounding box center [464, 366] width 44 height 22
click at [462, 350] on div "3 x 3 4 x 3 4 x 4 Custom Height: 1 1 2 3 4 5 6 7 8 9 10 11 12 13 14 15 Width: 8…" at bounding box center [500, 323] width 214 height 118
click at [461, 359] on input "search" at bounding box center [458, 366] width 17 height 19
click at [470, 527] on div "8" at bounding box center [463, 533] width 27 height 14
click at [570, 358] on span at bounding box center [565, 366] width 28 height 19
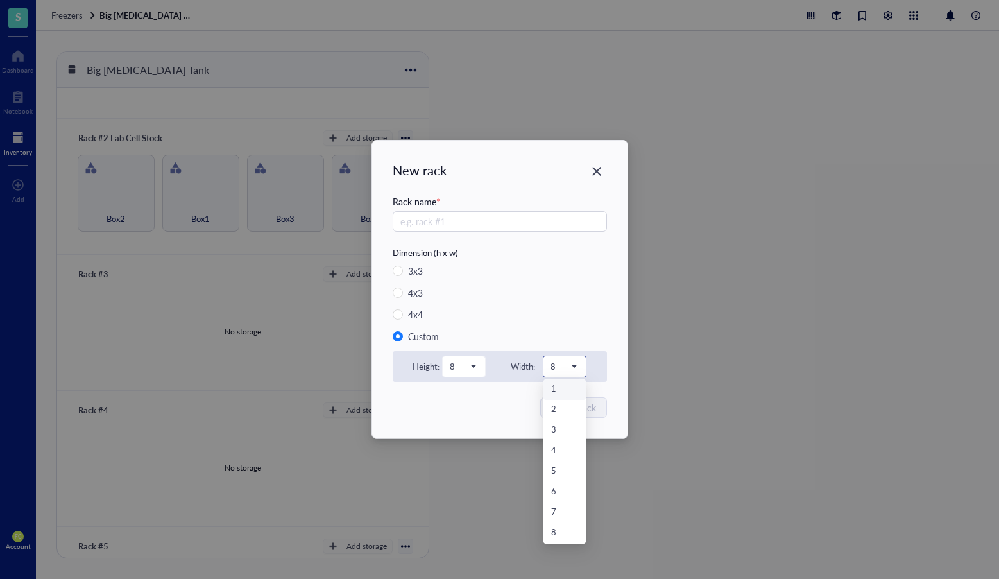
click at [565, 386] on div "1" at bounding box center [564, 389] width 27 height 14
click at [511, 402] on div "Create rack" at bounding box center [500, 407] width 214 height 21
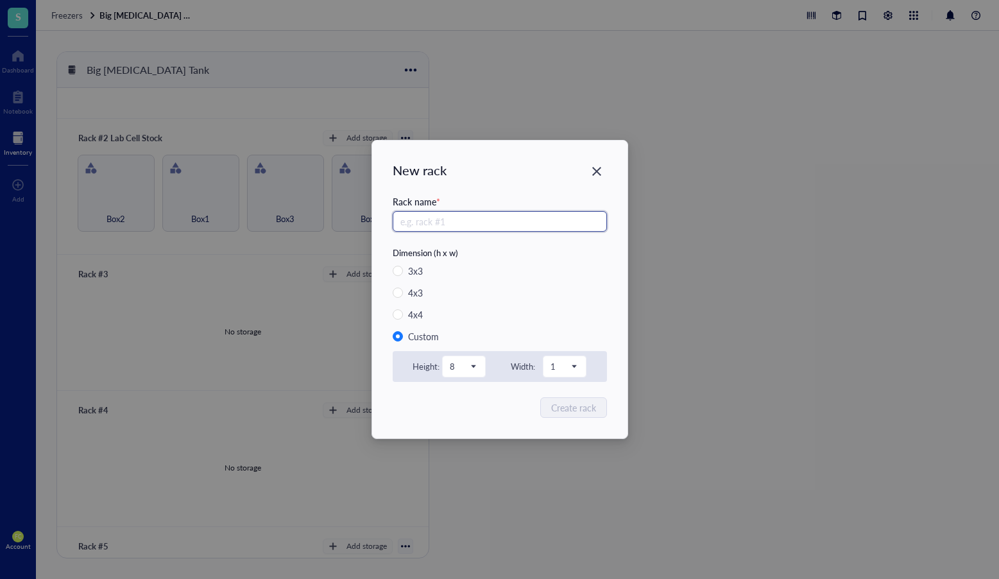
click at [484, 221] on input "text" at bounding box center [500, 221] width 214 height 21
type input "Rack #3"
click at [578, 399] on button "Create rack" at bounding box center [574, 407] width 65 height 21
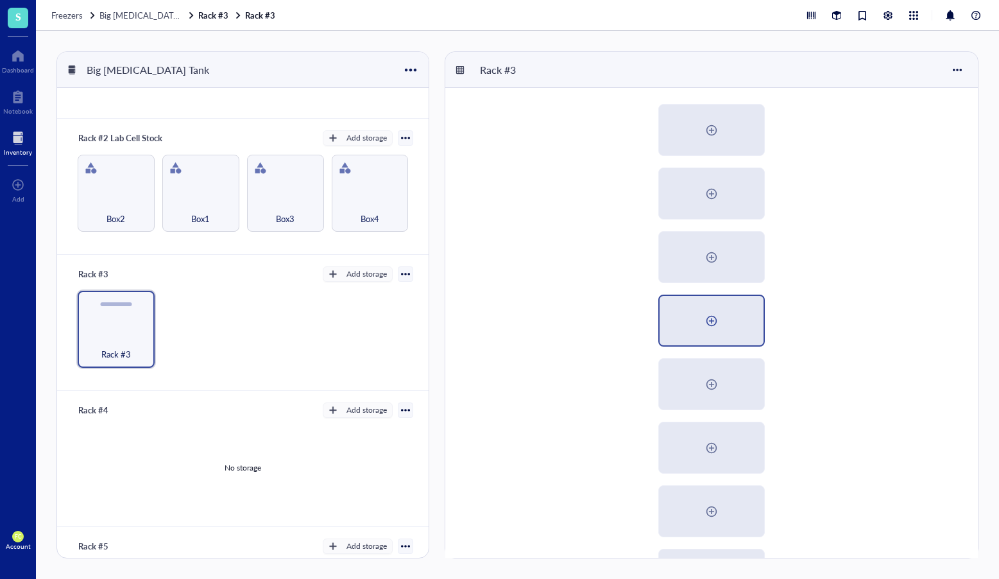
scroll to position [59, 0]
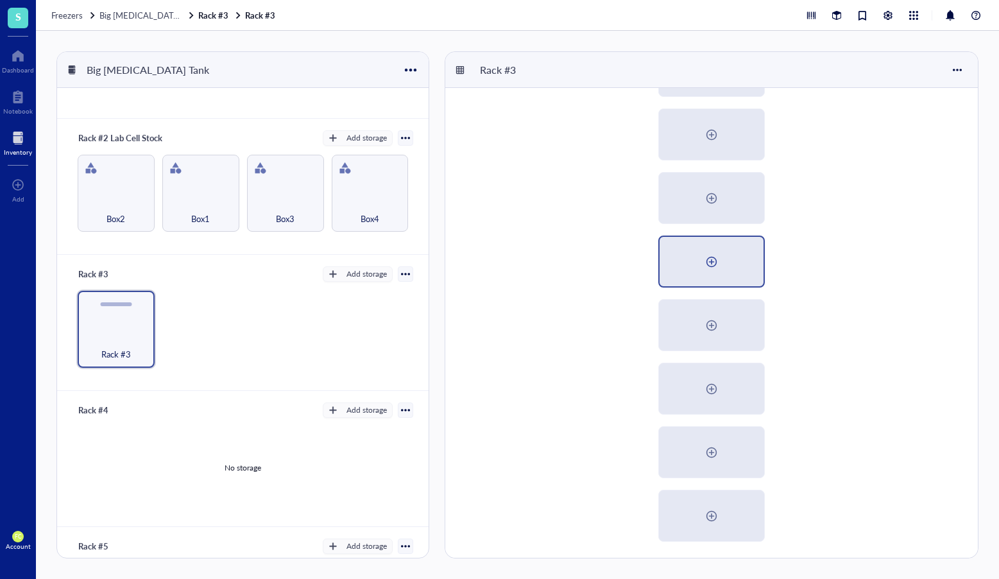
click at [674, 310] on div at bounding box center [711, 325] width 105 height 51
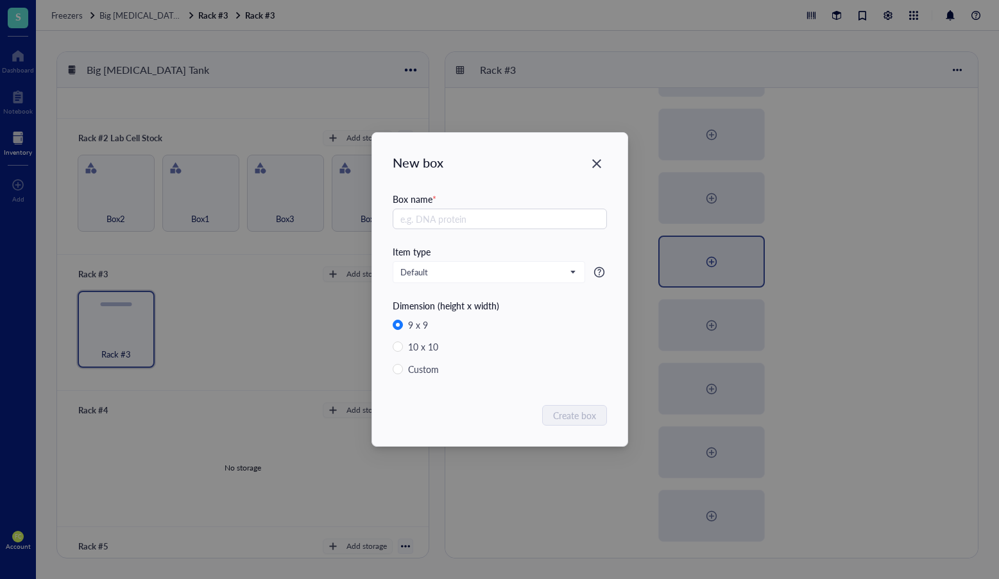
radio input "false"
radio input "true"
click at [594, 166] on icon "Close" at bounding box center [596, 163] width 9 height 9
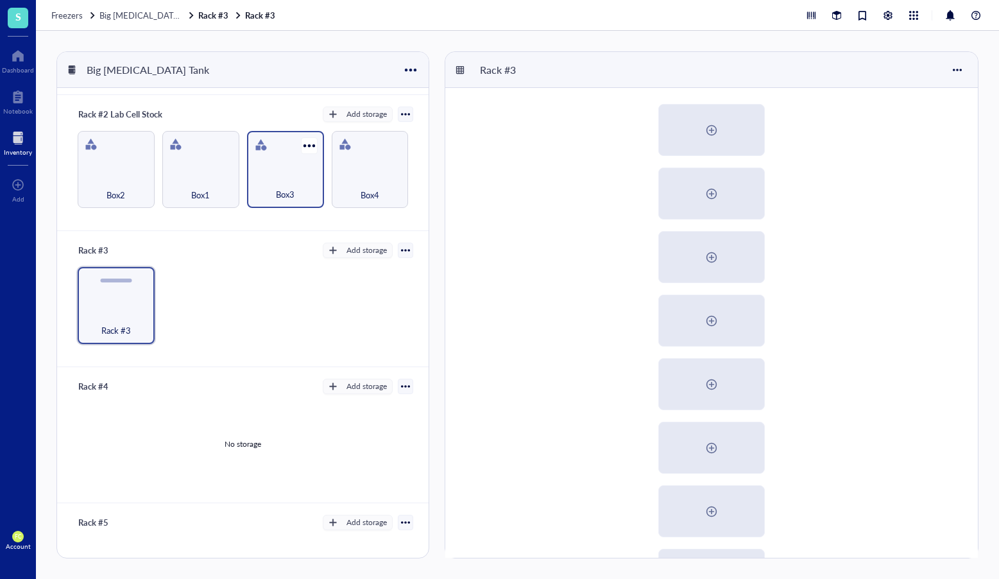
scroll to position [53, 0]
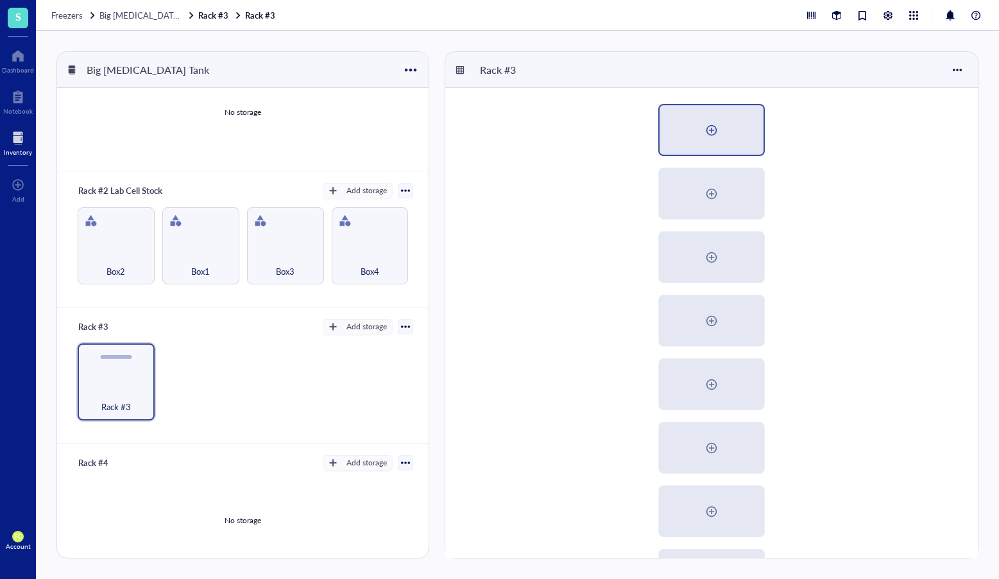
click at [682, 141] on div at bounding box center [712, 129] width 104 height 49
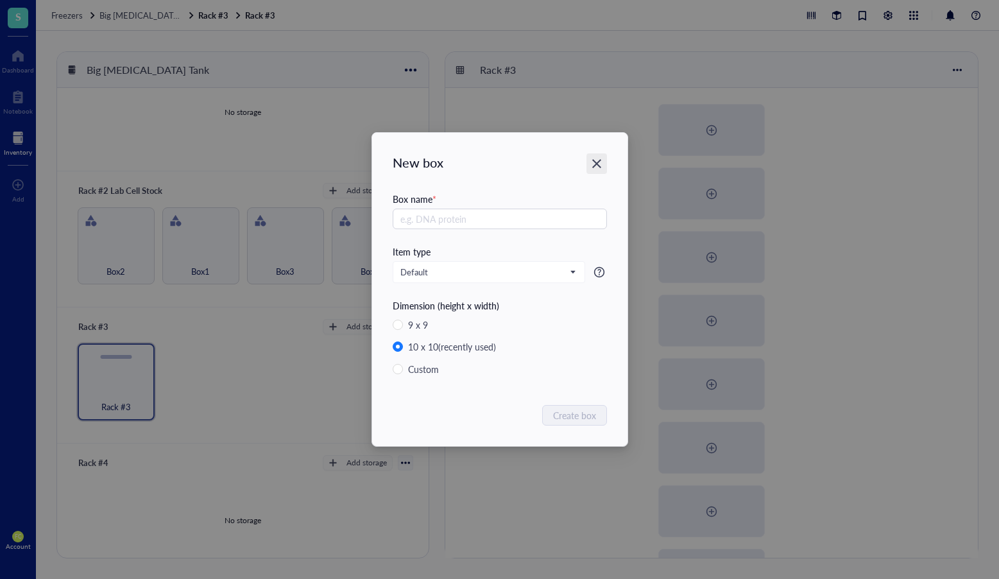
click at [601, 164] on icon "Close" at bounding box center [596, 164] width 12 height 12
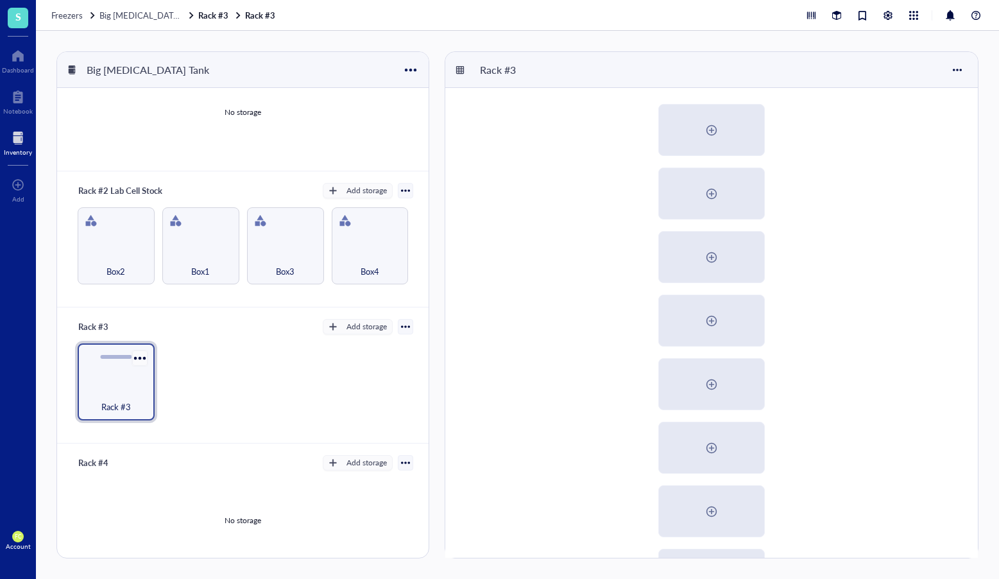
click at [143, 358] on div at bounding box center [139, 357] width 19 height 19
click at [210, 349] on div "Rack #3" at bounding box center [243, 381] width 341 height 77
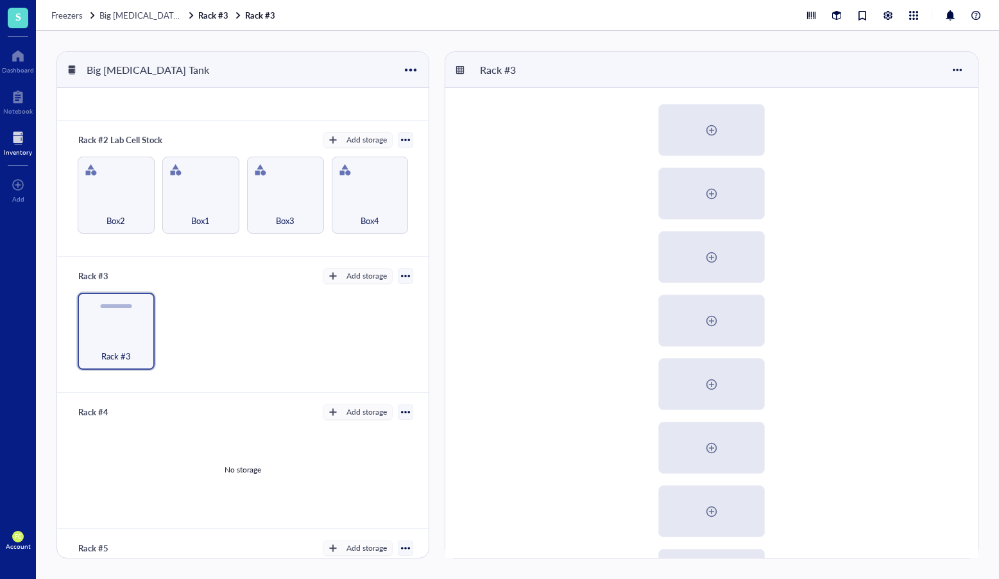
scroll to position [104, 0]
